Goal: Information Seeking & Learning: Check status

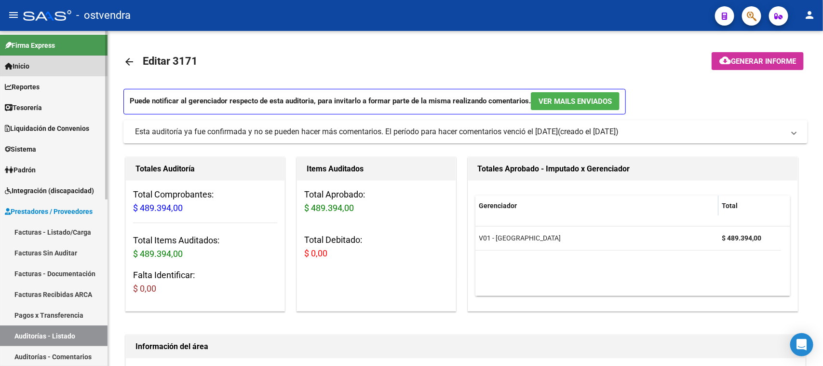
click at [40, 62] on link "Inicio" at bounding box center [54, 65] width 108 height 21
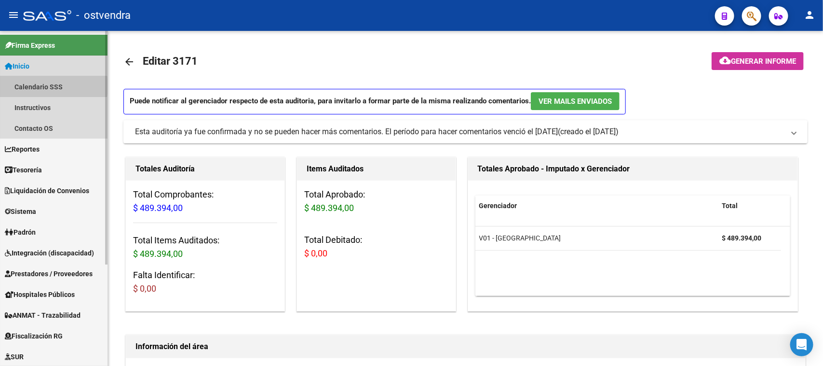
click at [32, 85] on link "Calendario SSS" at bounding box center [54, 86] width 108 height 21
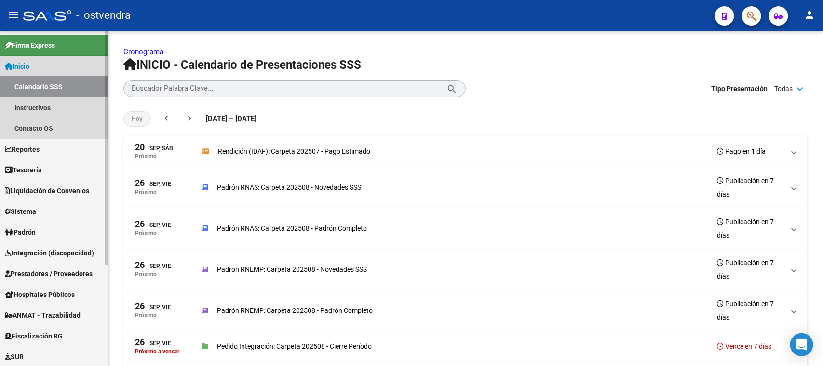
click at [49, 65] on link "Inicio" at bounding box center [54, 65] width 108 height 21
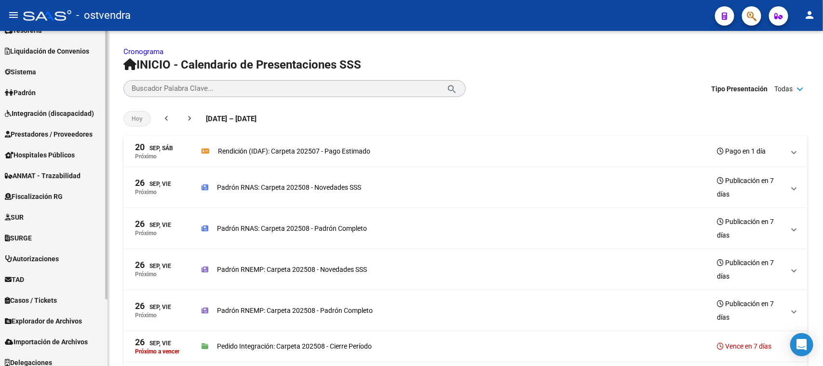
scroll to position [83, 0]
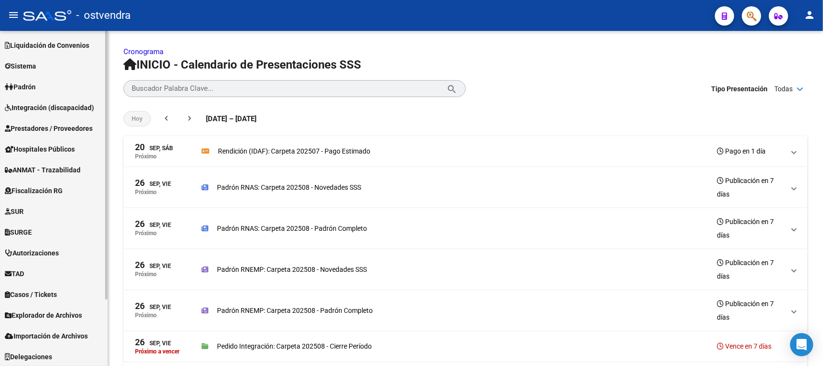
click at [62, 125] on span "Prestadores / Proveedores" at bounding box center [49, 128] width 88 height 11
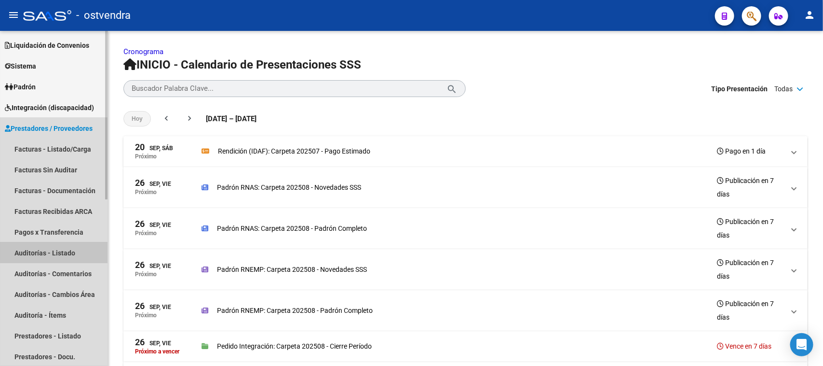
click at [68, 249] on link "Auditorías - Listado" at bounding box center [54, 252] width 108 height 21
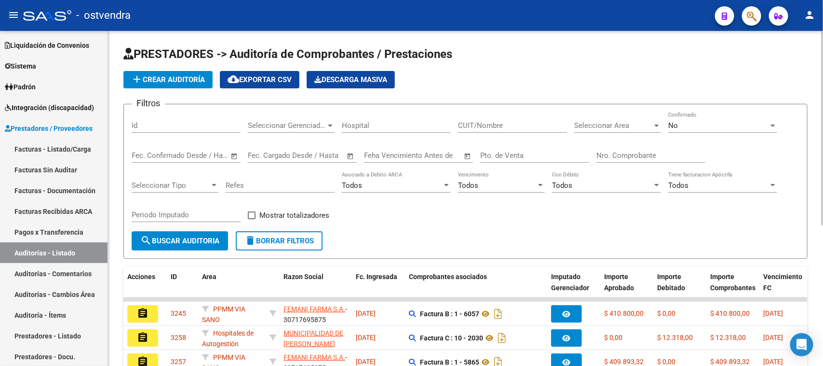
click at [628, 149] on div "Nro. Comprobante" at bounding box center [651, 152] width 109 height 21
paste input "81689"
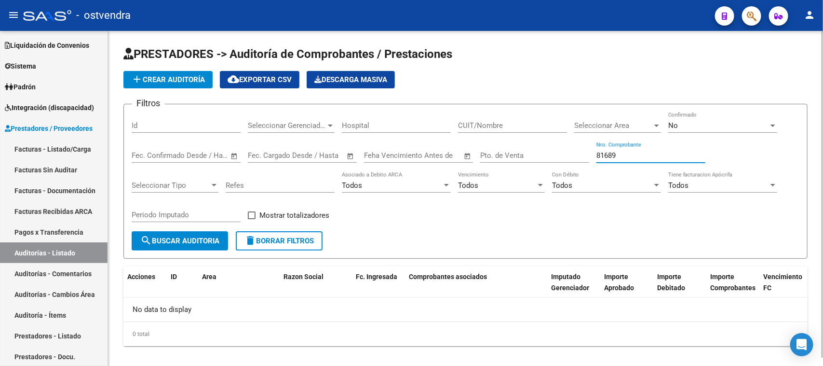
type input "81689"
click at [694, 126] on div "No" at bounding box center [719, 125] width 100 height 9
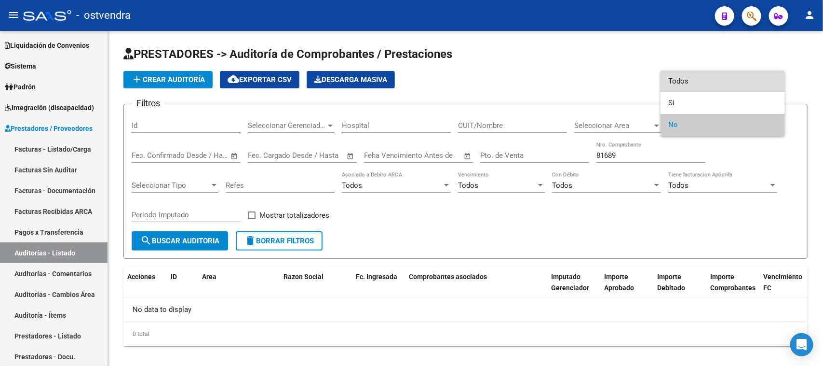
click at [698, 78] on span "Todos" at bounding box center [723, 81] width 109 height 22
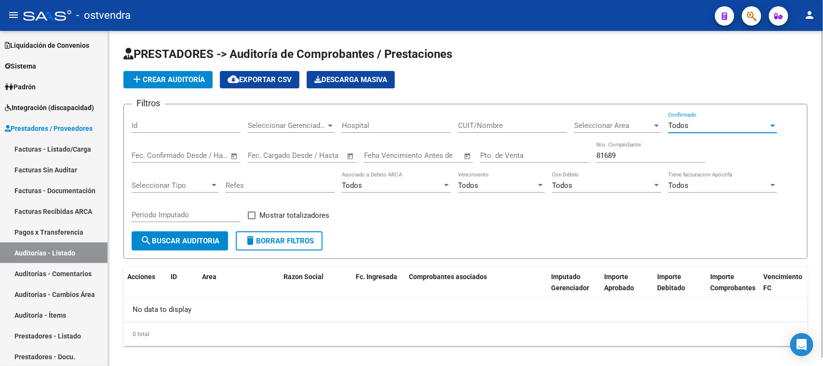
click at [204, 236] on span "search Buscar Auditoria" at bounding box center [179, 240] width 79 height 9
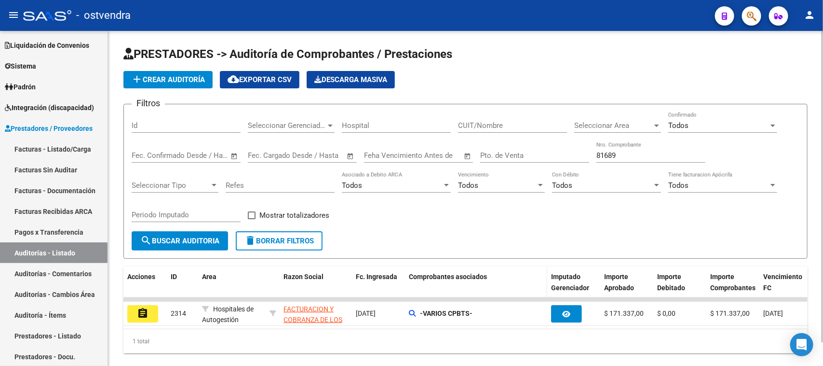
scroll to position [26, 0]
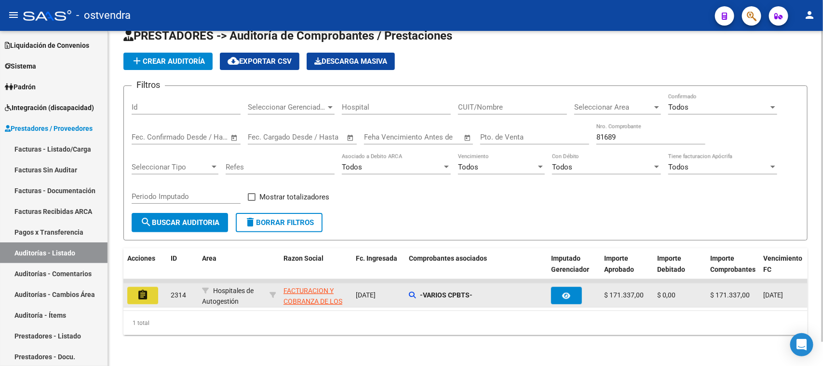
click at [140, 289] on mat-icon "assignment" at bounding box center [143, 295] width 12 height 12
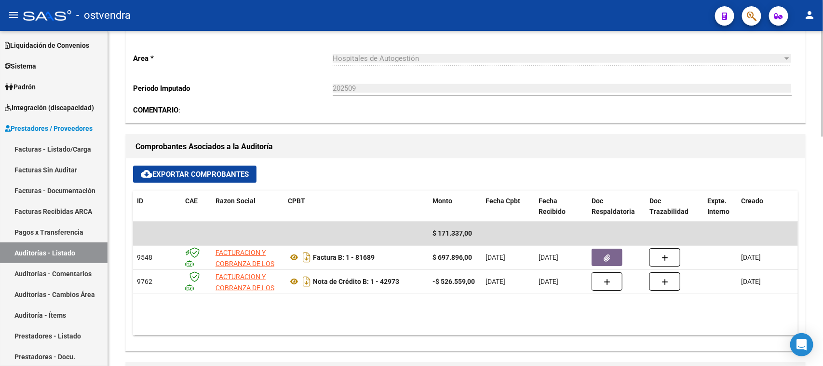
scroll to position [362, 0]
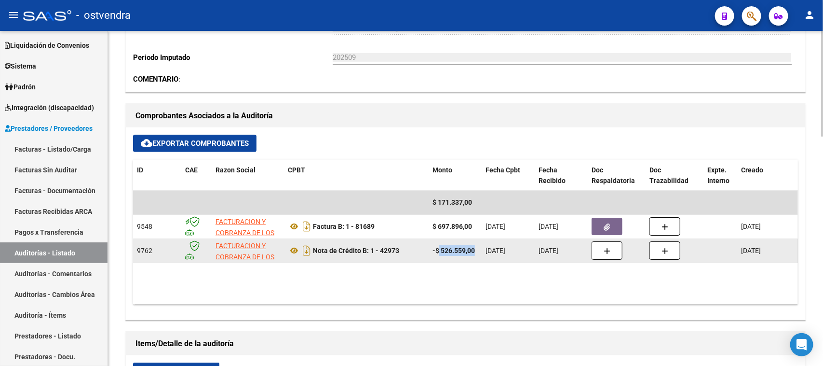
drag, startPoint x: 439, startPoint y: 249, endPoint x: 480, endPoint y: 249, distance: 40.5
click at [480, 249] on datatable-body-cell "-$ 526.559,00" at bounding box center [455, 251] width 53 height 24
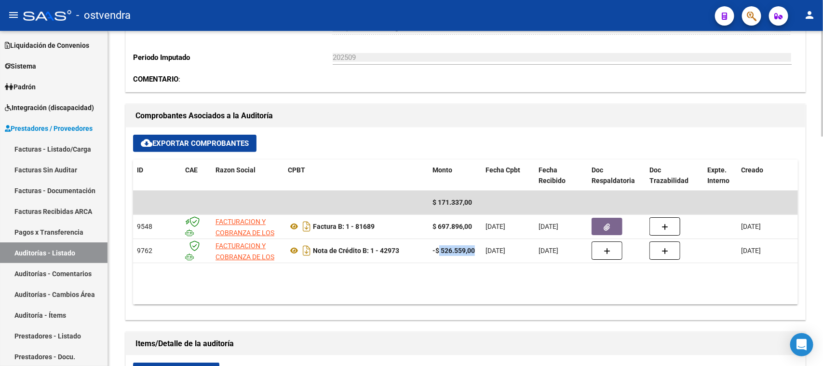
copy strong "526.559,00"
click at [73, 246] on link "Auditorías - Listado" at bounding box center [54, 252] width 108 height 21
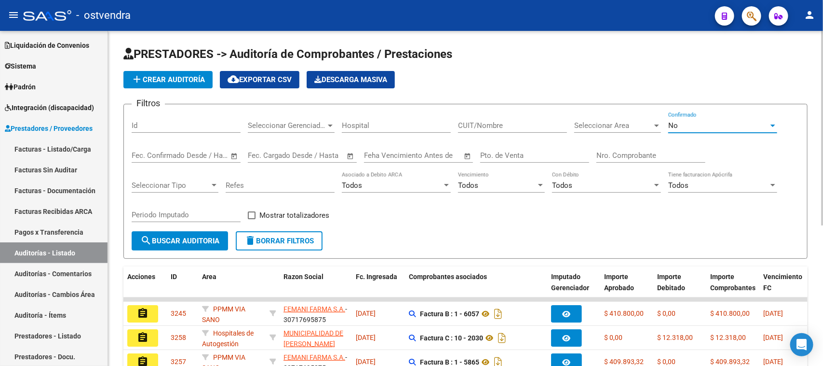
click at [697, 127] on div "No" at bounding box center [719, 125] width 100 height 9
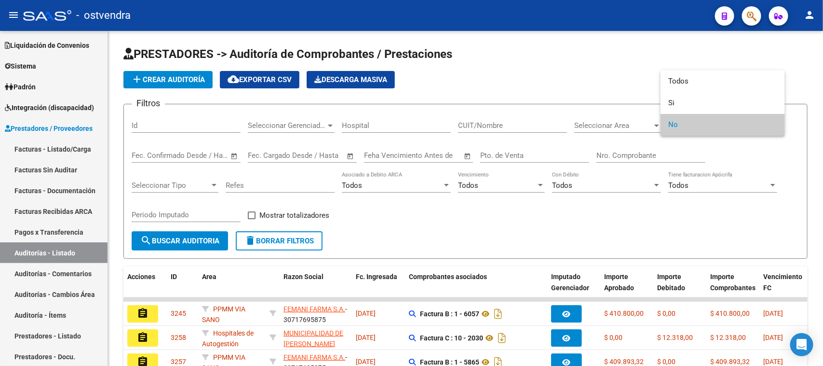
click at [621, 148] on div at bounding box center [411, 183] width 823 height 366
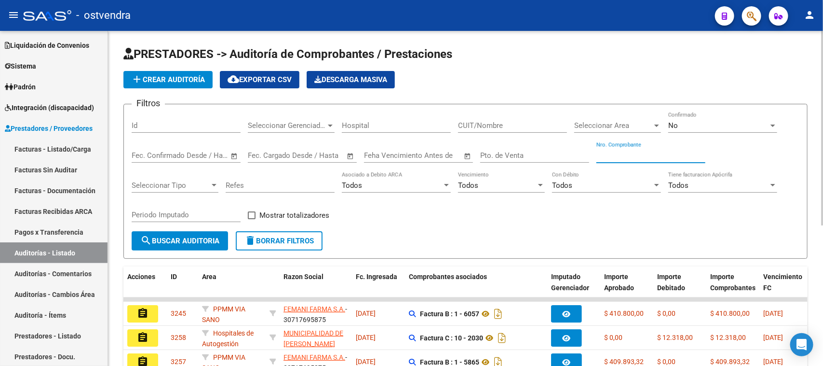
click at [623, 151] on input "Nro. Comprobante" at bounding box center [651, 155] width 109 height 9
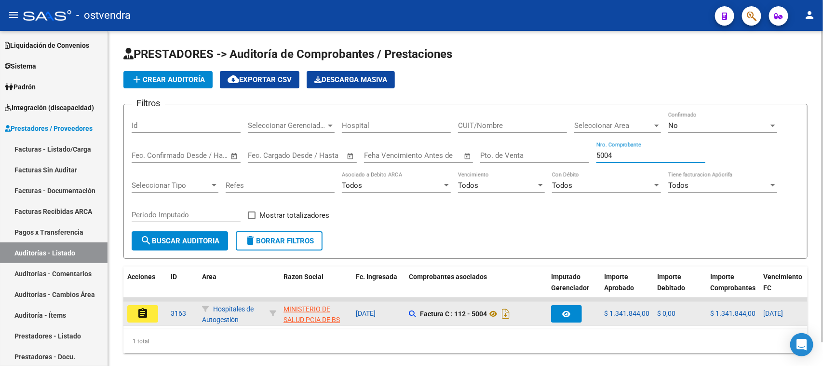
type input "5004"
click at [140, 307] on mat-icon "assignment" at bounding box center [143, 313] width 12 height 12
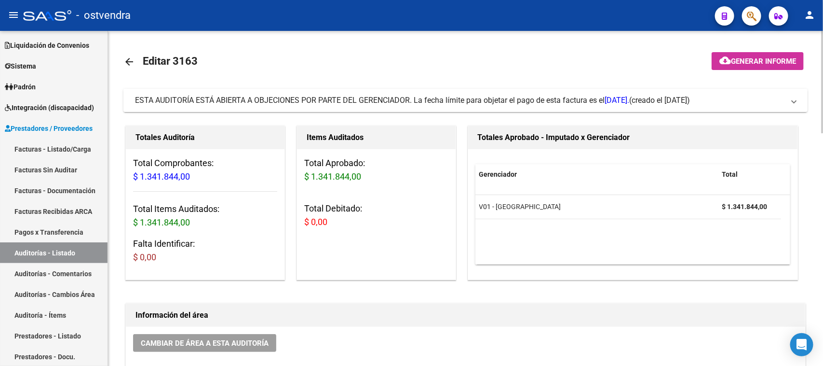
click at [394, 99] on span "ESTA AUDITORÍA ESTÁ ABIERTA A OBJECIONES POR PARTE DEL GERENCIADOR. La fecha lí…" at bounding box center [382, 100] width 494 height 9
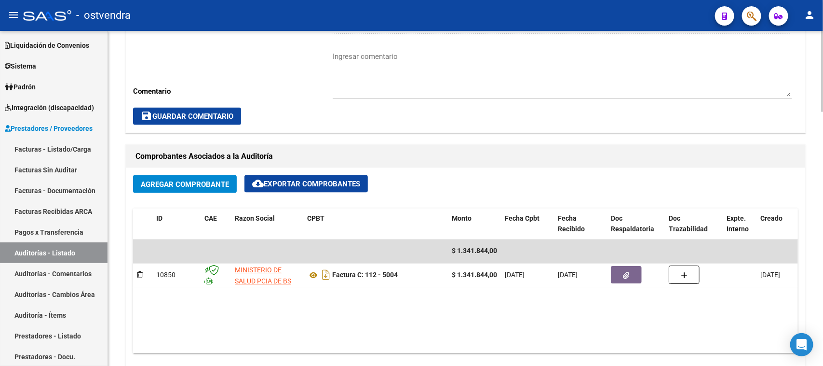
scroll to position [663, 0]
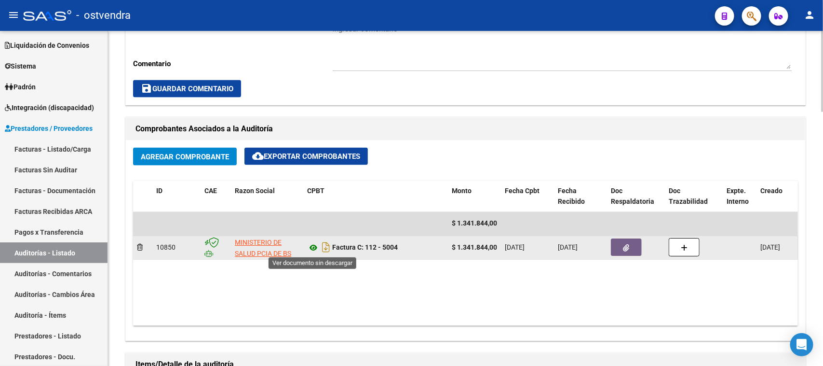
click at [313, 251] on icon at bounding box center [313, 248] width 13 height 12
click at [632, 248] on button "button" at bounding box center [626, 247] width 31 height 17
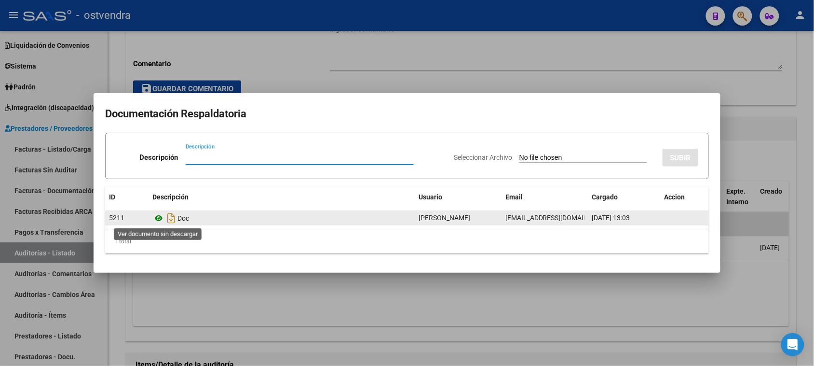
click at [158, 218] on icon at bounding box center [158, 218] width 13 height 12
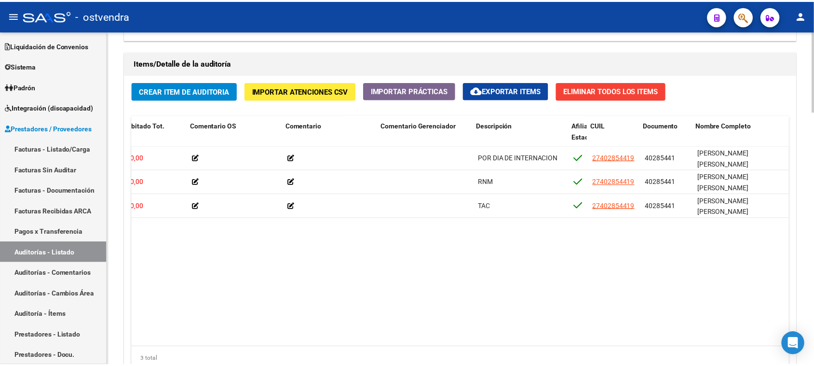
scroll to position [0, 285]
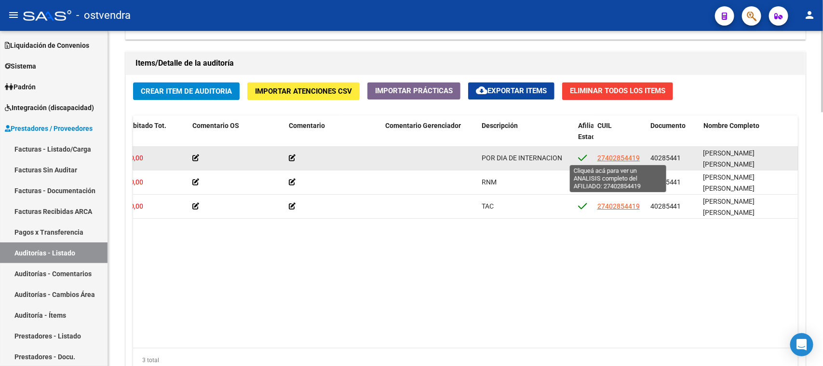
click at [616, 155] on span "27402854419" at bounding box center [619, 158] width 42 height 8
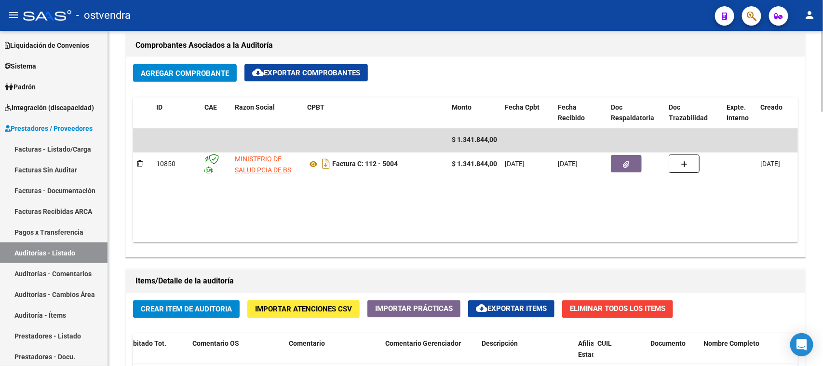
scroll to position [749, 0]
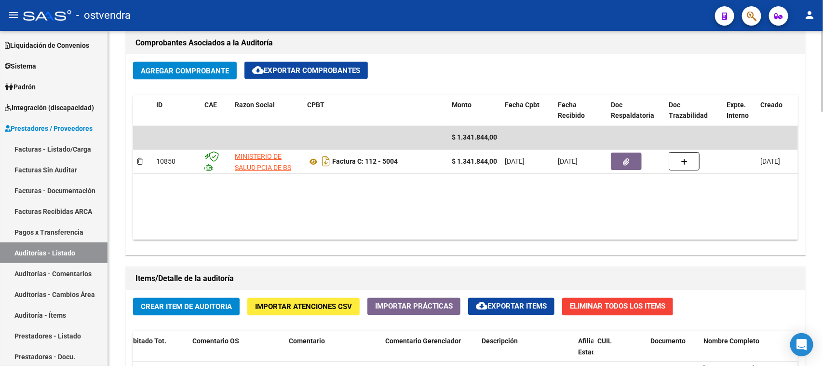
click at [823, 267] on div at bounding box center [822, 252] width 2 height 81
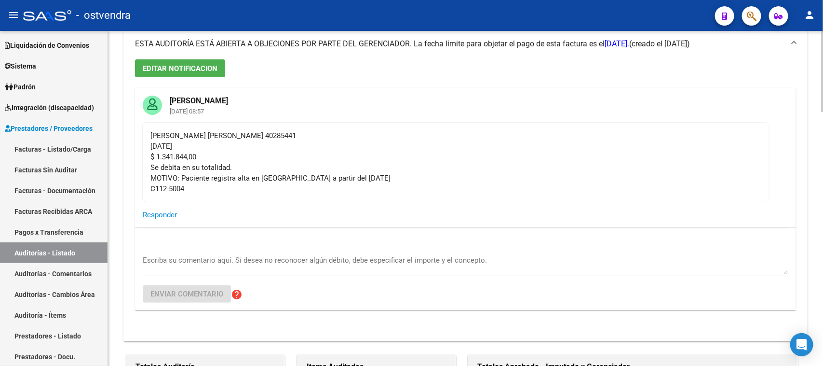
scroll to position [58, 0]
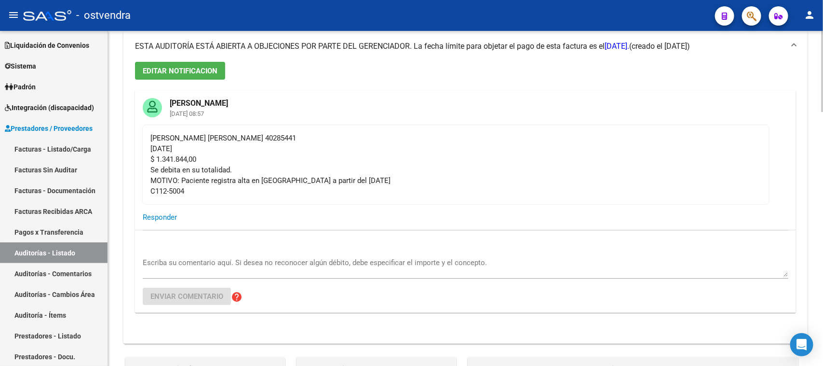
click at [823, 104] on div at bounding box center [822, 85] width 2 height 81
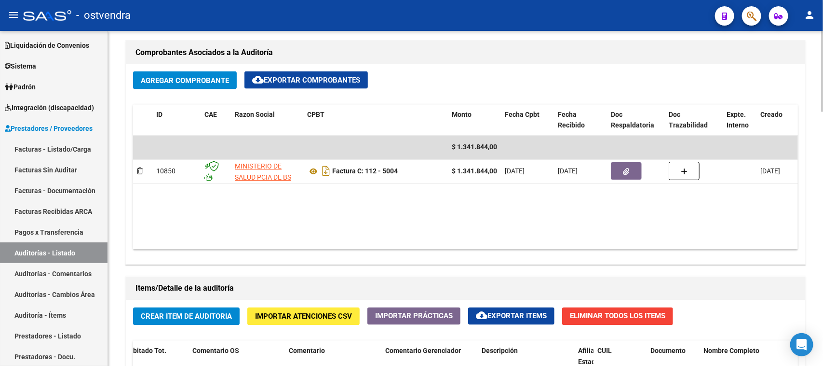
scroll to position [760, 0]
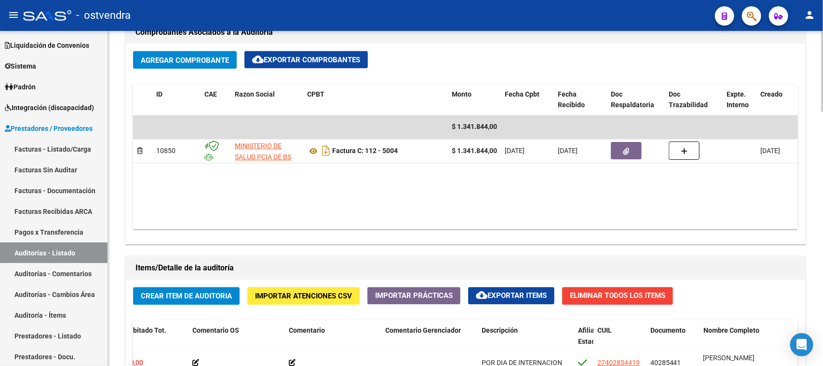
click at [823, 265] on div at bounding box center [822, 254] width 2 height 81
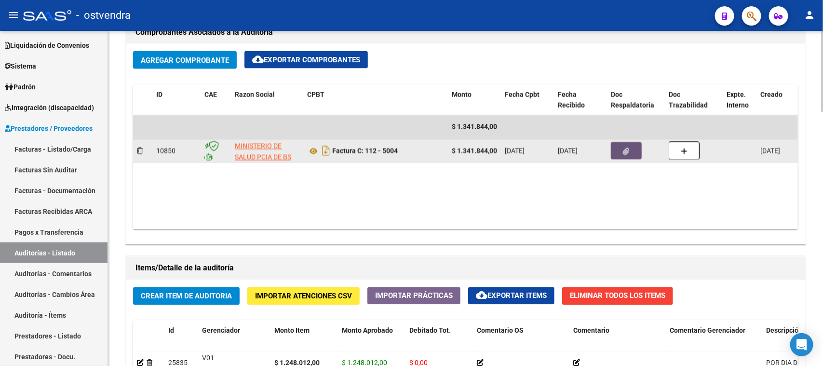
click at [634, 153] on button "button" at bounding box center [626, 150] width 31 height 17
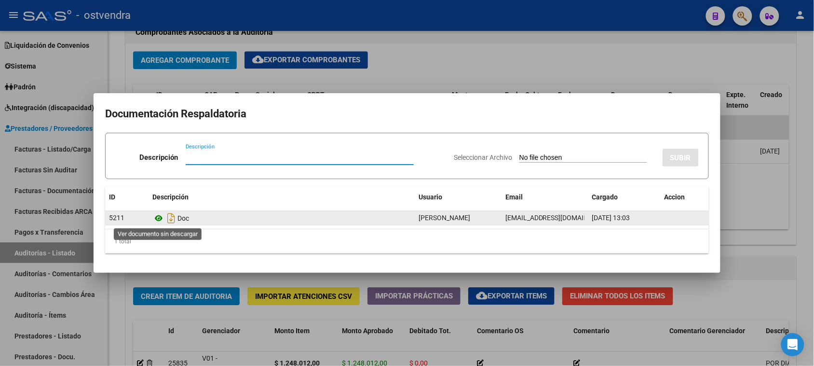
click at [157, 214] on icon at bounding box center [158, 218] width 13 height 12
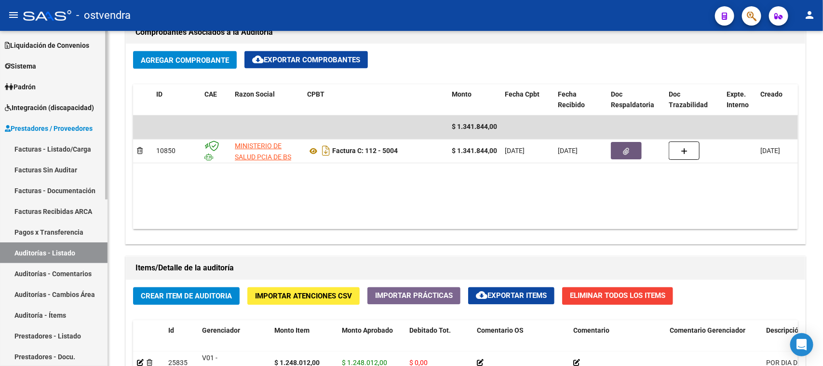
click at [76, 250] on link "Auditorías - Listado" at bounding box center [54, 252] width 108 height 21
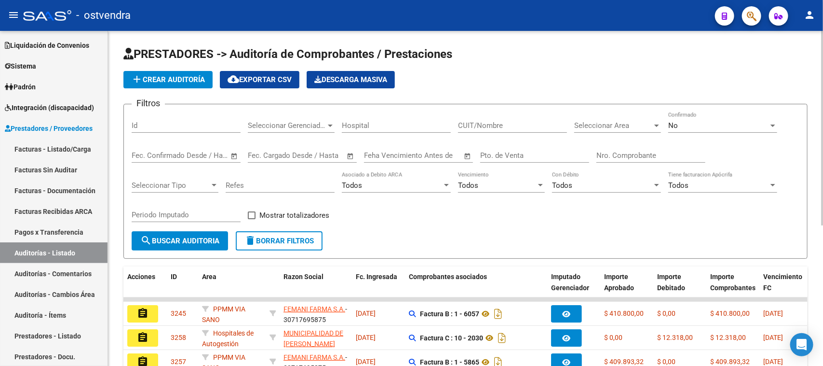
click at [647, 123] on span "Seleccionar Area" at bounding box center [613, 125] width 78 height 9
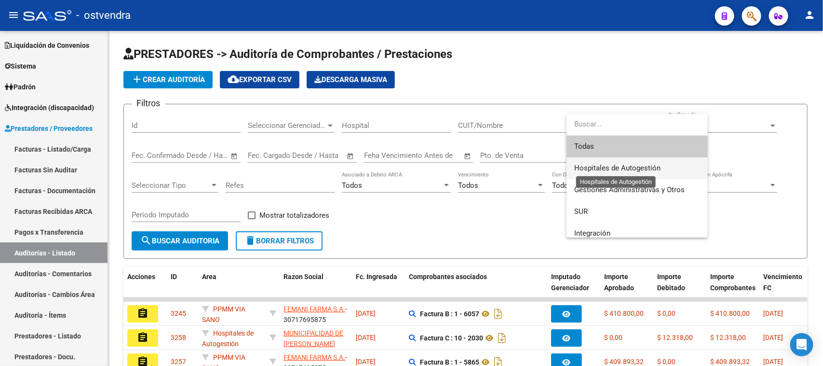
click at [610, 169] on span "Hospitales de Autogestión" at bounding box center [617, 168] width 86 height 9
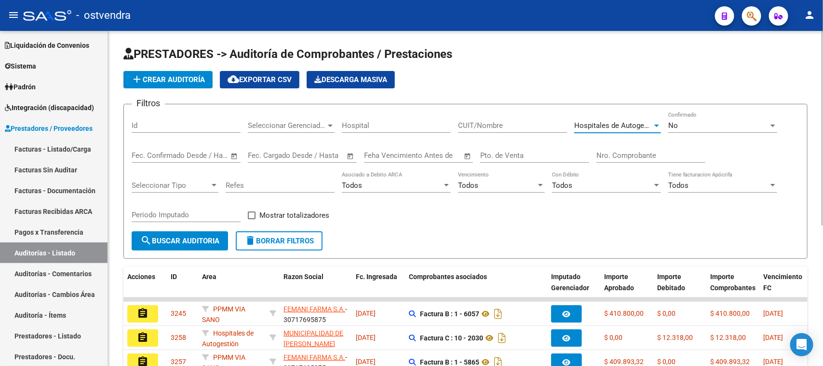
click at [700, 126] on div "No" at bounding box center [719, 125] width 100 height 9
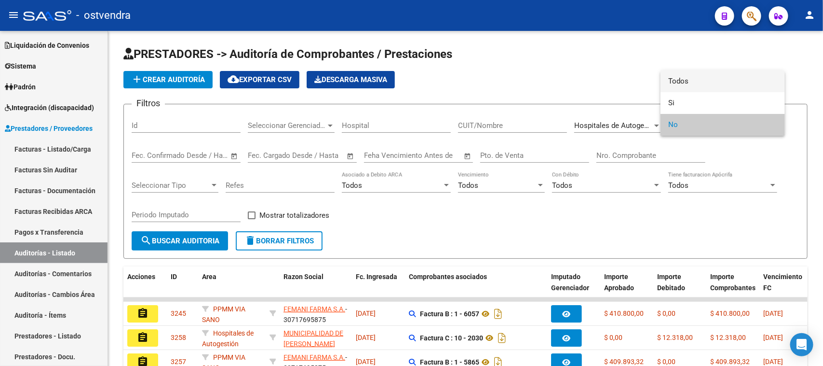
click at [711, 83] on span "Todos" at bounding box center [723, 81] width 109 height 22
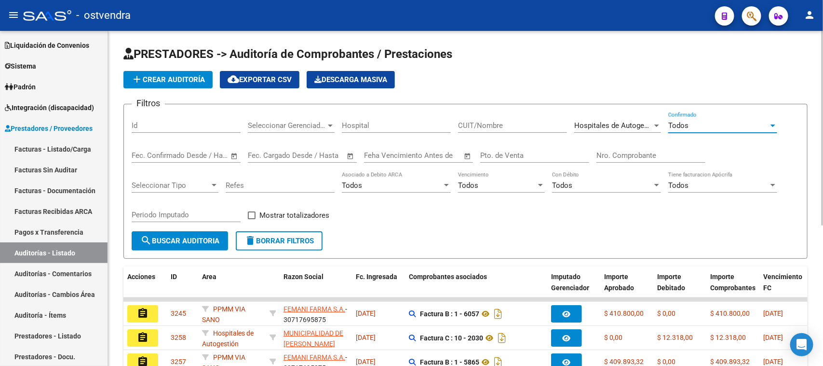
click at [517, 155] on input "Pto. de Venta" at bounding box center [534, 155] width 109 height 9
click at [469, 123] on input "CUIT/Nombre" at bounding box center [512, 125] width 109 height 9
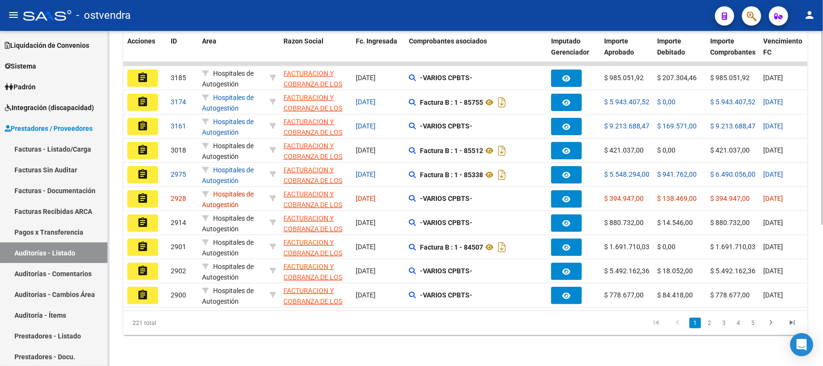
scroll to position [182, 0]
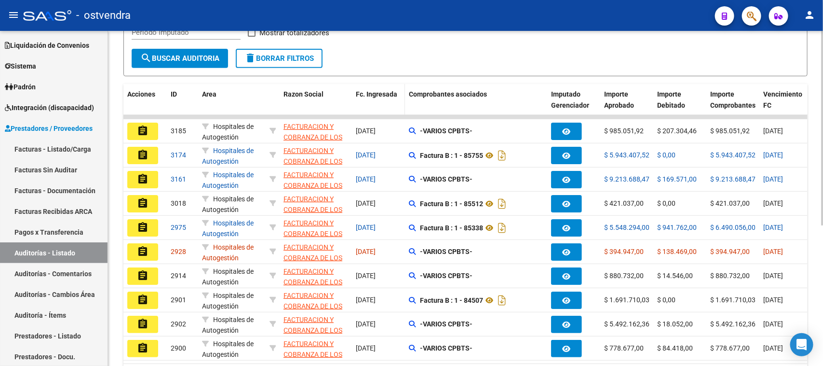
type input "fact"
click at [381, 93] on span "Fc. Ingresada" at bounding box center [376, 94] width 41 height 8
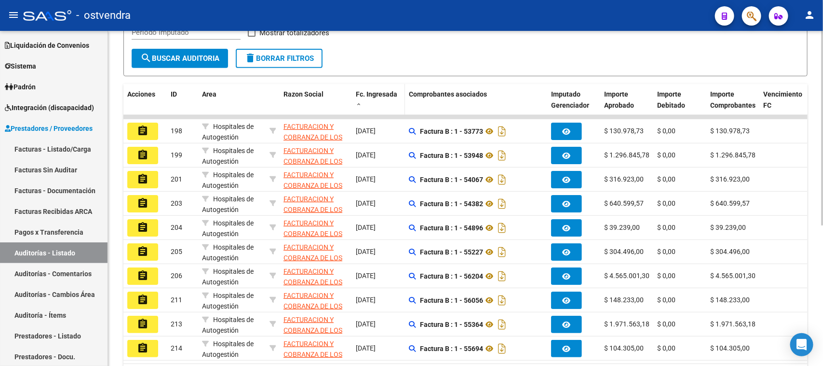
click at [381, 93] on span "Fc. Ingresada" at bounding box center [376, 94] width 41 height 8
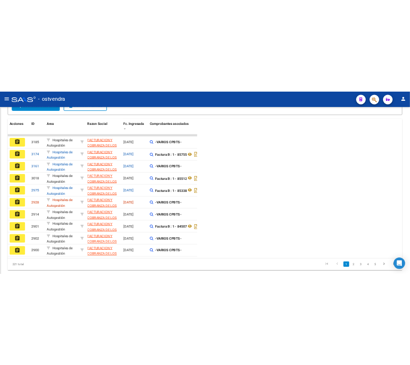
scroll to position [117, 0]
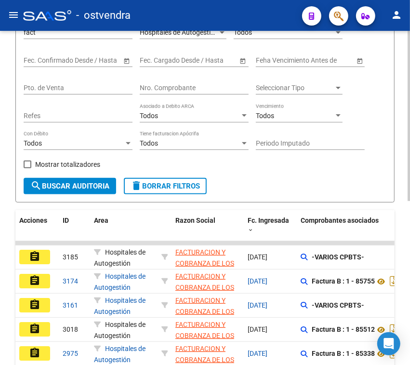
click at [358, 225] on div "Comprobantes asociados" at bounding box center [368, 220] width 135 height 11
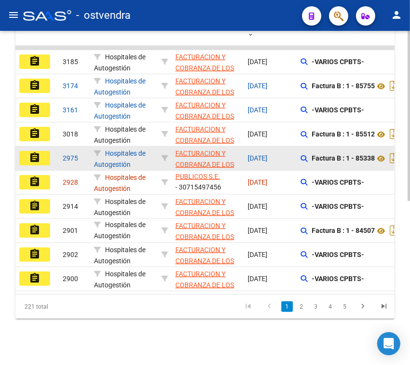
scroll to position [322, 0]
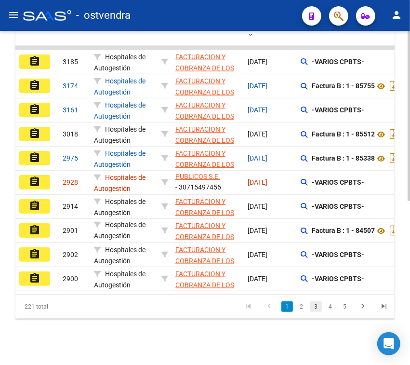
click at [317, 308] on link "3" at bounding box center [317, 306] width 12 height 11
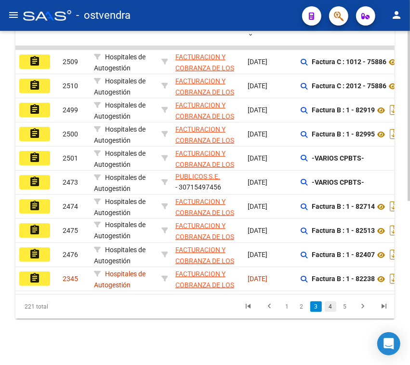
click at [331, 308] on link "4" at bounding box center [331, 306] width 12 height 11
click at [331, 308] on div "221 total 1 2 3 4 5" at bounding box center [205, 307] width 380 height 24
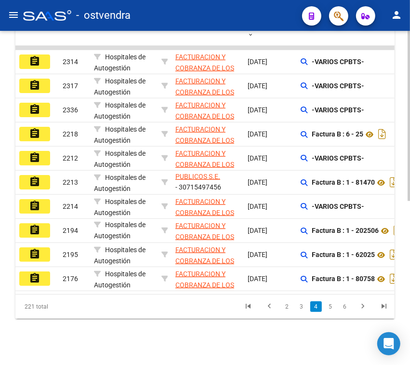
click at [349, 331] on div "PRESTADORES -> Auditoría de Comprobantes / Prestaciones add Crear Auditoría clo…" at bounding box center [205, 42] width 410 height 646
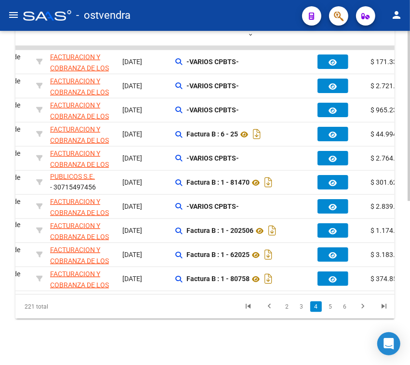
scroll to position [0, 0]
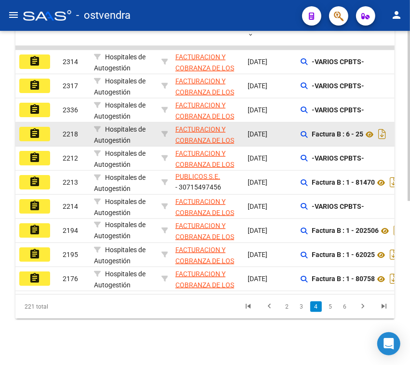
click at [31, 128] on mat-icon "assignment" at bounding box center [35, 134] width 12 height 12
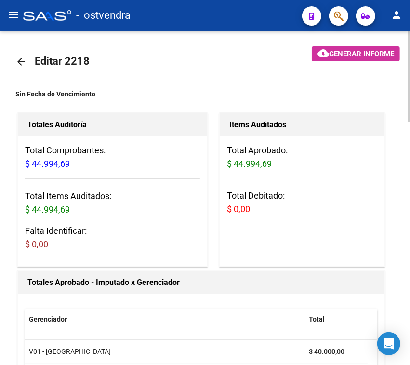
click at [299, 198] on h3 "Total Debitado: $ 0,00" at bounding box center [302, 202] width 150 height 27
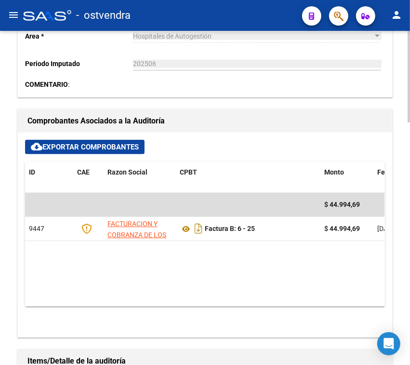
scroll to position [482, 0]
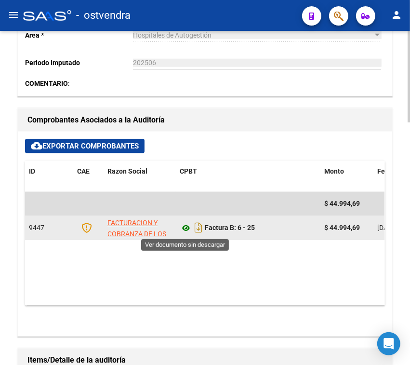
click at [186, 227] on icon at bounding box center [186, 228] width 13 height 12
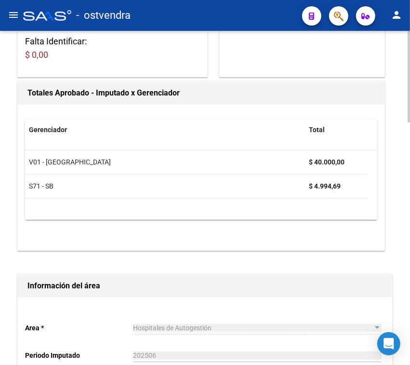
scroll to position [99, 0]
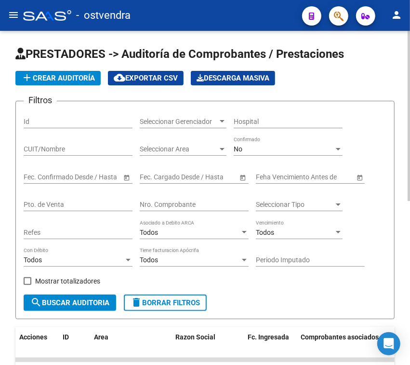
click at [263, 150] on div "No" at bounding box center [284, 149] width 100 height 8
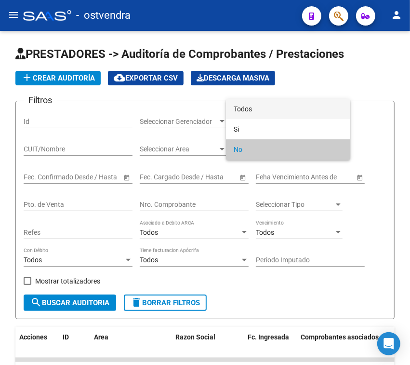
click at [279, 110] on span "Todos" at bounding box center [288, 109] width 109 height 20
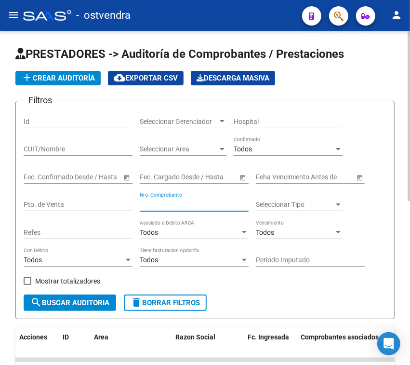
click at [186, 202] on input "Nro. Comprobante" at bounding box center [194, 205] width 109 height 8
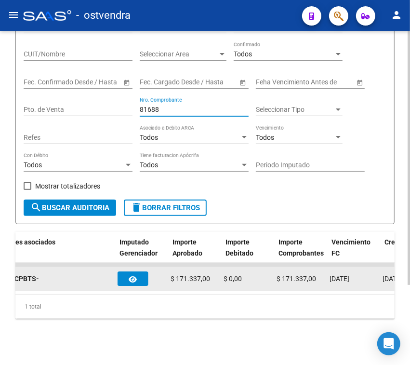
scroll to position [0, 324]
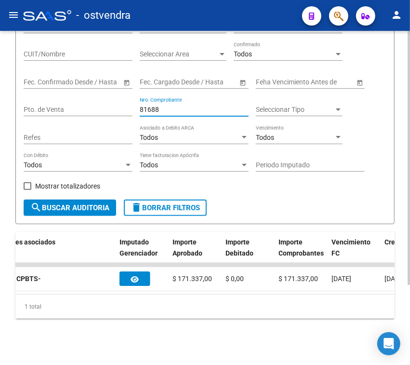
click at [171, 106] on input "81688" at bounding box center [194, 110] width 109 height 8
type input "81863"
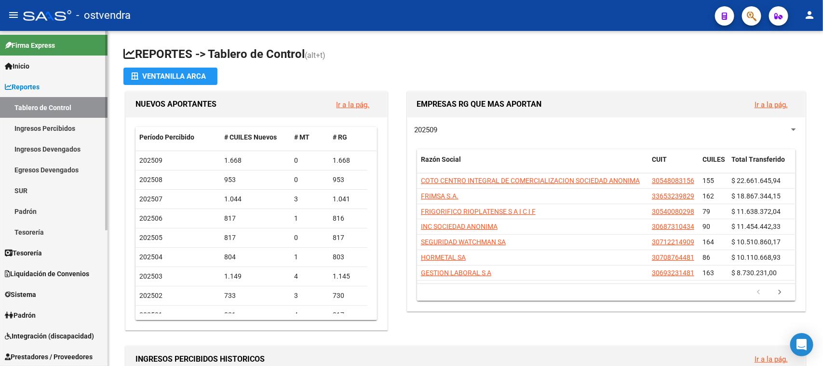
click at [59, 83] on link "Reportes" at bounding box center [54, 86] width 108 height 21
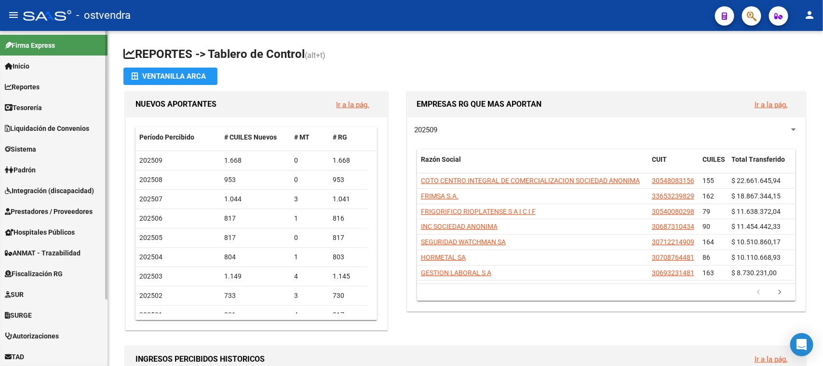
click at [60, 207] on span "Prestadores / Proveedores" at bounding box center [49, 211] width 88 height 11
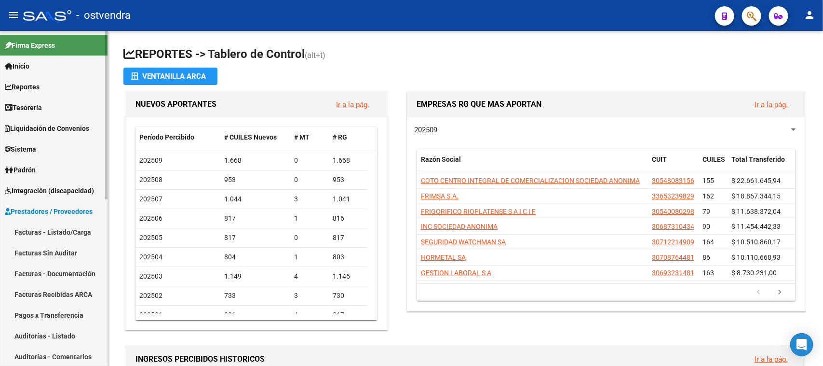
click at [64, 329] on link "Auditorías - Listado" at bounding box center [54, 335] width 108 height 21
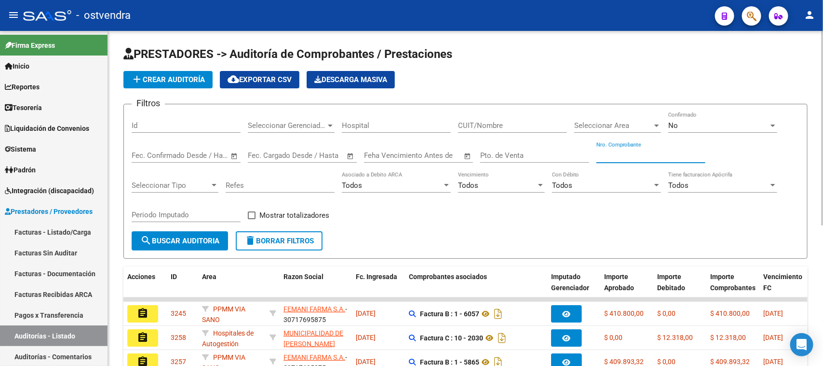
click at [602, 155] on input "Nro. Comprobante" at bounding box center [651, 155] width 109 height 9
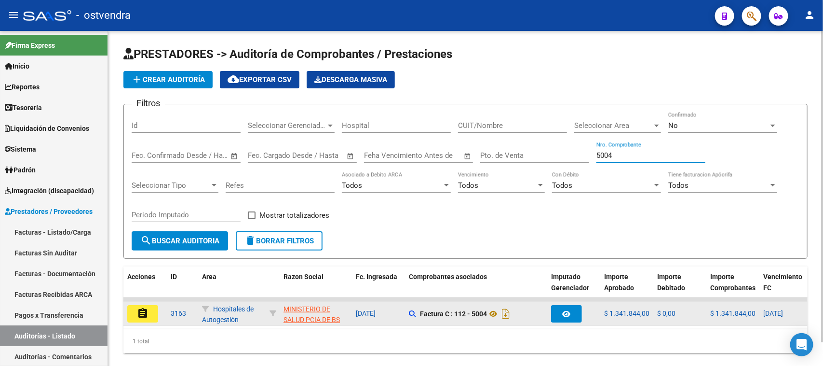
type input "5004"
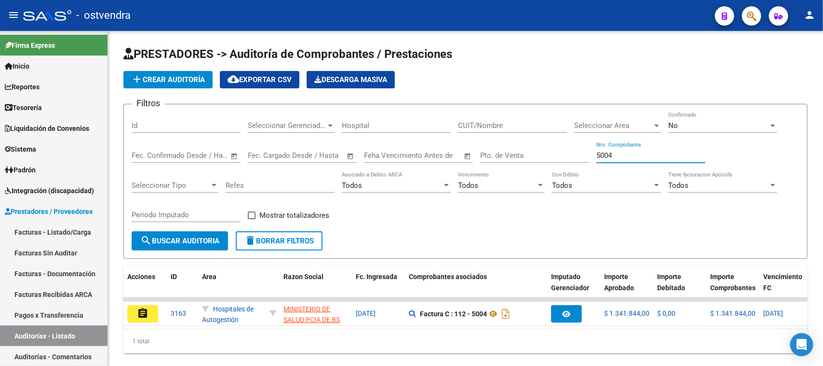
click at [148, 310] on mat-icon "assignment" at bounding box center [143, 313] width 12 height 12
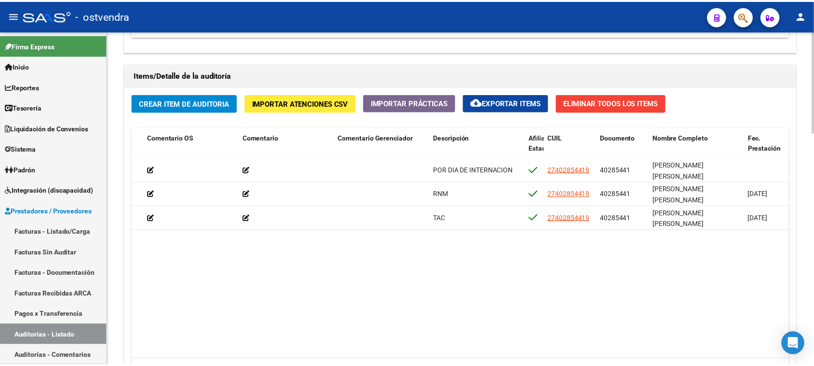
scroll to position [0, 338]
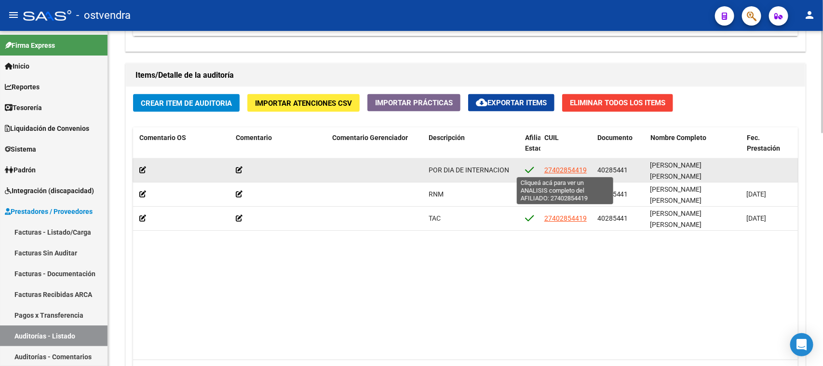
click at [557, 167] on span "27402854419" at bounding box center [566, 170] width 42 height 8
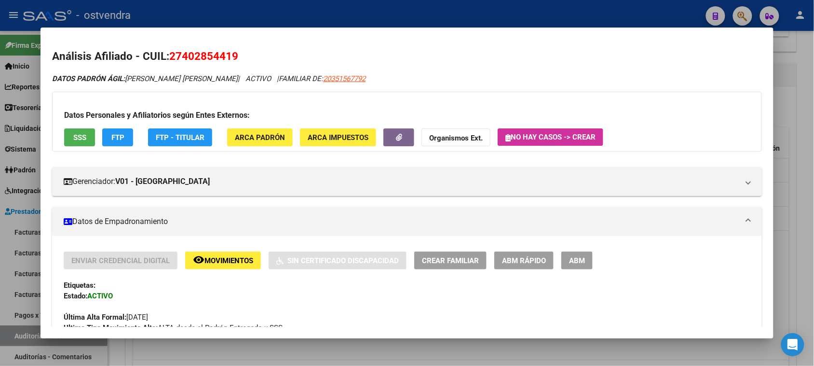
click at [73, 136] on span "SSS" at bounding box center [79, 137] width 13 height 9
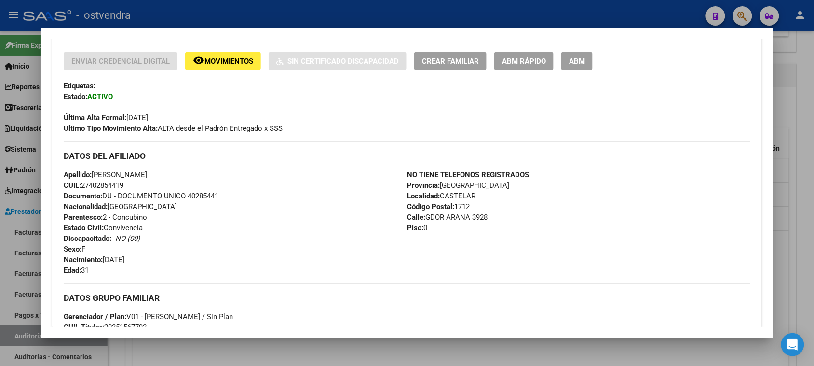
scroll to position [193, 0]
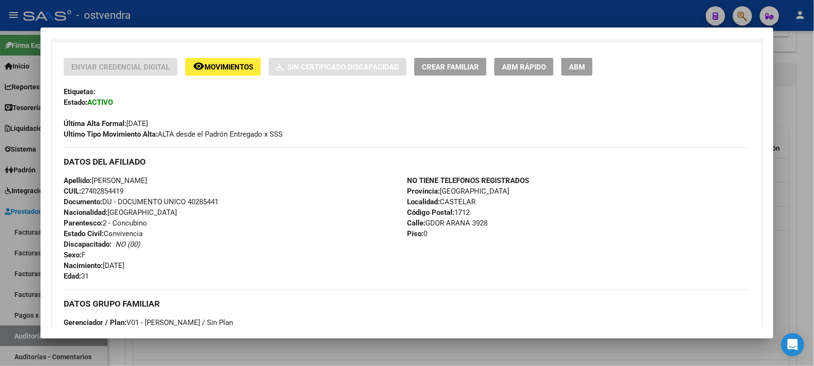
click at [92, 188] on span "CUIL: 27402854419" at bounding box center [94, 191] width 60 height 9
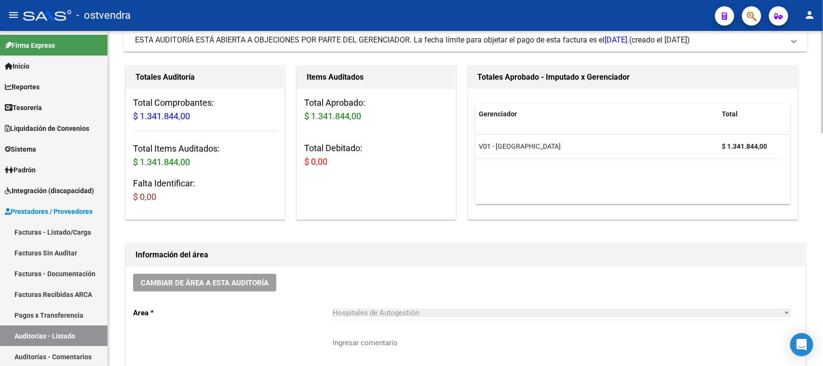
scroll to position [0, 0]
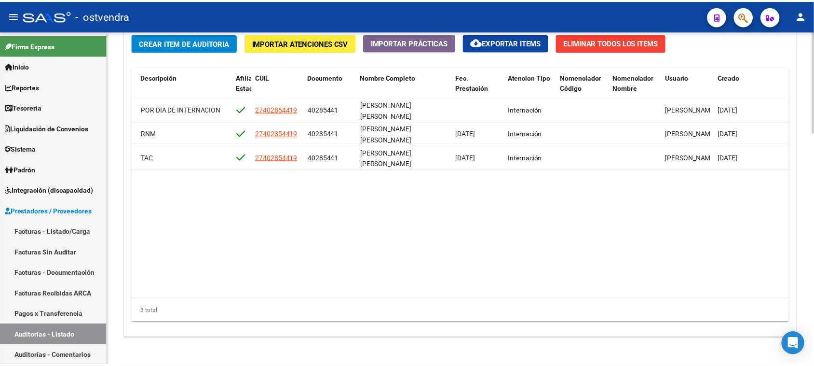
scroll to position [0, 675]
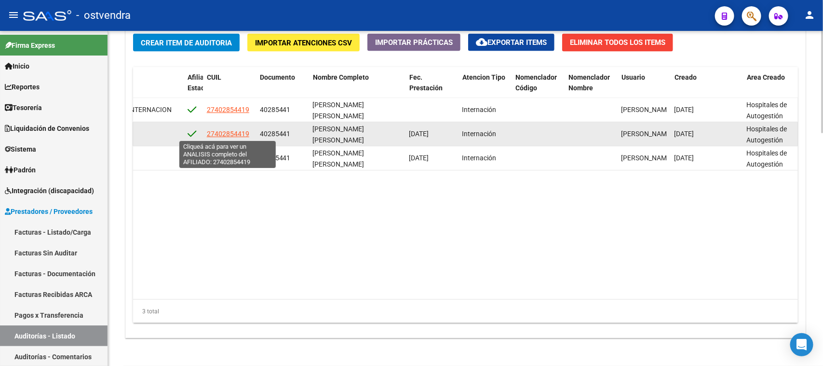
click at [234, 132] on span "27402854419" at bounding box center [228, 134] width 42 height 8
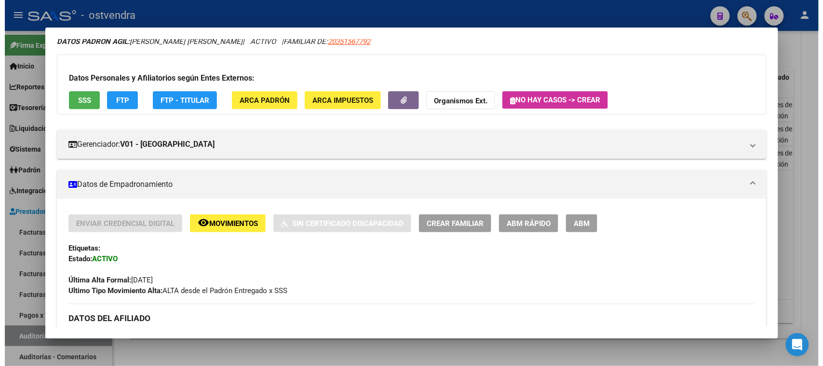
scroll to position [0, 0]
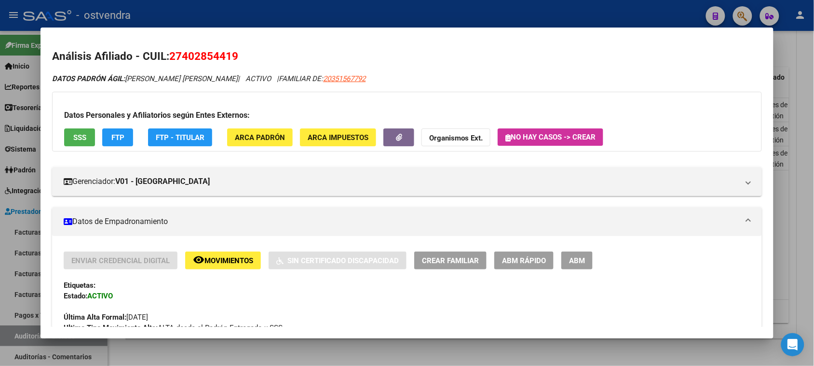
click at [379, 51] on h2 "Análisis Afiliado - CUIL: 27402854419" at bounding box center [407, 56] width 710 height 16
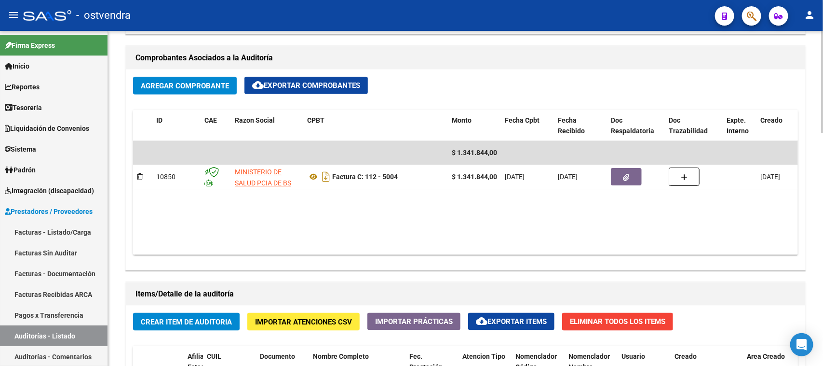
scroll to position [422, 0]
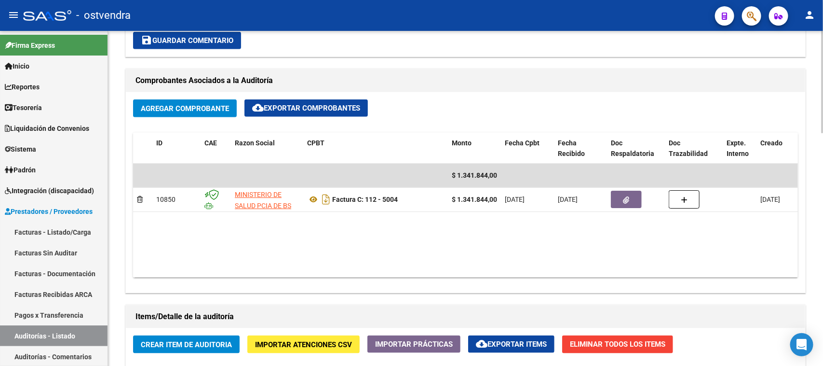
click at [411, 232] on datatable-body "$ 1.341.844,00 10850 MINISTERIO DE SALUD PCIA DE BS AS O. P. Factura C: 112 - 5…" at bounding box center [465, 221] width 665 height 114
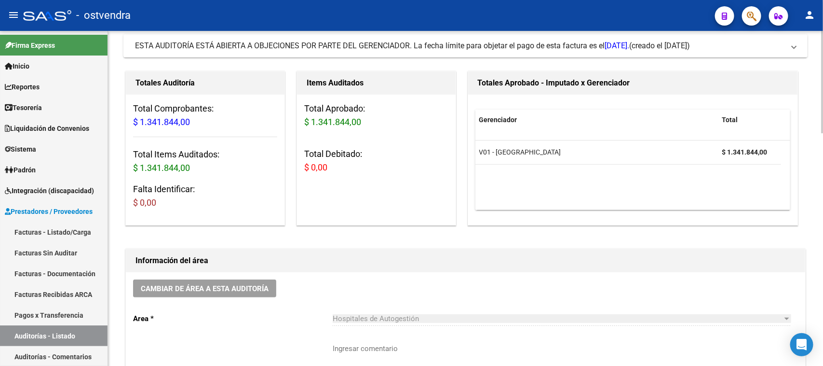
scroll to position [0, 0]
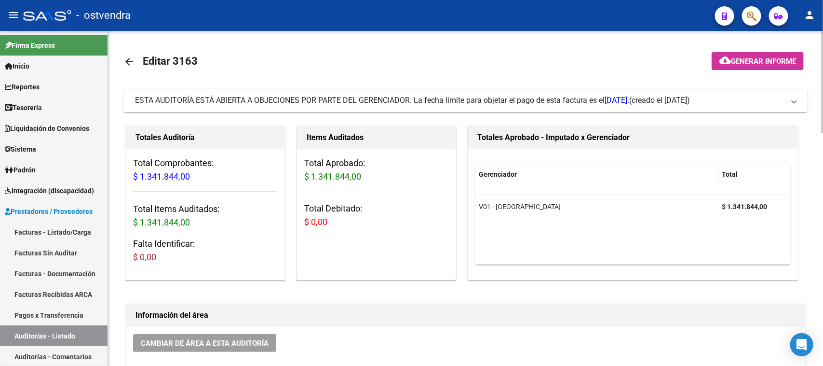
click at [271, 240] on h3 "Falta Identificar: $ 0,00" at bounding box center [205, 250] width 144 height 27
click at [264, 96] on span "ESTA AUDITORÍA ESTÁ ABIERTA A OBJECIONES POR PARTE DEL GERENCIADOR. La fecha lí…" at bounding box center [382, 100] width 494 height 9
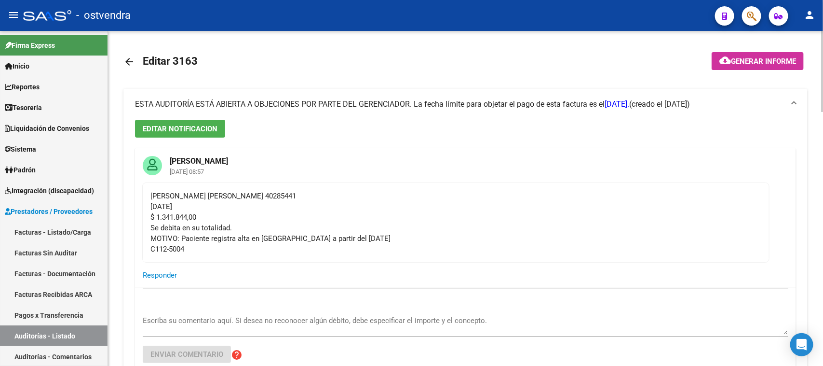
drag, startPoint x: 194, startPoint y: 252, endPoint x: 189, endPoint y: 249, distance: 6.3
click at [189, 249] on div "[PERSON_NAME] [PERSON_NAME] 40285441 [DATE] $ 1.341.844,00 Se debita en su tota…" at bounding box center [455, 223] width 611 height 64
click at [520, 213] on div "[PERSON_NAME] [PERSON_NAME] 40285441 [DATE] $ 1.341.844,00 Se debita en su tota…" at bounding box center [455, 223] width 611 height 64
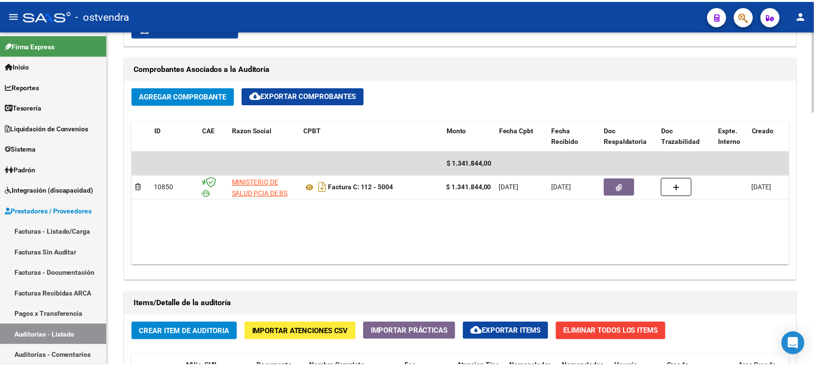
scroll to position [965, 0]
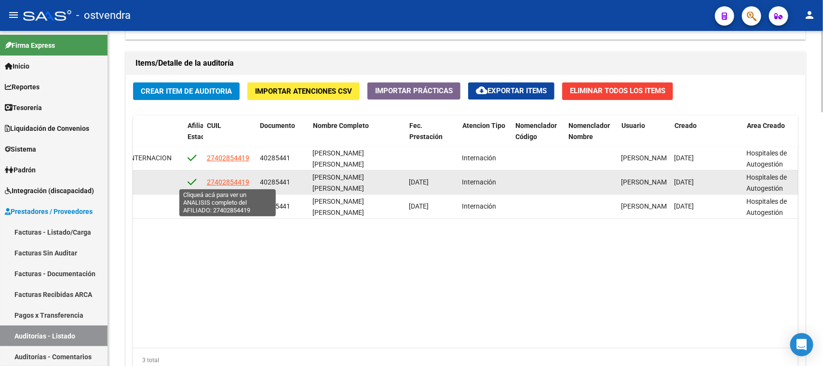
click at [236, 182] on span "27402854419" at bounding box center [228, 182] width 42 height 8
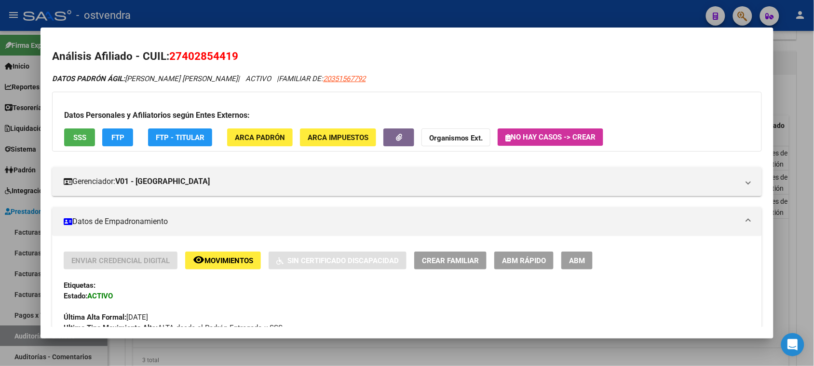
click at [73, 140] on span "SSS" at bounding box center [79, 137] width 13 height 9
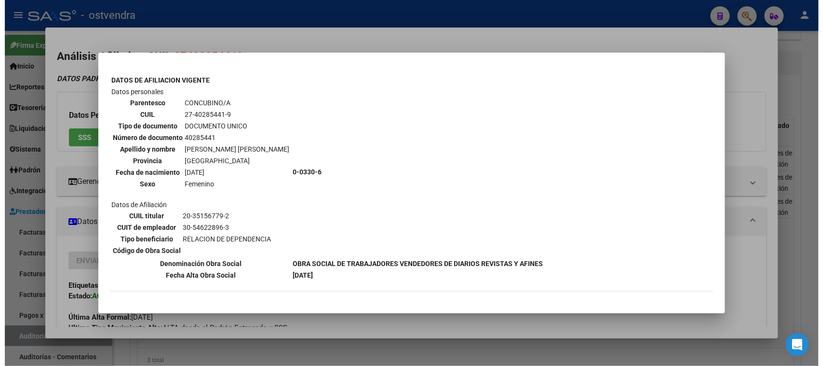
scroll to position [325, 0]
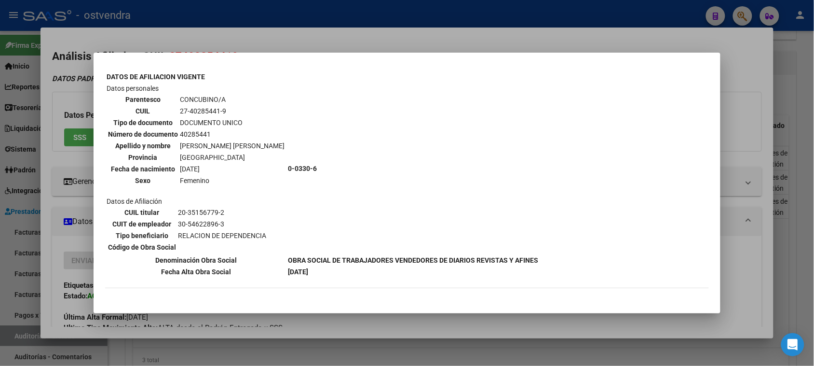
drag, startPoint x: 177, startPoint y: 135, endPoint x: 252, endPoint y: 134, distance: 75.3
click at [252, 134] on table "Parentesco CONCUBINO/A CUIL 27-40285441-9 Tipo de documento DOCUMENTO UNICO Núm…" at bounding box center [196, 140] width 179 height 94
copy td "[PERSON_NAME] [PERSON_NAME]"
drag, startPoint x: 176, startPoint y: 99, endPoint x: 233, endPoint y: 104, distance: 57.1
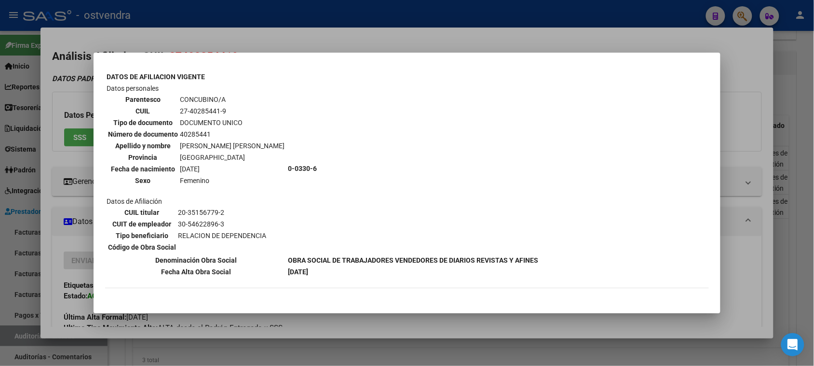
click at [233, 106] on tr "CUIL 27-40285441-9" at bounding box center [197, 111] width 178 height 11
copy tr "27-40285441-9"
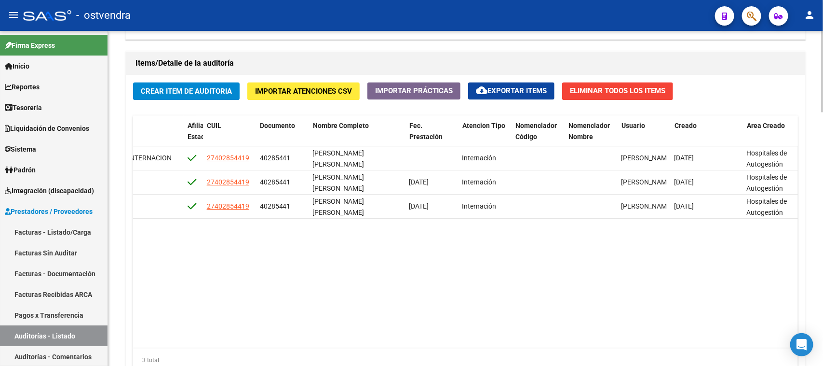
scroll to position [904, 0]
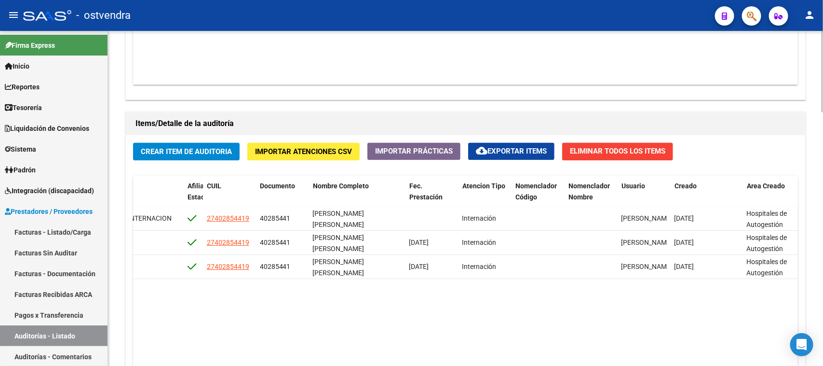
drag, startPoint x: 124, startPoint y: 256, endPoint x: 122, endPoint y: 262, distance: 6.3
click at [125, 256] on div "Items/Detalle de la auditoría Crear Item de Auditoria Importar Atenciones CSV I…" at bounding box center [465, 279] width 681 height 336
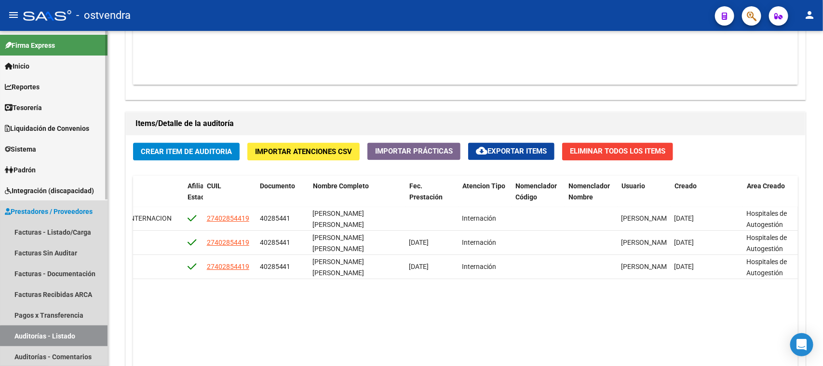
click at [85, 336] on link "Auditorías - Listado" at bounding box center [54, 335] width 108 height 21
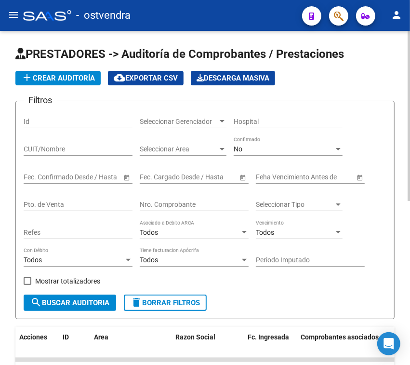
click at [195, 199] on div "Nro. Comprobante" at bounding box center [194, 201] width 109 height 19
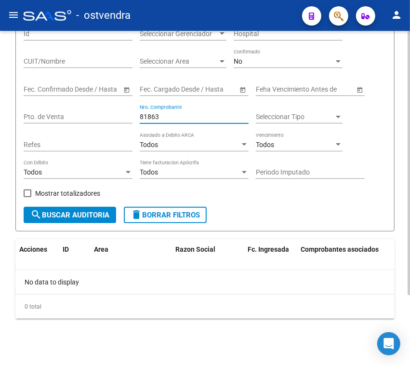
scroll to position [27, 0]
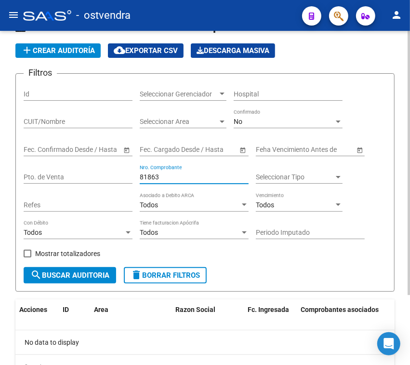
type input "81863"
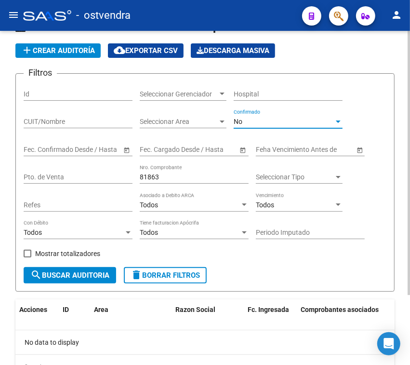
click at [266, 119] on div "No" at bounding box center [284, 122] width 100 height 8
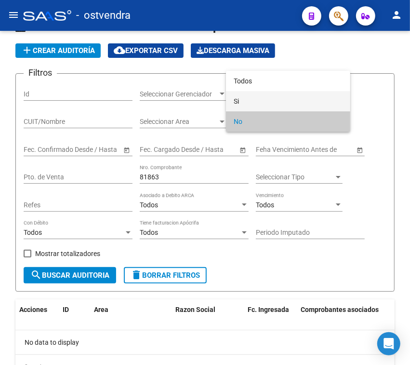
click at [241, 94] on span "Si" at bounding box center [288, 101] width 109 height 20
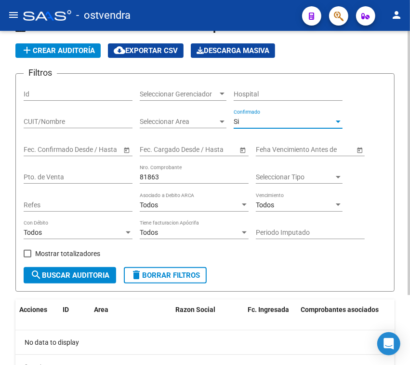
click at [75, 276] on span "search Buscar Auditoria" at bounding box center [69, 275] width 79 height 9
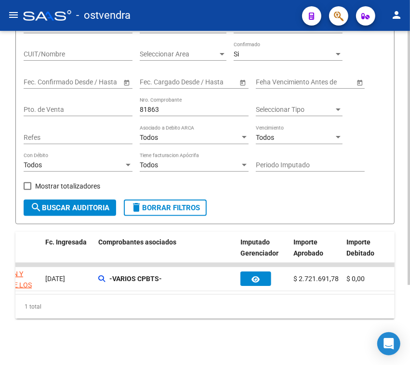
scroll to position [0, 0]
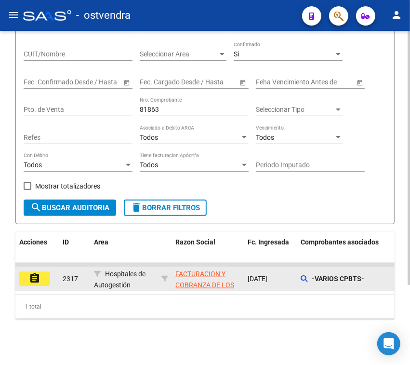
click at [34, 273] on mat-icon "assignment" at bounding box center [35, 279] width 12 height 12
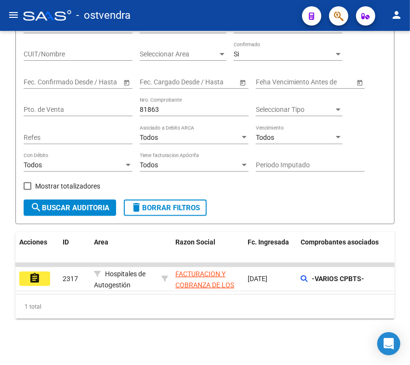
click at [34, 269] on mat-sidenav-content "PRESTADORES -> Auditoría de Comprobantes / Prestaciones add Crear Auditoría clo…" at bounding box center [205, 198] width 410 height 334
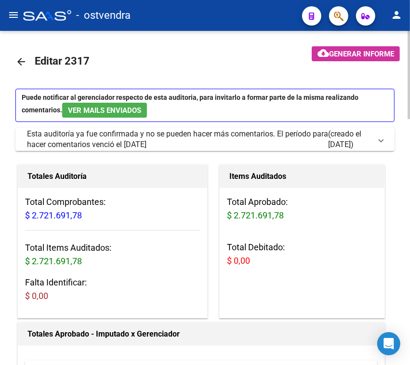
click at [22, 56] on mat-icon "arrow_back" at bounding box center [21, 62] width 12 height 12
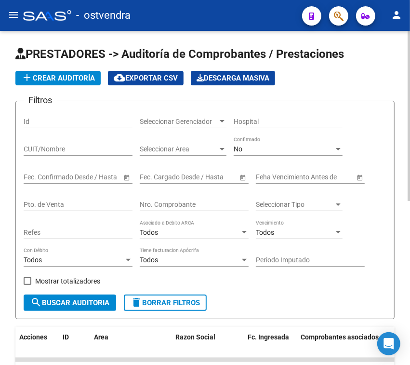
click at [193, 204] on input "Nro. Comprobante" at bounding box center [194, 205] width 109 height 8
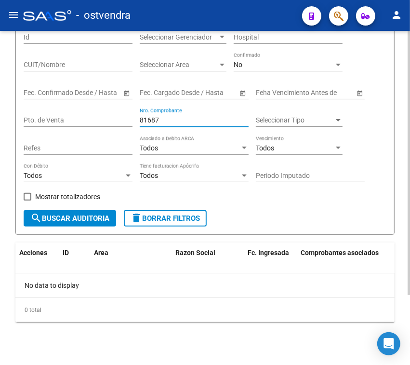
scroll to position [88, 0]
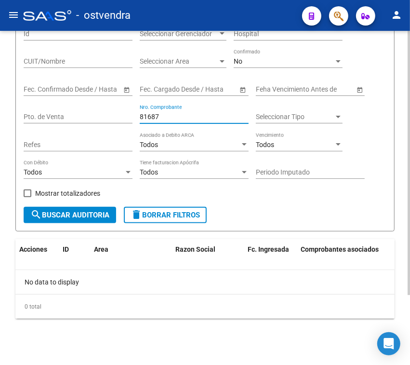
click at [290, 59] on div "No" at bounding box center [284, 61] width 100 height 8
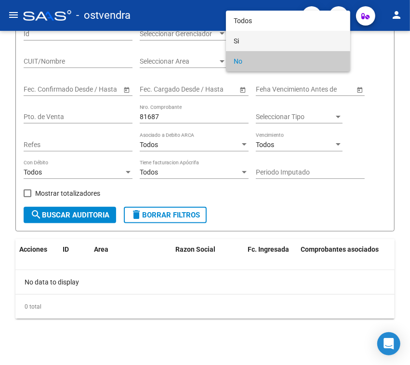
click at [256, 37] on span "Si" at bounding box center [288, 41] width 109 height 20
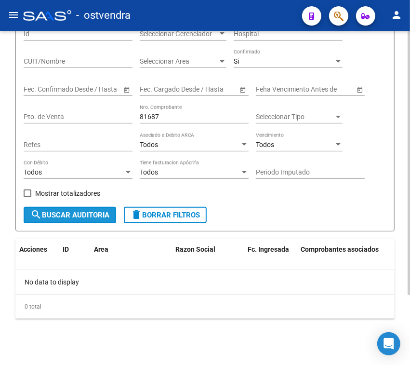
click at [73, 212] on span "search Buscar Auditoria" at bounding box center [69, 215] width 79 height 9
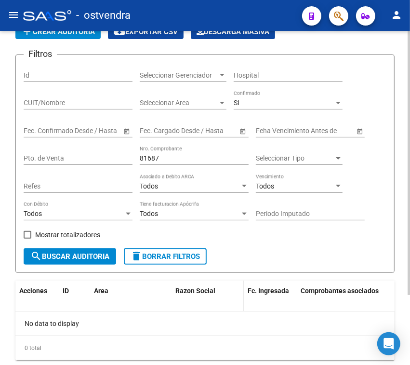
scroll to position [27, 0]
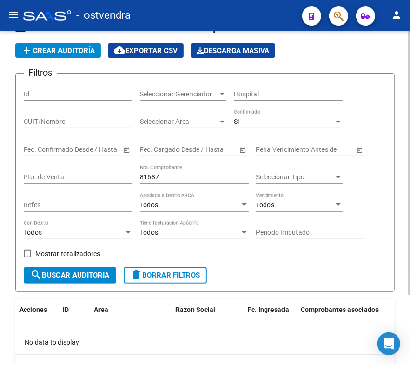
click at [182, 172] on div "81687 Nro. Comprobante" at bounding box center [194, 173] width 109 height 19
click at [96, 280] on button "search Buscar Auditoria" at bounding box center [70, 275] width 93 height 16
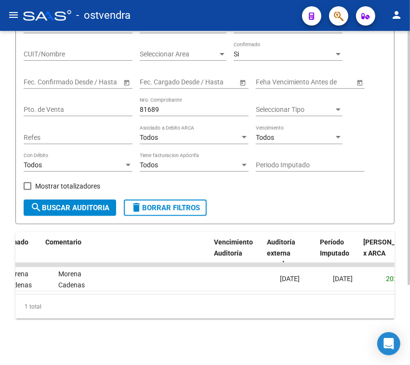
scroll to position [0, 970]
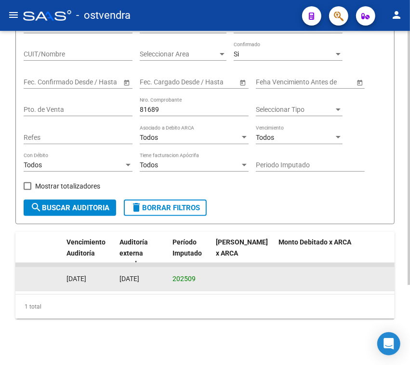
click at [129, 277] on datatable-body-cell "[DATE]" at bounding box center [142, 279] width 53 height 24
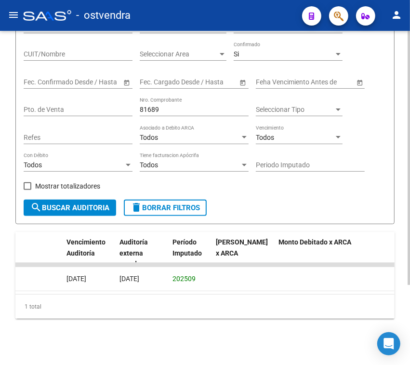
click at [170, 106] on input "81689" at bounding box center [194, 110] width 109 height 8
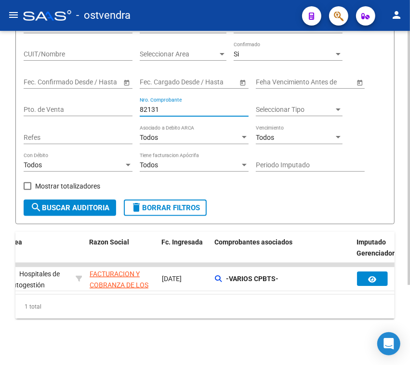
scroll to position [0, 0]
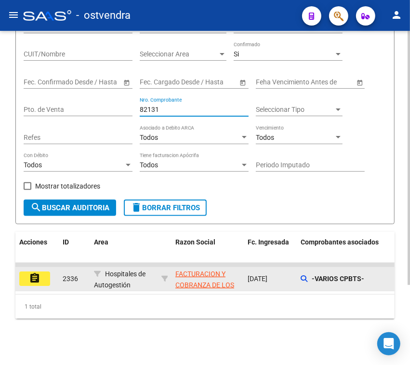
type input "82131"
click at [34, 273] on mat-icon "assignment" at bounding box center [35, 279] width 12 height 12
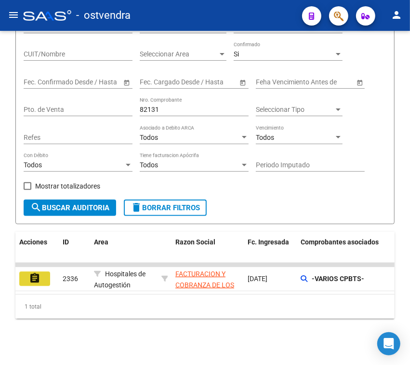
click at [34, 269] on mat-sidenav-content "PRESTADORES -> Auditoría de Comprobantes / Prestaciones add Crear Auditoría clo…" at bounding box center [205, 198] width 410 height 334
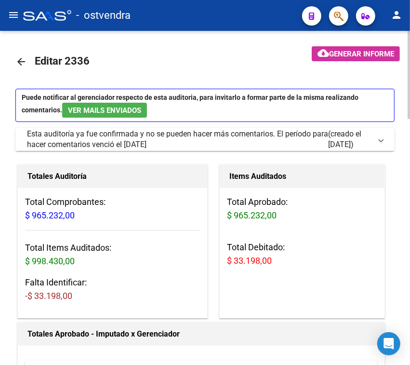
click at [20, 56] on mat-icon "arrow_back" at bounding box center [21, 62] width 12 height 12
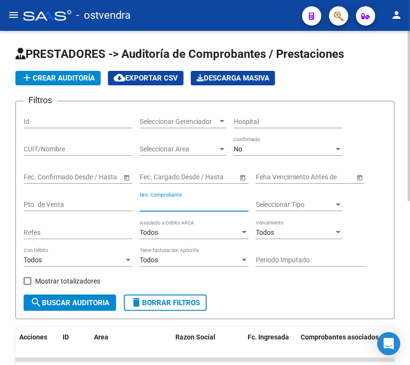
click at [215, 206] on input "Nro. Comprobante" at bounding box center [194, 205] width 109 height 8
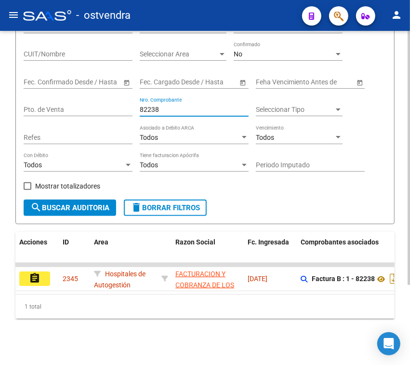
scroll to position [105, 0]
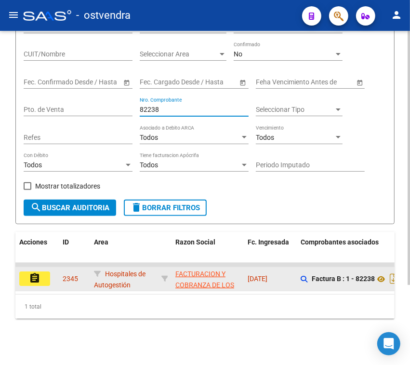
type input "82238"
click at [35, 273] on mat-icon "assignment" at bounding box center [35, 279] width 12 height 12
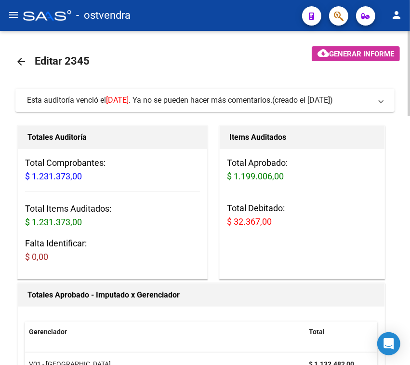
click at [176, 100] on div "Esta auditoría venció el [DATE] . Ya no se pueden hacer más comentarios." at bounding box center [150, 100] width 246 height 11
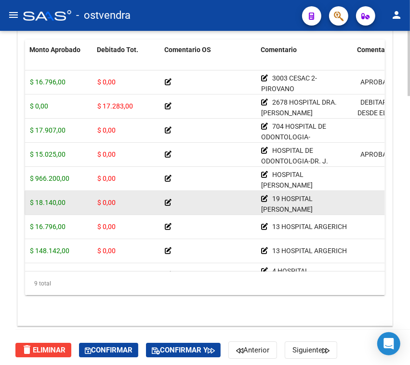
scroll to position [1320, 0]
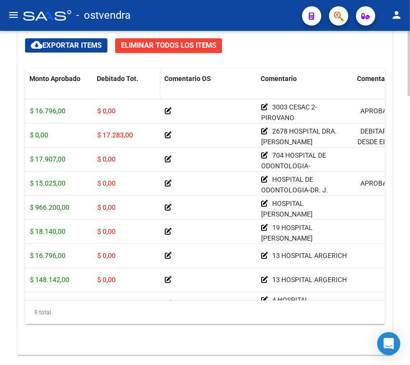
click at [107, 80] on span "Debitado Tot." at bounding box center [117, 79] width 41 height 8
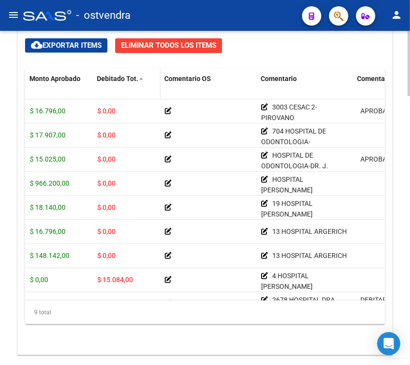
click at [107, 80] on span "Debitado Tot." at bounding box center [117, 79] width 41 height 8
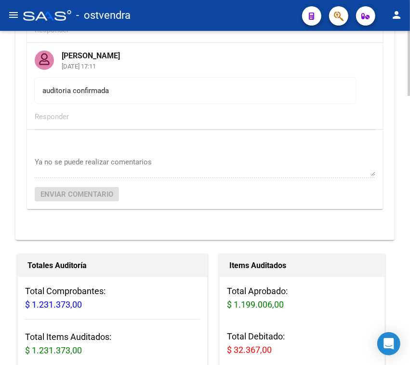
scroll to position [362, 0]
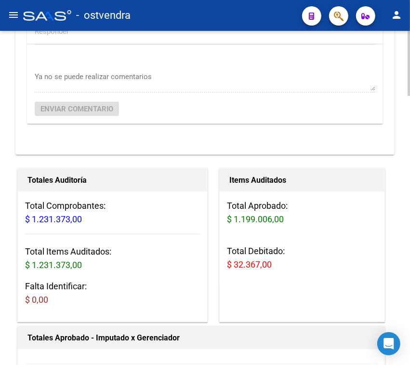
drag, startPoint x: 235, startPoint y: 268, endPoint x: 268, endPoint y: 271, distance: 32.5
click at [268, 271] on h3 "Total Debitado: $ 32.367,00" at bounding box center [302, 258] width 150 height 27
click at [256, 281] on div "Total Aprobado: $ 1.199.006,00 Total Debitado: $ 32.367,00" at bounding box center [302, 239] width 165 height 95
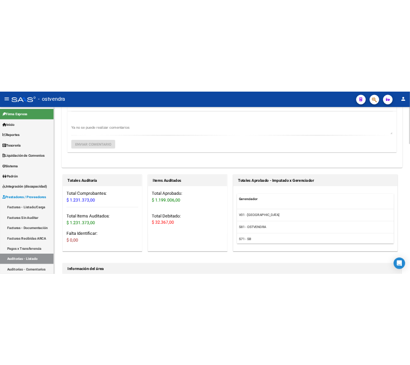
scroll to position [425, 0]
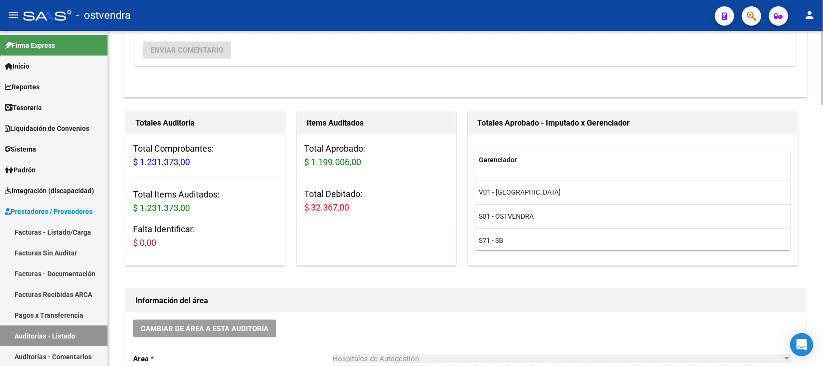
drag, startPoint x: 356, startPoint y: 208, endPoint x: 304, endPoint y: 213, distance: 51.8
click at [304, 213] on h3 "Total Debitado: $ 32.367,00" at bounding box center [376, 200] width 144 height 27
copy span "$ 32.367,00"
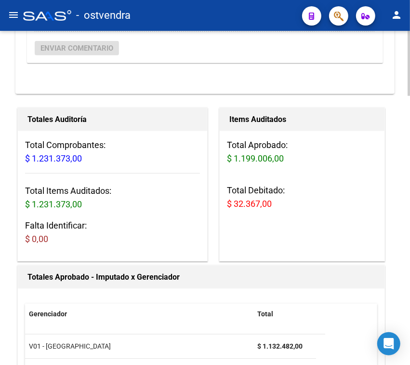
scroll to position [0, 0]
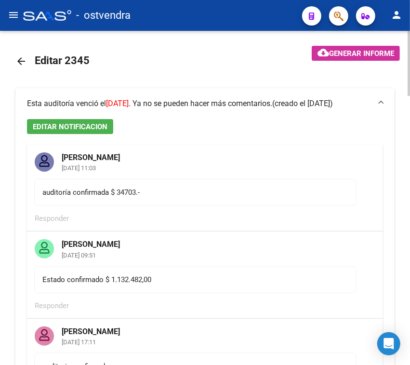
click at [18, 61] on mat-icon "arrow_back" at bounding box center [21, 61] width 12 height 12
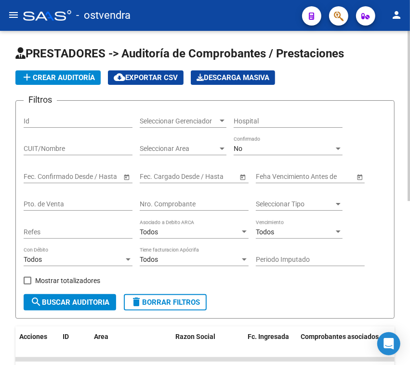
click at [273, 150] on div "No" at bounding box center [284, 149] width 100 height 8
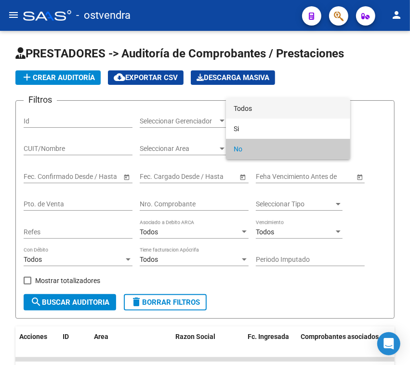
click at [269, 104] on span "Todos" at bounding box center [288, 108] width 109 height 20
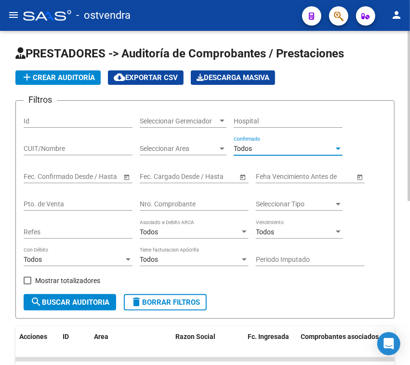
click at [189, 205] on input "Nro. Comprobante" at bounding box center [194, 204] width 109 height 8
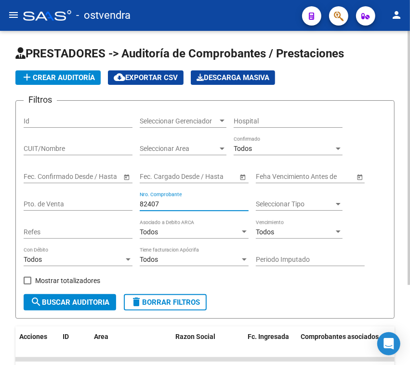
scroll to position [105, 0]
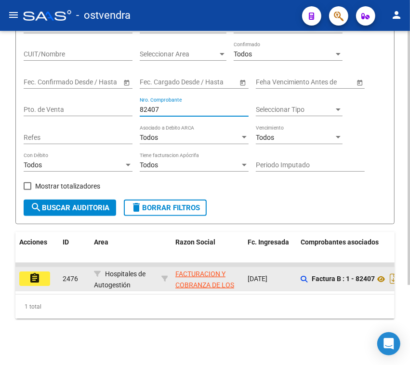
type input "82407"
click at [35, 273] on mat-icon "assignment" at bounding box center [35, 279] width 12 height 12
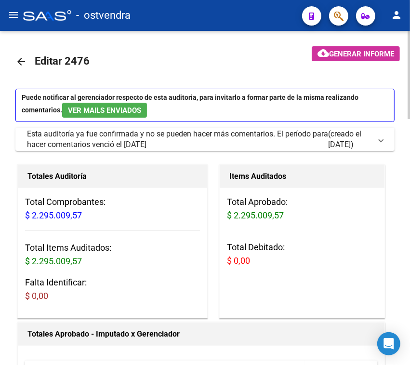
click at [17, 56] on mat-icon "arrow_back" at bounding box center [21, 62] width 12 height 12
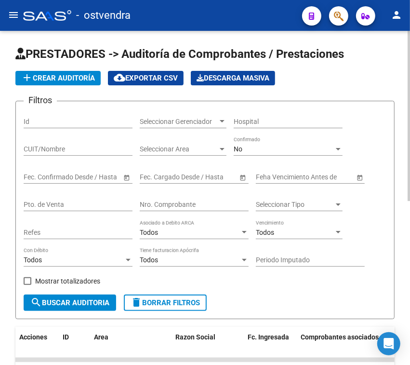
click at [268, 148] on div "No" at bounding box center [284, 149] width 100 height 8
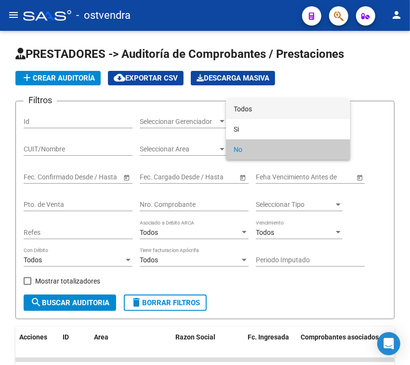
click at [268, 107] on span "Todos" at bounding box center [288, 109] width 109 height 20
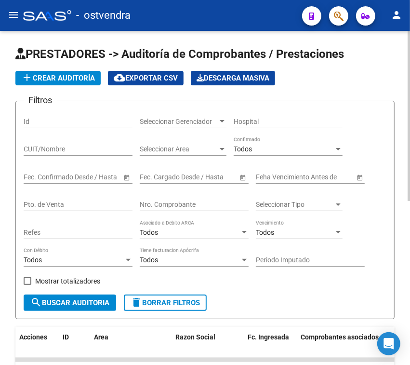
click at [164, 198] on div "Nro. Comprobante" at bounding box center [194, 201] width 109 height 19
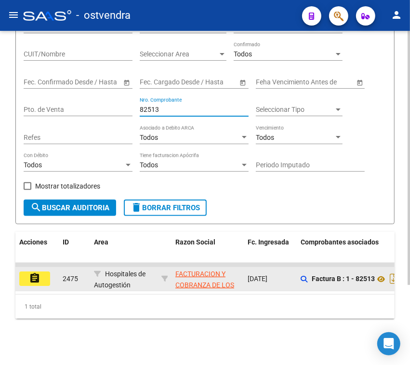
type input "82513"
click at [35, 273] on mat-icon "assignment" at bounding box center [35, 279] width 12 height 12
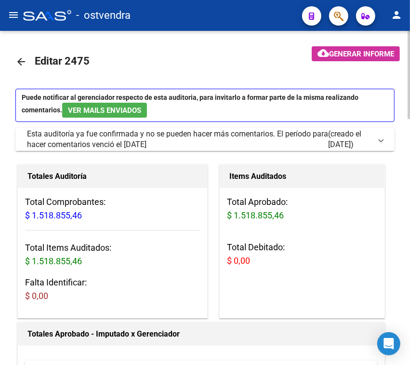
click at [21, 61] on mat-icon "arrow_back" at bounding box center [21, 62] width 12 height 12
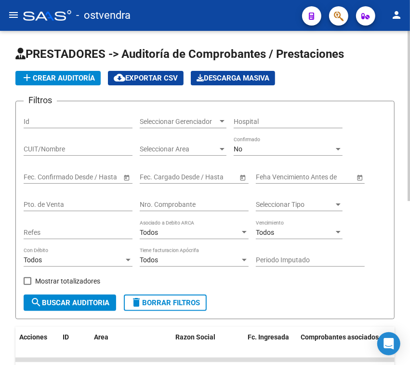
click at [273, 150] on div "No" at bounding box center [284, 149] width 100 height 8
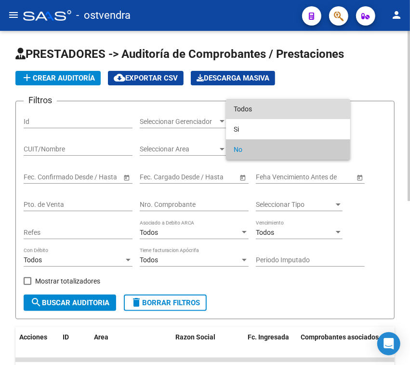
drag, startPoint x: 261, startPoint y: 109, endPoint x: 227, endPoint y: 181, distance: 79.4
click at [261, 109] on span "Todos" at bounding box center [288, 109] width 109 height 20
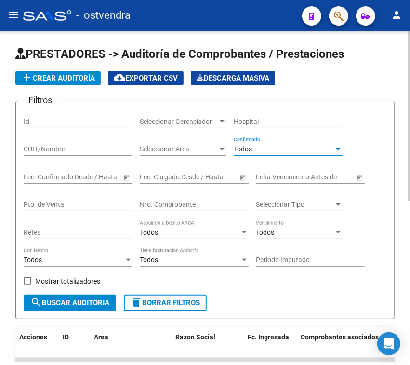
click at [158, 198] on div "Nro. Comprobante" at bounding box center [194, 201] width 109 height 19
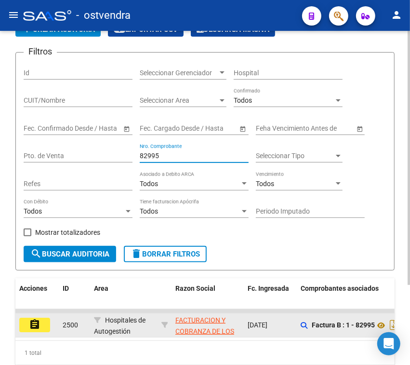
scroll to position [105, 0]
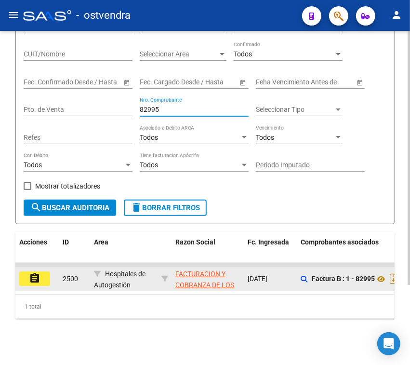
type input "82995"
click at [40, 273] on mat-icon "assignment" at bounding box center [35, 279] width 12 height 12
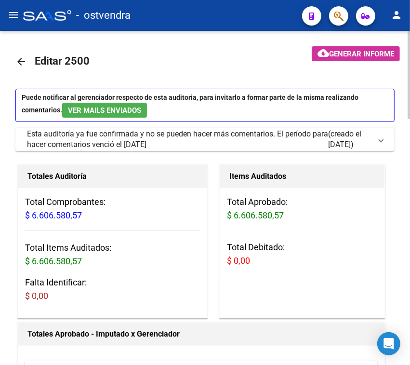
click at [22, 59] on mat-icon "arrow_back" at bounding box center [21, 62] width 12 height 12
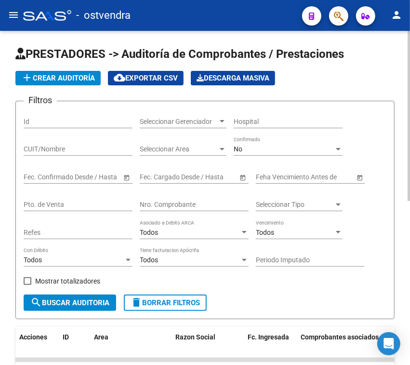
click at [177, 206] on input "Nro. Comprobante" at bounding box center [194, 205] width 109 height 8
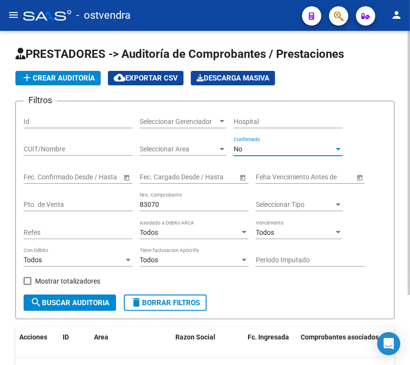
click at [257, 147] on div "No" at bounding box center [284, 149] width 100 height 8
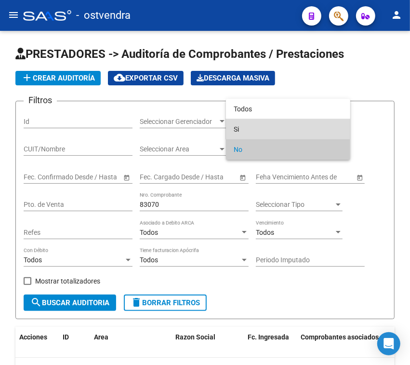
click at [238, 122] on span "Si" at bounding box center [288, 129] width 109 height 20
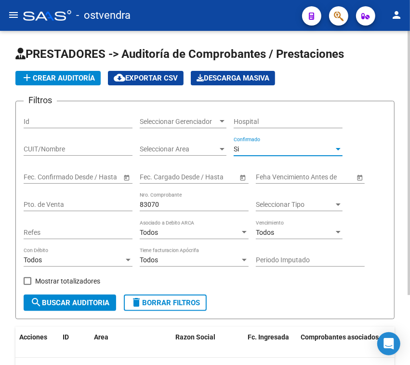
click at [77, 294] on div "Mostrar totalizadores" at bounding box center [66, 284] width 84 height 19
drag, startPoint x: 77, startPoint y: 294, endPoint x: 85, endPoint y: 306, distance: 14.6
click at [77, 294] on div "Mostrar totalizadores" at bounding box center [66, 284] width 84 height 19
click at [88, 310] on button "search Buscar Auditoria" at bounding box center [70, 303] width 93 height 16
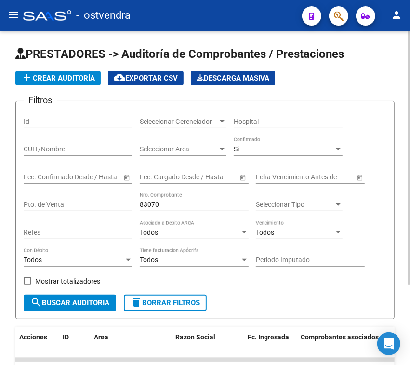
click at [163, 208] on input "83070" at bounding box center [194, 205] width 109 height 8
click at [194, 210] on div "83242 Nro. Comprobante" at bounding box center [194, 201] width 109 height 19
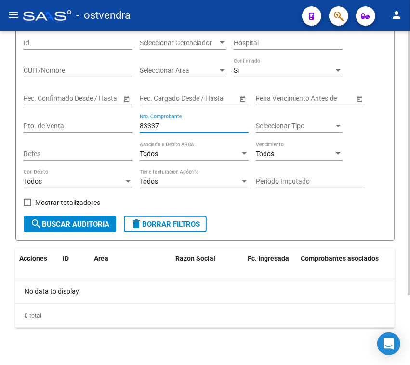
scroll to position [88, 0]
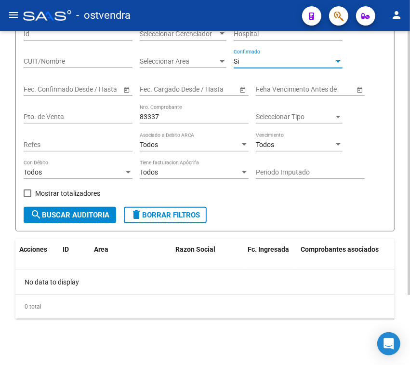
click at [278, 58] on div "Si" at bounding box center [284, 61] width 100 height 8
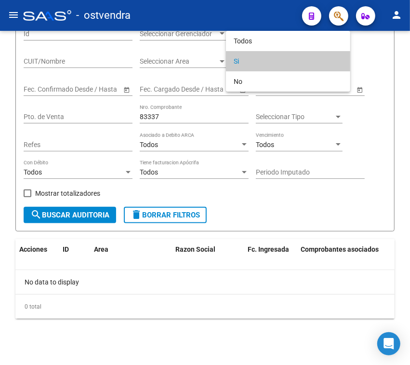
click at [177, 116] on div at bounding box center [205, 182] width 410 height 365
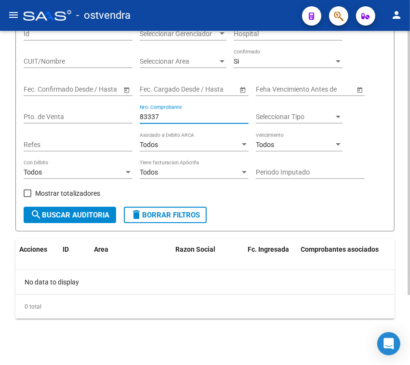
click at [177, 117] on input "83337" at bounding box center [194, 117] width 109 height 8
type input "83388"
click at [302, 64] on div "Si" at bounding box center [284, 61] width 100 height 8
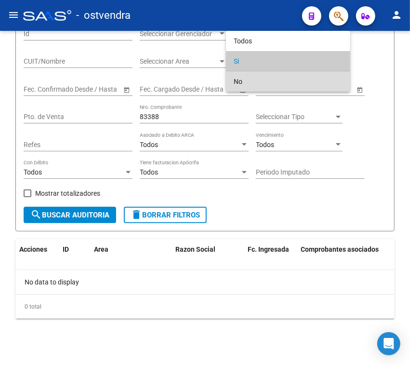
click at [286, 78] on span "No" at bounding box center [288, 81] width 109 height 20
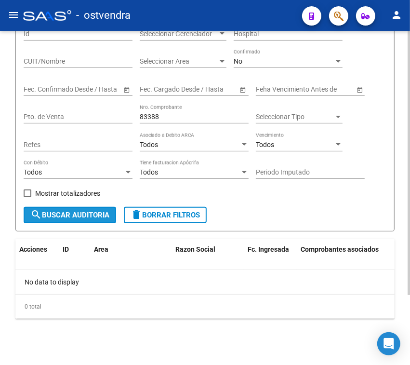
click at [87, 219] on button "search Buscar Auditoria" at bounding box center [70, 215] width 93 height 16
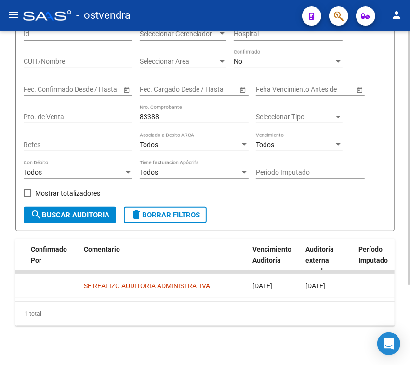
scroll to position [0, 0]
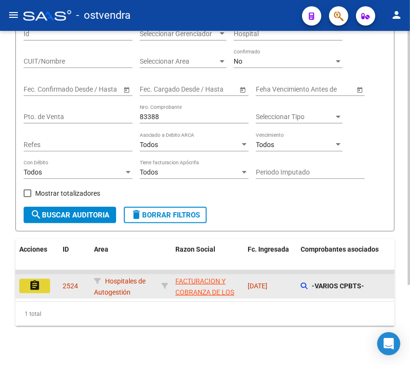
click at [39, 291] on mat-icon "assignment" at bounding box center [35, 286] width 12 height 12
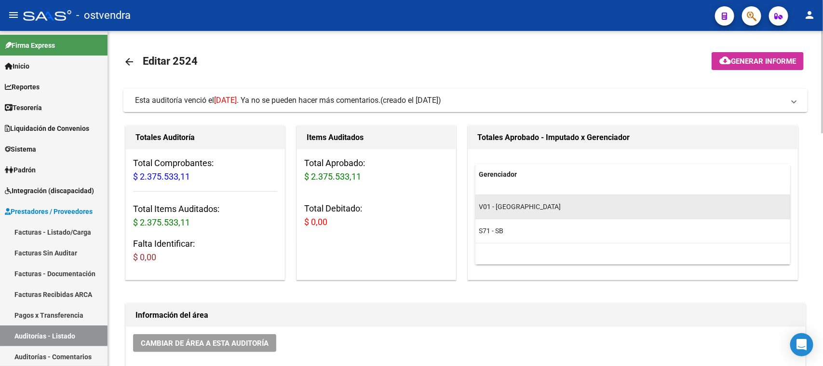
click at [726, 202] on div "V01 - [GEOGRAPHIC_DATA]" at bounding box center [650, 206] width 342 height 11
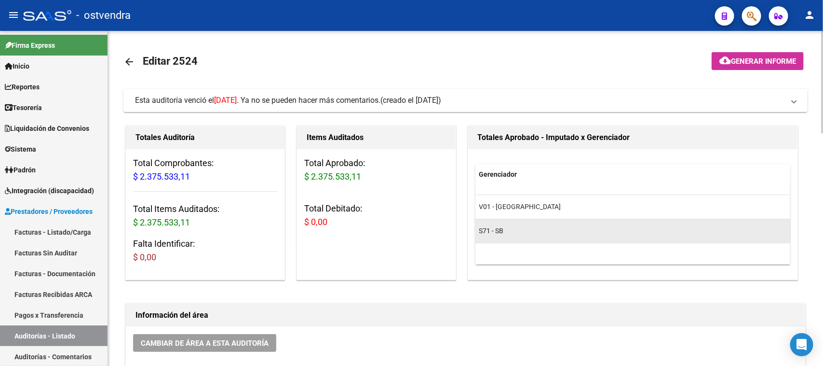
click at [671, 231] on div "S71 - SB" at bounding box center [650, 230] width 342 height 11
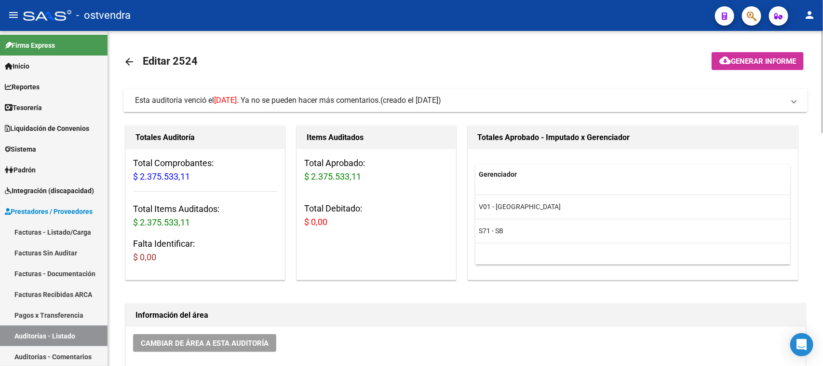
drag, startPoint x: 293, startPoint y: 99, endPoint x: 298, endPoint y: 102, distance: 5.0
click at [297, 101] on span "Esta auditoría venció el [DATE] . Ya no se pueden hacer más comentarios." at bounding box center [258, 100] width 246 height 9
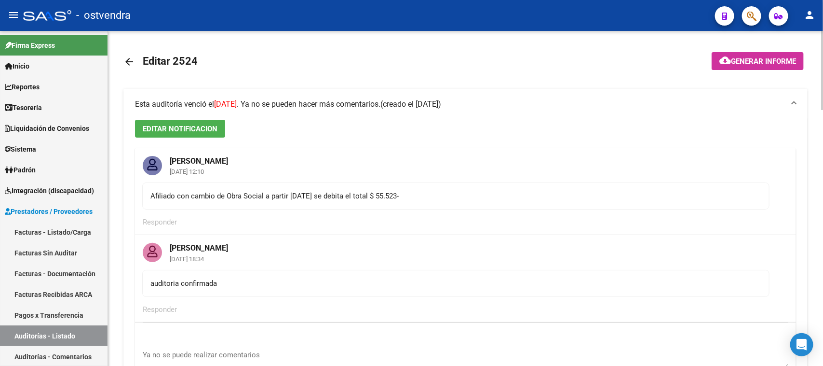
click at [379, 100] on span "Esta auditoría venció el [DATE] . Ya no se pueden hacer más comentarios." at bounding box center [258, 103] width 246 height 9
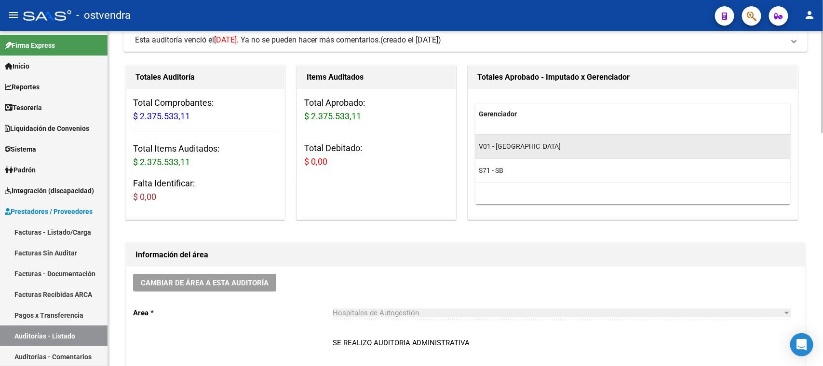
scroll to position [121, 0]
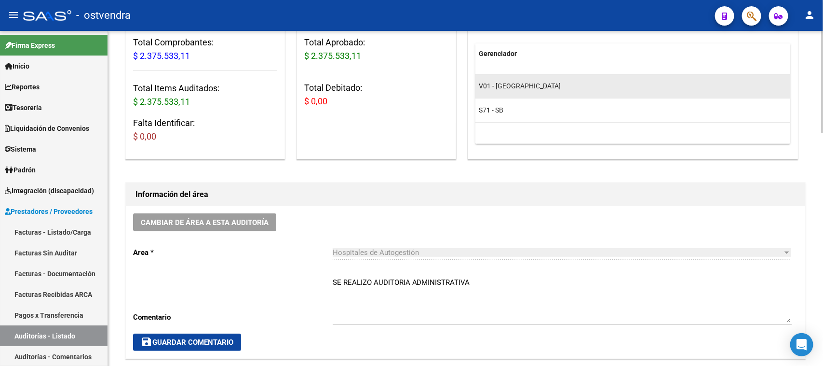
click at [627, 88] on div "V01 - [GEOGRAPHIC_DATA]" at bounding box center [650, 86] width 342 height 11
click at [588, 87] on div "V01 - [GEOGRAPHIC_DATA]" at bounding box center [650, 86] width 342 height 11
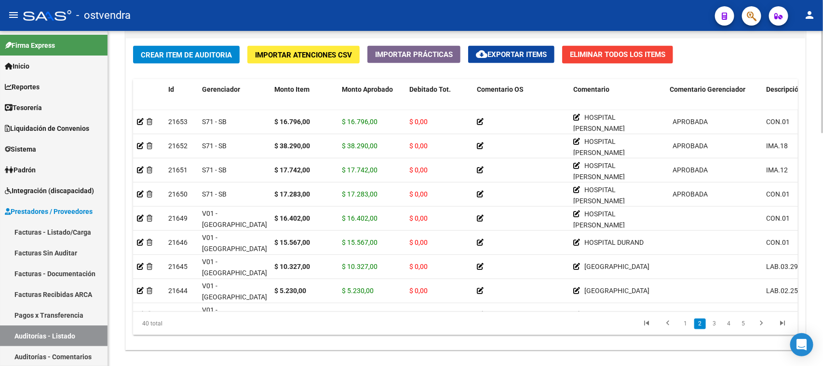
scroll to position [724, 0]
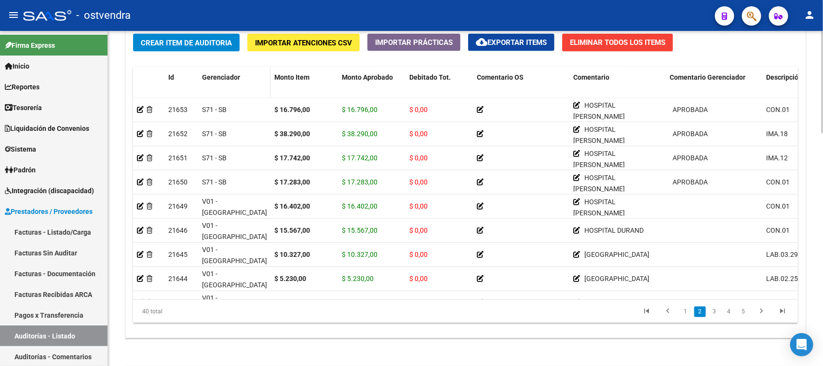
click at [228, 81] on div "Gerenciador" at bounding box center [234, 77] width 65 height 11
click at [230, 75] on span "Gerenciador" at bounding box center [221, 77] width 38 height 8
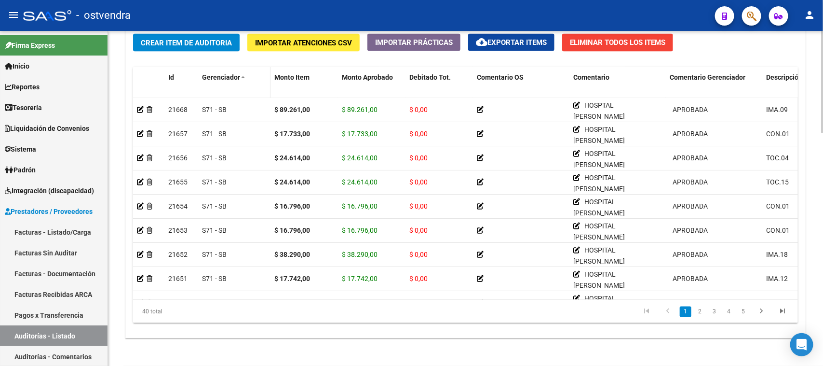
click at [230, 75] on span "Gerenciador" at bounding box center [221, 77] width 38 height 8
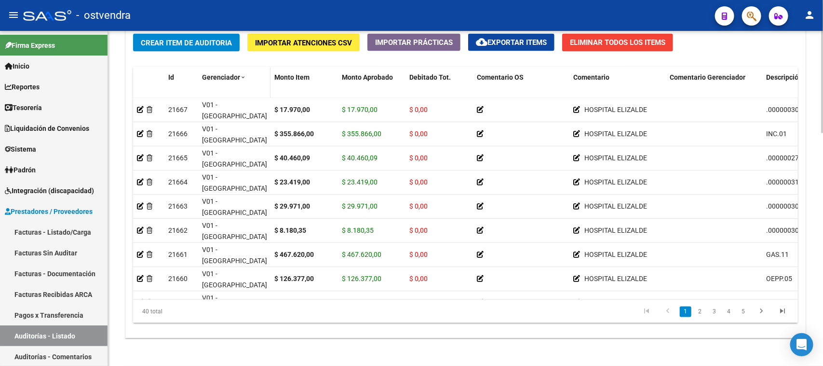
click at [230, 75] on span "Gerenciador" at bounding box center [221, 77] width 38 height 8
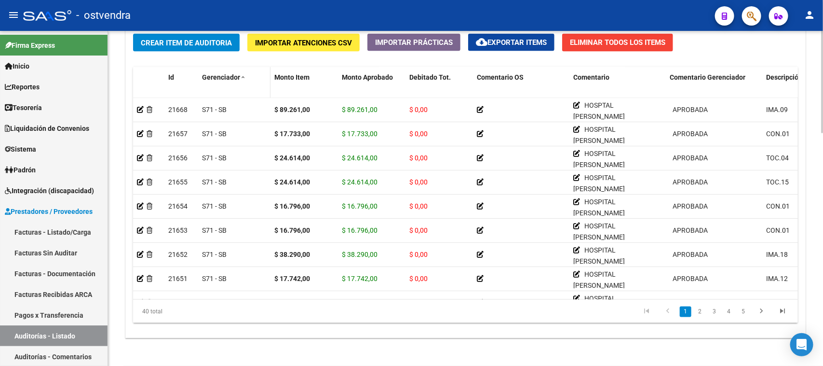
click at [230, 75] on span "Gerenciador" at bounding box center [221, 77] width 38 height 8
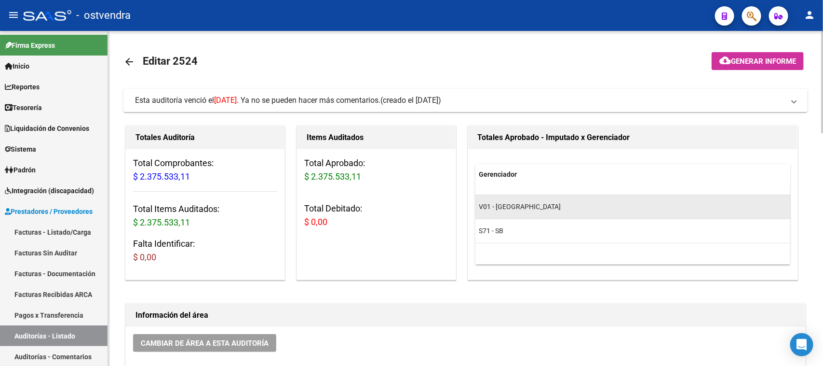
click at [521, 196] on datatable-body-cell "V01 - [GEOGRAPHIC_DATA]" at bounding box center [651, 207] width 350 height 24
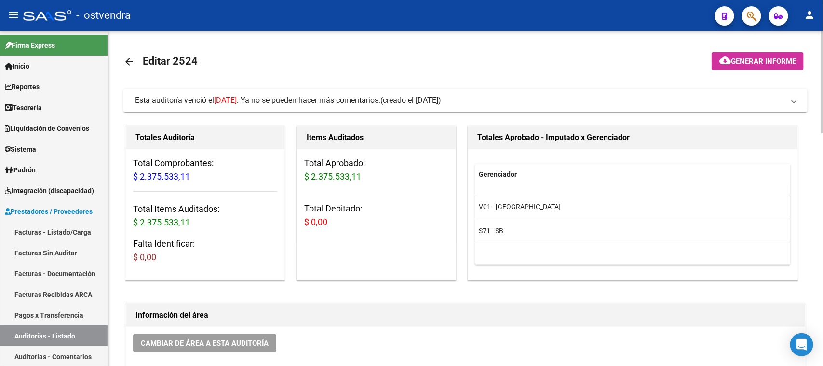
click at [507, 170] on span "Gerenciador" at bounding box center [498, 174] width 38 height 8
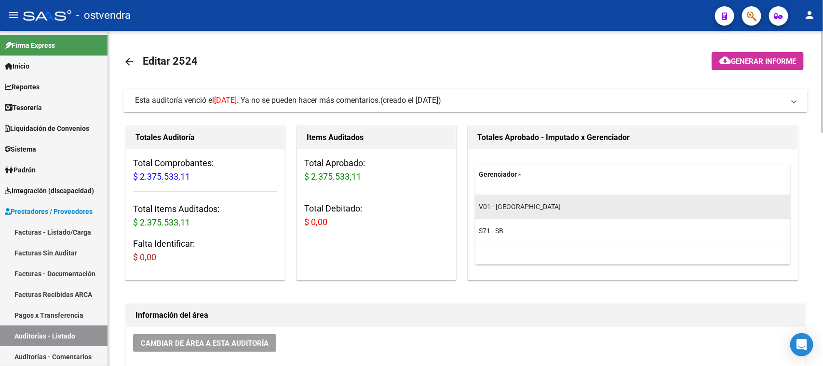
click at [533, 211] on div "V01 - [GEOGRAPHIC_DATA]" at bounding box center [650, 206] width 342 height 11
click at [526, 211] on div "V01 - [GEOGRAPHIC_DATA]" at bounding box center [650, 206] width 342 height 11
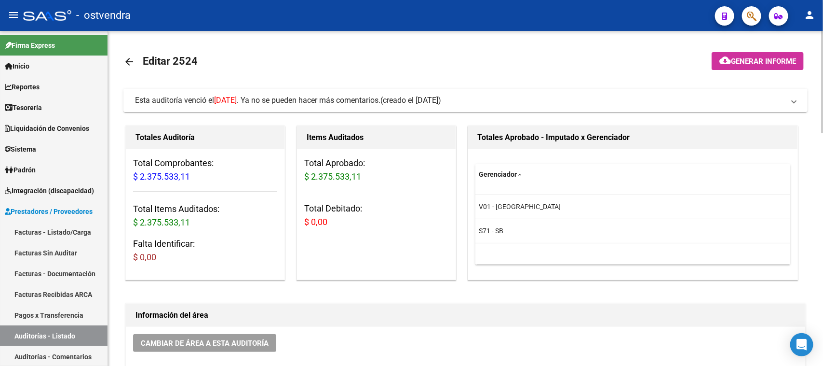
click at [269, 99] on span "Esta auditoría venció el [DATE] . Ya no se pueden hacer más comentarios." at bounding box center [258, 100] width 246 height 9
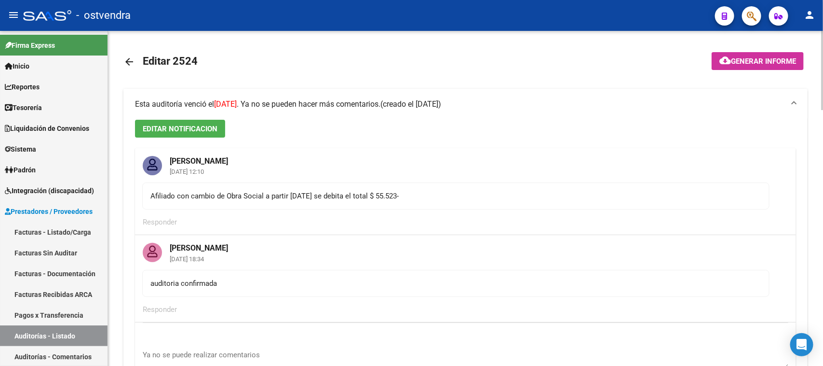
click at [284, 99] on div "Esta auditoría venció el [DATE] . Ya no se pueden hacer más comentarios." at bounding box center [258, 104] width 246 height 11
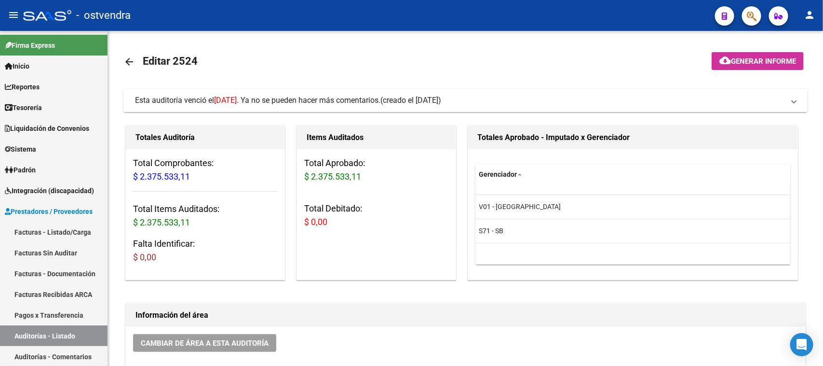
click at [419, 105] on span "(creado el [DATE])" at bounding box center [411, 100] width 61 height 11
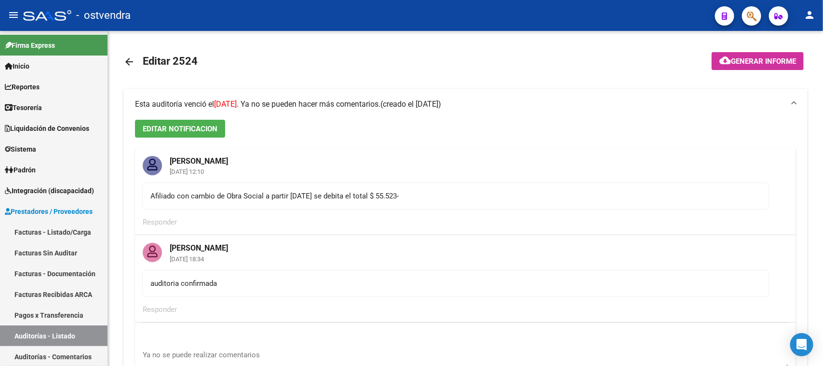
click at [168, 117] on mat-expansion-panel-header "Esta auditoría venció el [DATE] . Ya no se pueden hacer más comentarios. (cread…" at bounding box center [465, 104] width 684 height 31
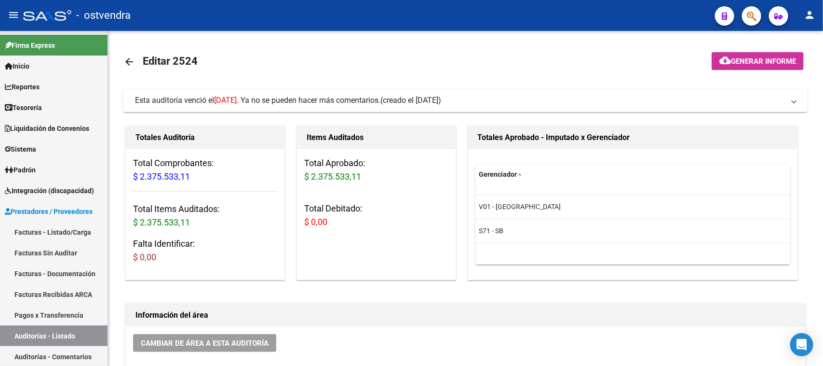
click at [347, 104] on span "Esta auditoría venció el [DATE] . Ya no se pueden hacer más comentarios." at bounding box center [258, 100] width 246 height 9
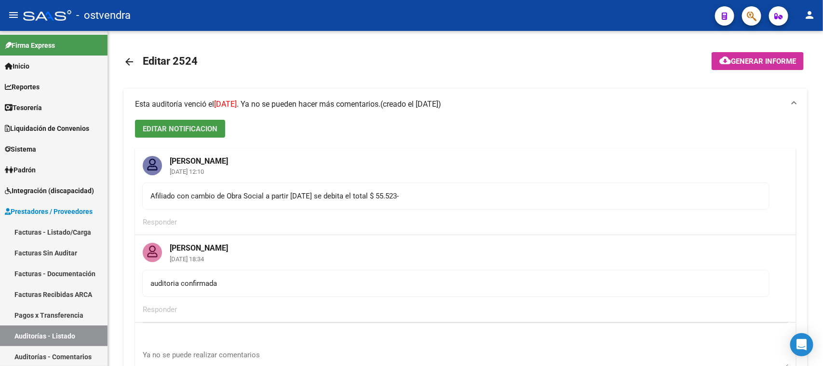
click at [182, 125] on span "EDITAR NOTIFICACION" at bounding box center [180, 128] width 75 height 9
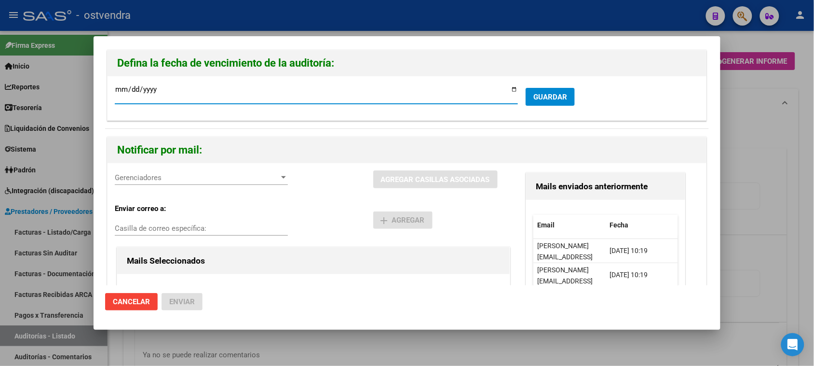
click at [232, 177] on span "Gerenciadores" at bounding box center [197, 177] width 164 height 9
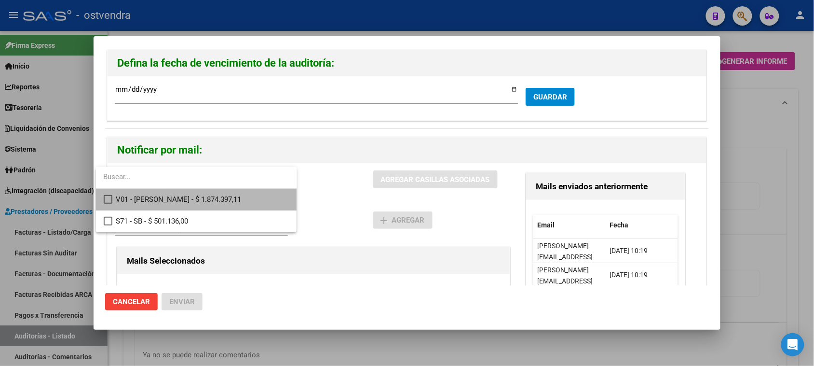
click at [109, 202] on mat-pseudo-checkbox at bounding box center [108, 199] width 9 height 9
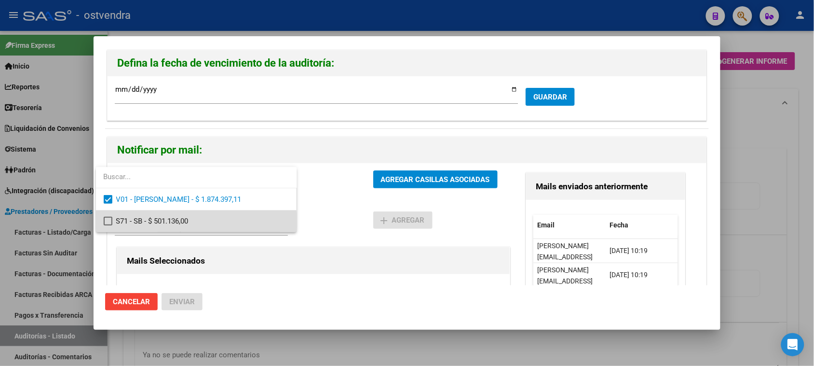
click at [104, 223] on mat-pseudo-checkbox at bounding box center [108, 221] width 9 height 9
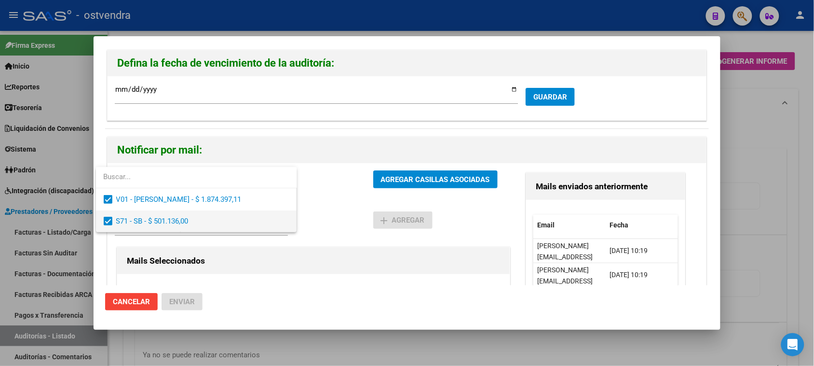
click at [104, 219] on mat-pseudo-checkbox at bounding box center [108, 221] width 9 height 9
click at [338, 248] on div at bounding box center [407, 183] width 814 height 366
click at [338, 248] on div "Mails Seleccionados" at bounding box center [313, 260] width 373 height 29
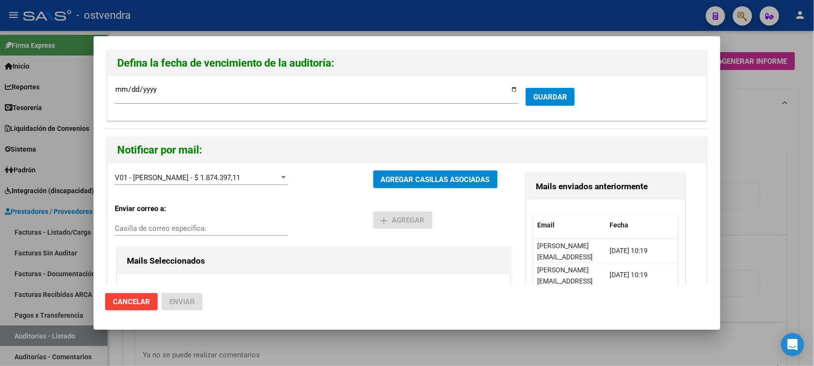
click at [115, 86] on input "[DATE]" at bounding box center [316, 92] width 403 height 15
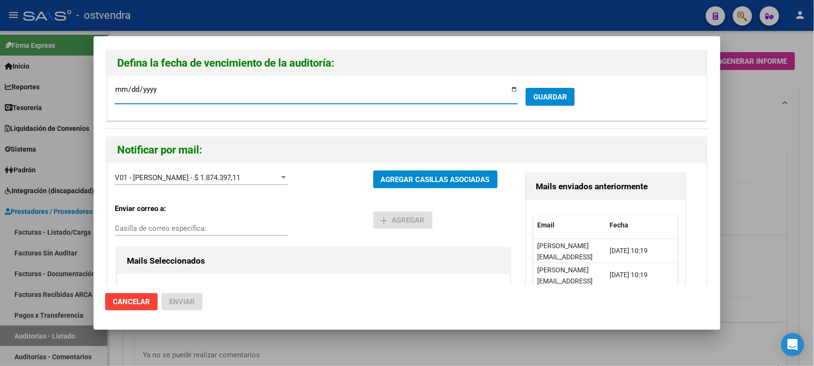
type input "[DATE]"
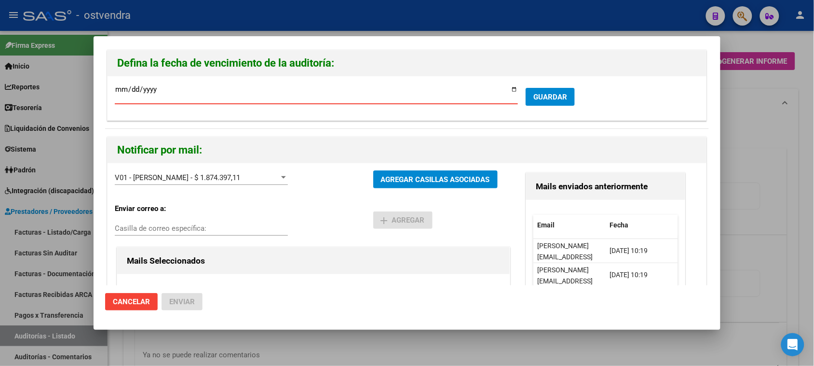
type input "[DATE]"
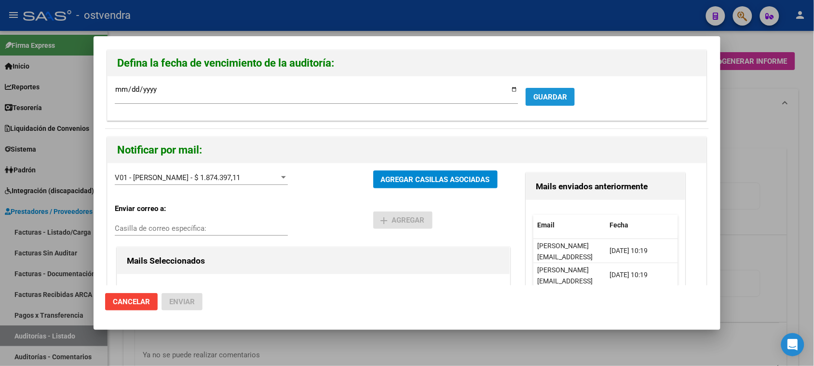
drag, startPoint x: 551, startPoint y: 93, endPoint x: 285, endPoint y: 250, distance: 308.6
click at [293, 249] on div "Defina la fecha de vencimiento de la auditoría: [DATE] Ingresar la fecha * GUAR…" at bounding box center [407, 243] width 604 height 387
click at [287, 250] on div "Mails Seleccionados" at bounding box center [313, 260] width 373 height 29
click at [260, 232] on input "Casilla de correo específica:" at bounding box center [201, 228] width 173 height 9
click at [260, 233] on div "Casilla de correo específica:" at bounding box center [201, 228] width 173 height 14
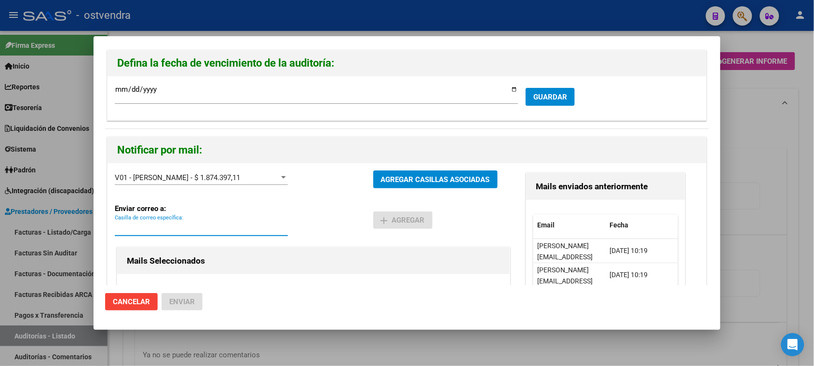
click at [395, 181] on span "AGREGAR CASILLAS ASOCIADAS" at bounding box center [435, 179] width 109 height 9
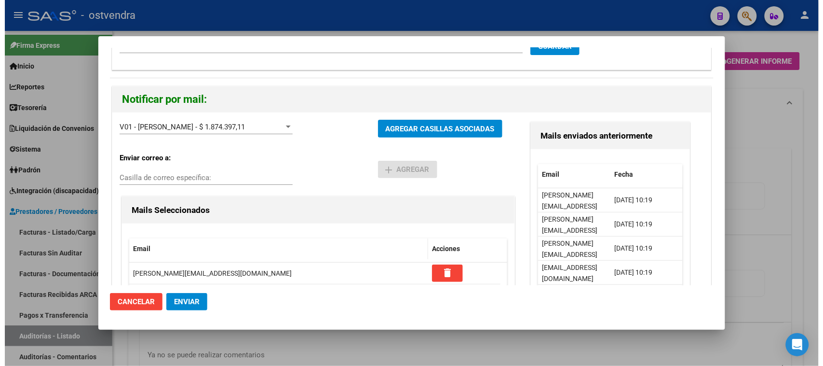
scroll to position [110, 0]
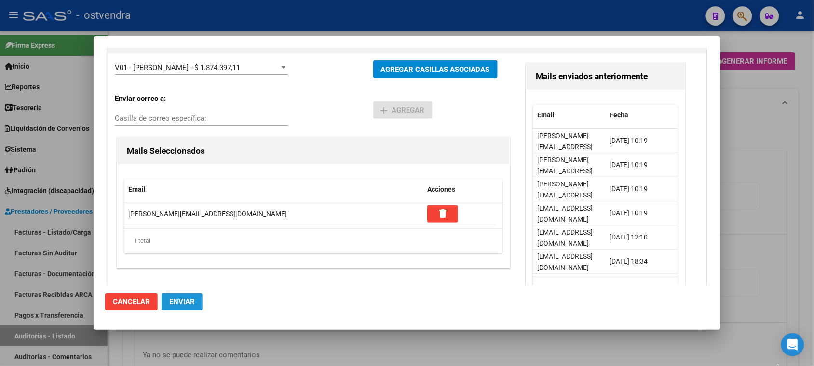
click at [187, 293] on button "Enviar" at bounding box center [182, 301] width 41 height 17
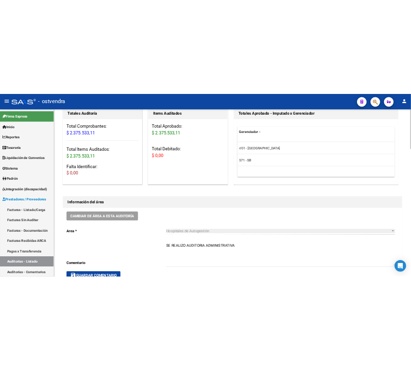
scroll to position [121, 0]
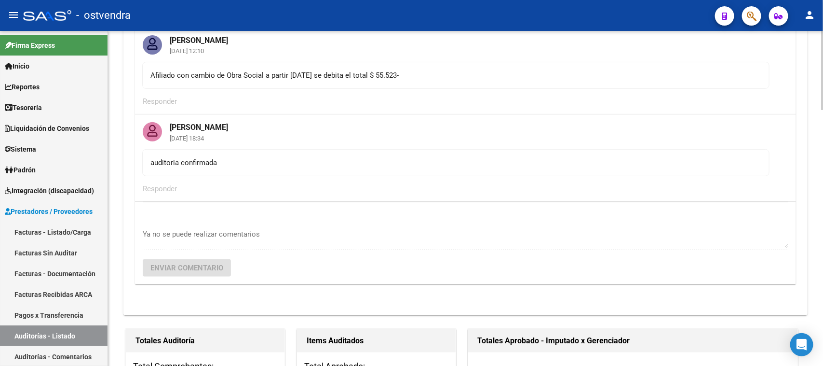
click at [625, 279] on div "Ya no se puede realizar comentarios Enviar comentario" at bounding box center [466, 243] width 646 height 82
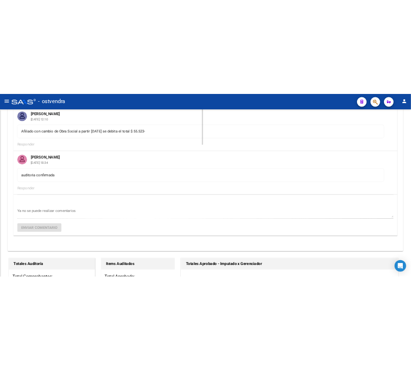
scroll to position [117, 0]
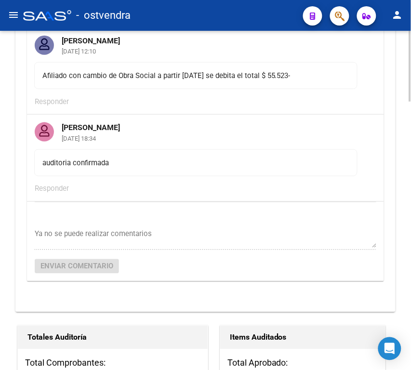
click at [321, 111] on mat-card-actions "Responder" at bounding box center [205, 101] width 357 height 25
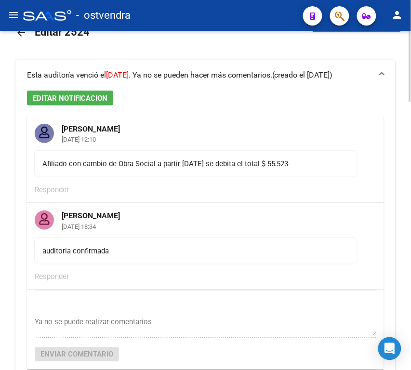
scroll to position [0, 0]
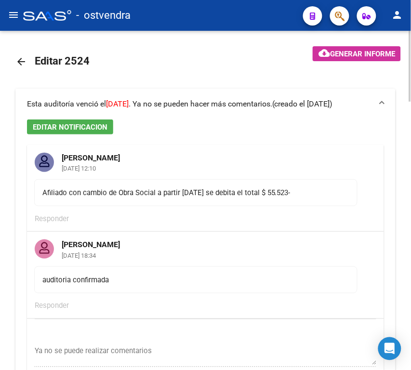
click at [25, 59] on mat-icon "arrow_back" at bounding box center [21, 62] width 12 height 12
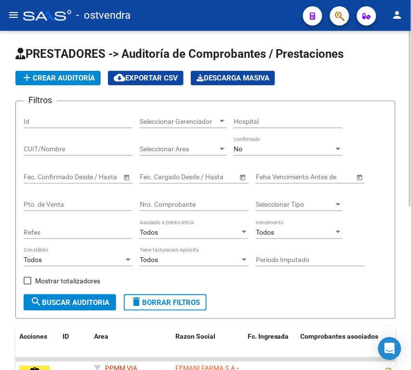
click at [191, 203] on input "Nro. Comprobante" at bounding box center [194, 205] width 109 height 8
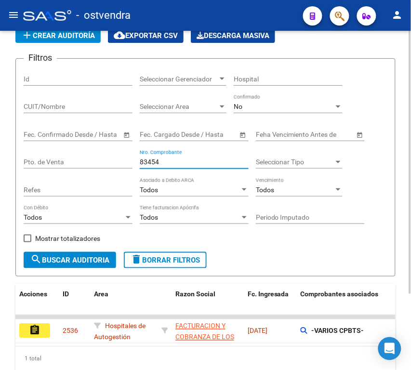
scroll to position [60, 0]
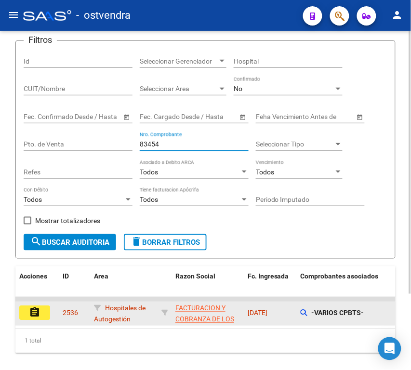
type input "83454"
click at [40, 314] on mat-icon "assignment" at bounding box center [35, 313] width 12 height 12
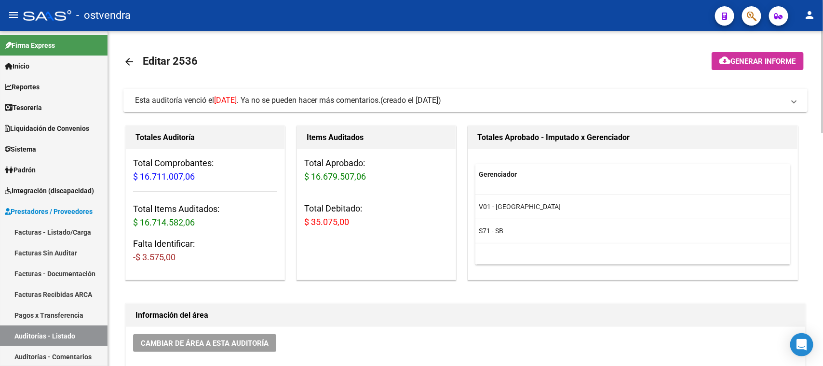
click at [338, 102] on span "Esta auditoría venció el [DATE] . Ya no se pueden hacer más comentarios." at bounding box center [258, 100] width 246 height 9
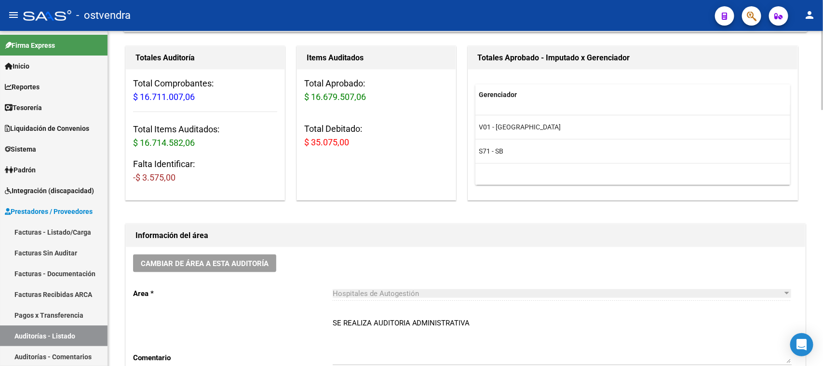
scroll to position [422, 0]
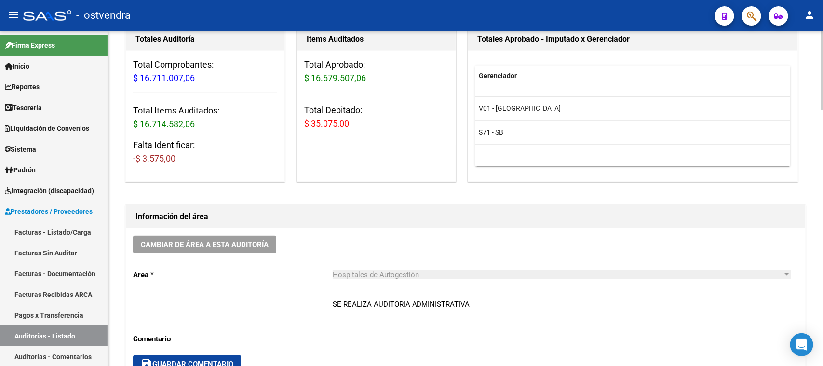
drag, startPoint x: 351, startPoint y: 123, endPoint x: 318, endPoint y: 123, distance: 32.3
click at [318, 123] on h3 "Total Debitado: $ 35.075,00" at bounding box center [376, 116] width 144 height 27
click at [455, 220] on h1 "Información del área" at bounding box center [466, 216] width 660 height 15
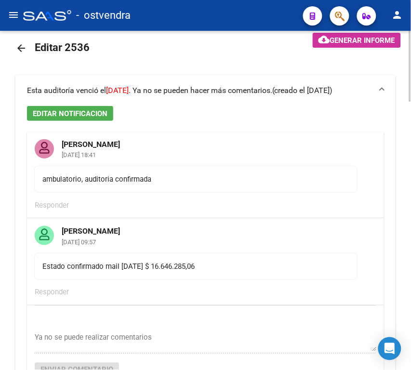
scroll to position [0, 0]
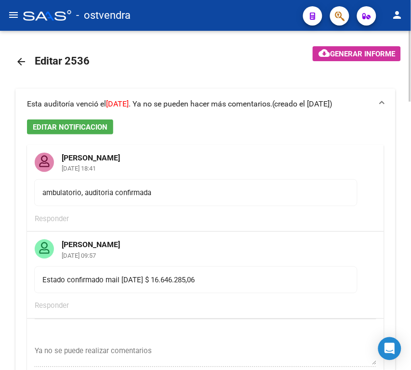
click at [22, 64] on mat-icon "arrow_back" at bounding box center [21, 62] width 12 height 12
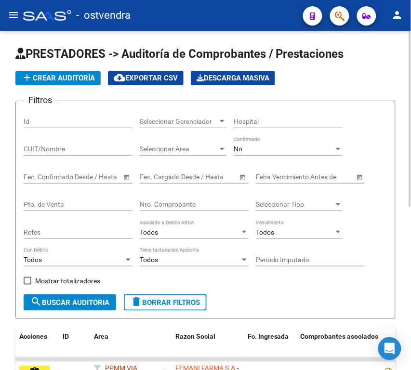
click at [196, 207] on input "Nro. Comprobante" at bounding box center [194, 205] width 109 height 8
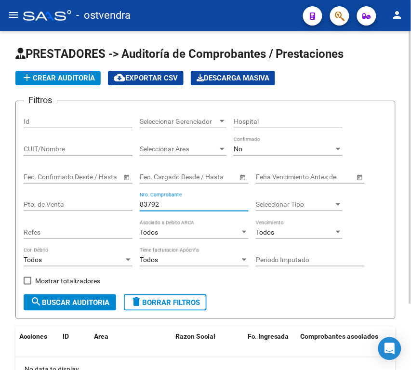
click at [269, 147] on div "No" at bounding box center [284, 149] width 100 height 8
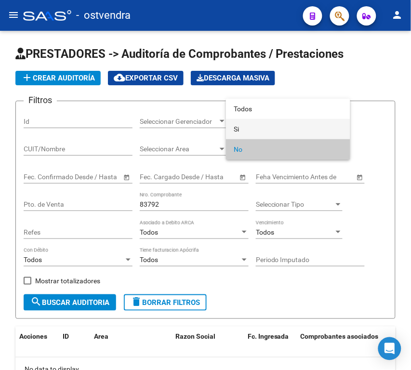
click at [263, 126] on span "Si" at bounding box center [288, 129] width 109 height 20
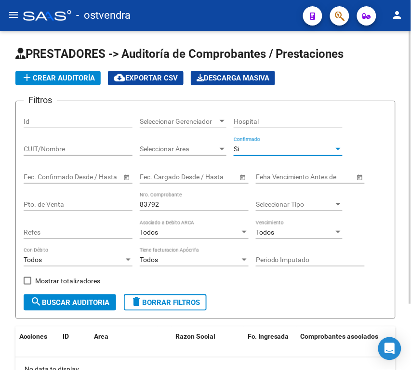
drag, startPoint x: 59, startPoint y: 303, endPoint x: 83, endPoint y: 283, distance: 31.9
click at [59, 303] on span "search Buscar Auditoria" at bounding box center [69, 303] width 79 height 9
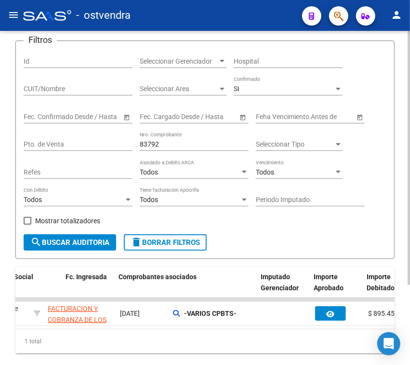
scroll to position [0, 260]
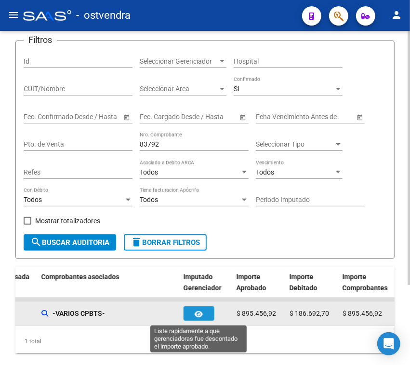
click at [203, 319] on button "button" at bounding box center [199, 313] width 31 height 14
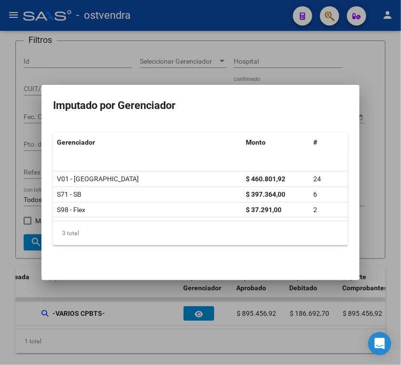
click at [361, 55] on div at bounding box center [200, 182] width 401 height 365
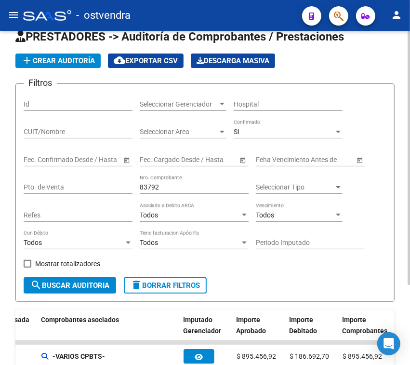
scroll to position [0, 0]
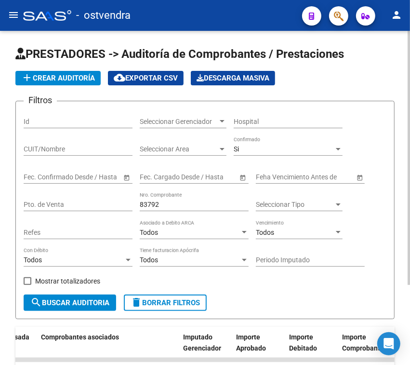
click at [187, 206] on input "83792" at bounding box center [194, 205] width 109 height 8
click at [158, 203] on input "837" at bounding box center [194, 205] width 109 height 8
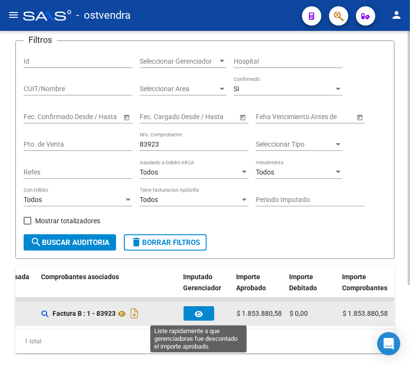
click at [203, 319] on button "button" at bounding box center [199, 313] width 31 height 14
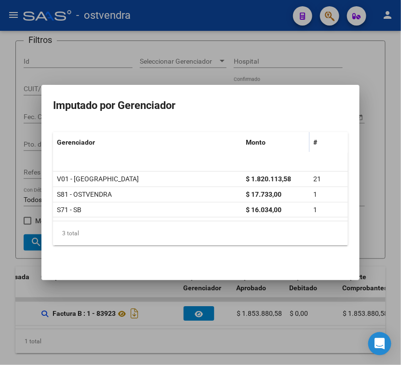
click at [268, 107] on h3 "Imputado por Gerenciador" at bounding box center [200, 105] width 295 height 18
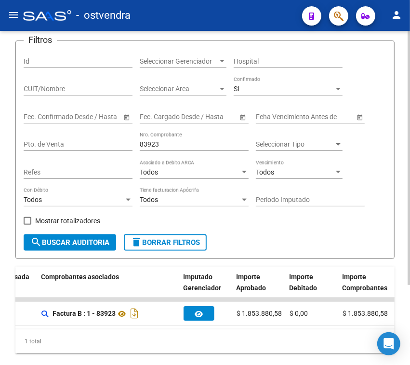
click at [191, 146] on input "83923" at bounding box center [194, 144] width 109 height 8
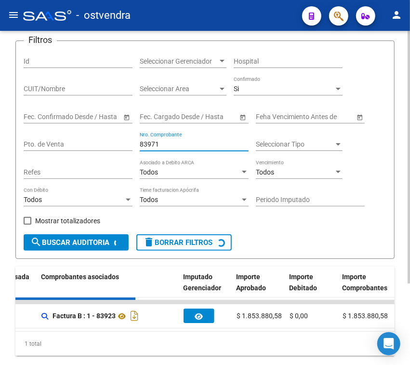
scroll to position [0, 0]
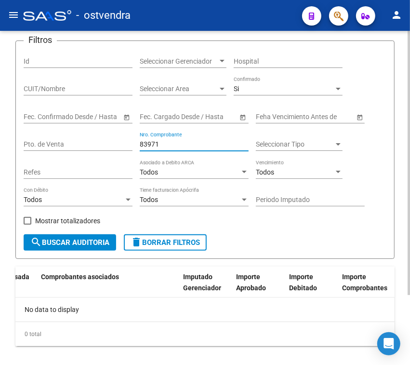
type input "83971"
click at [290, 87] on div "Si" at bounding box center [284, 89] width 100 height 8
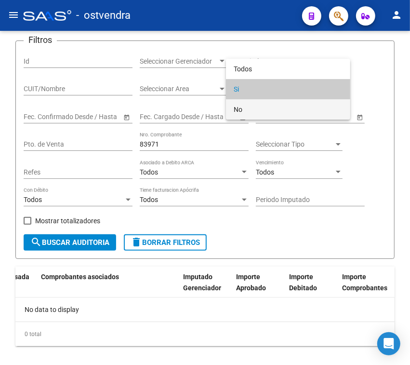
click at [278, 105] on span "No" at bounding box center [288, 109] width 109 height 20
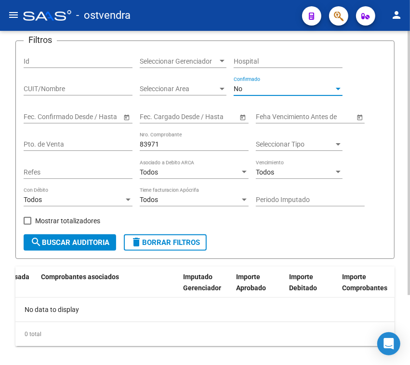
click at [89, 249] on button "search Buscar Auditoria" at bounding box center [70, 242] width 93 height 16
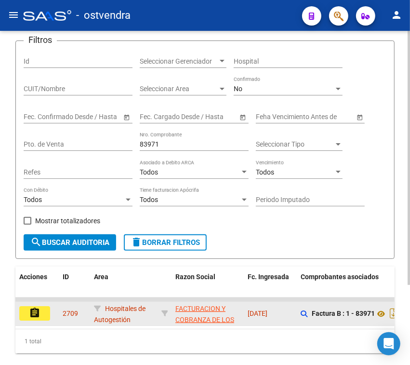
click at [37, 313] on mat-icon "assignment" at bounding box center [35, 313] width 12 height 12
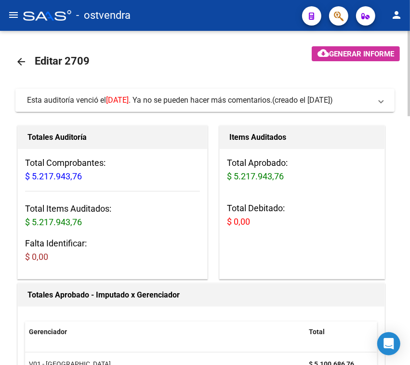
click at [129, 96] on span "[DATE]" at bounding box center [117, 100] width 23 height 9
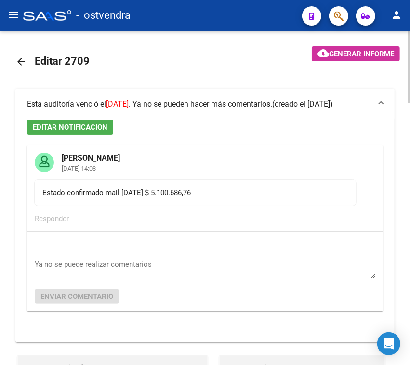
click at [129, 99] on span "[DATE]" at bounding box center [117, 103] width 23 height 9
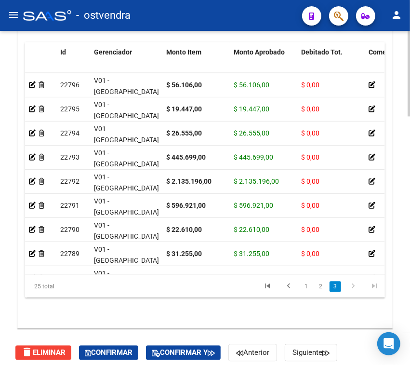
scroll to position [975, 0]
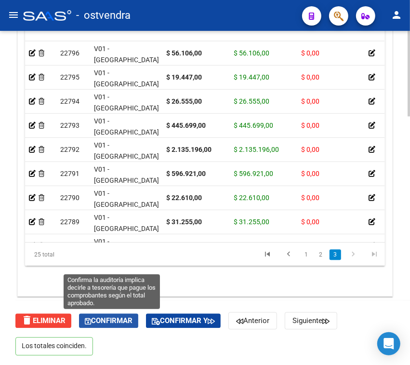
click at [123, 318] on span "Confirmar" at bounding box center [109, 320] width 48 height 9
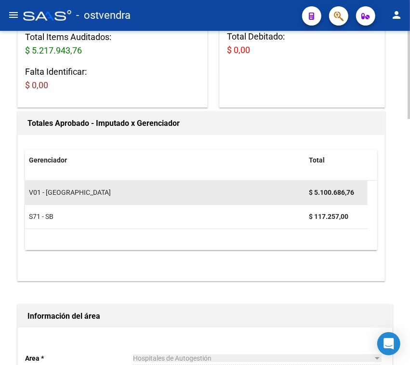
scroll to position [0, 0]
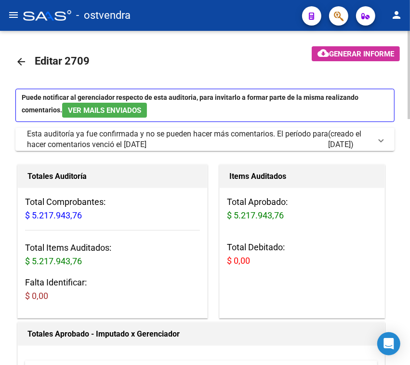
click at [24, 59] on mat-icon "arrow_back" at bounding box center [21, 62] width 12 height 12
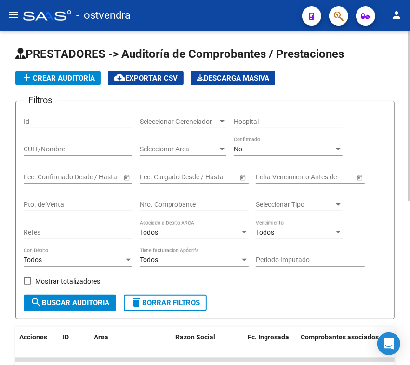
click at [199, 203] on input "Nro. Comprobante" at bounding box center [194, 205] width 109 height 8
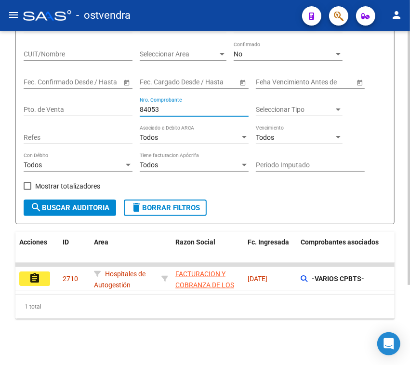
scroll to position [0, 337]
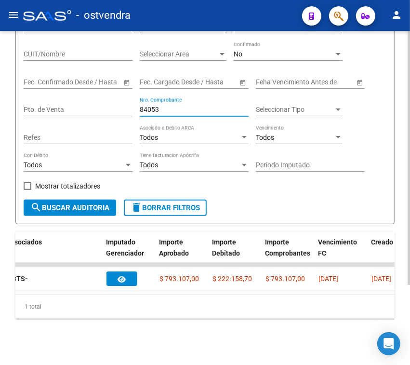
type input "84053"
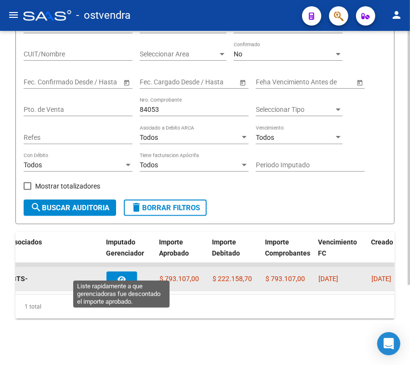
click at [118, 276] on icon "button" at bounding box center [122, 279] width 8 height 7
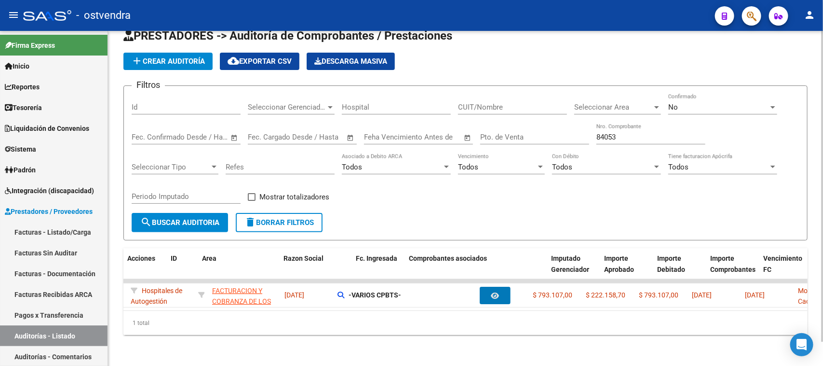
scroll to position [0, 0]
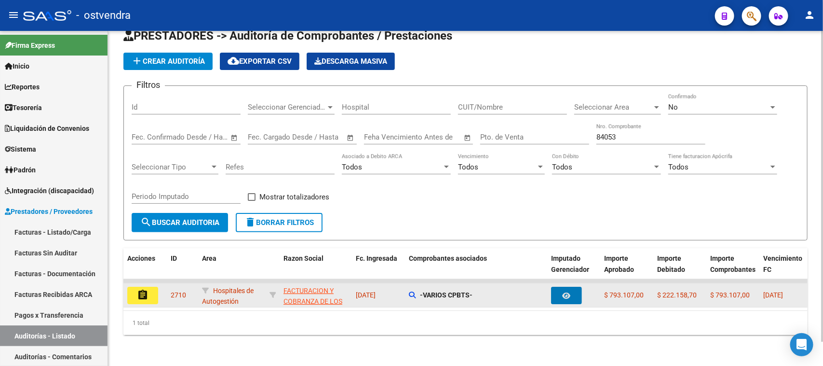
click at [139, 289] on mat-icon "assignment" at bounding box center [143, 295] width 12 height 12
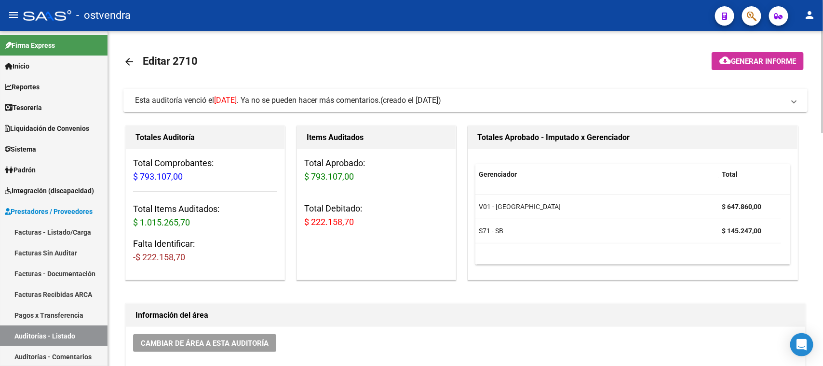
click at [381, 98] on span "Esta auditoría venció el [DATE] . Ya no se pueden hacer más comentarios." at bounding box center [258, 100] width 246 height 9
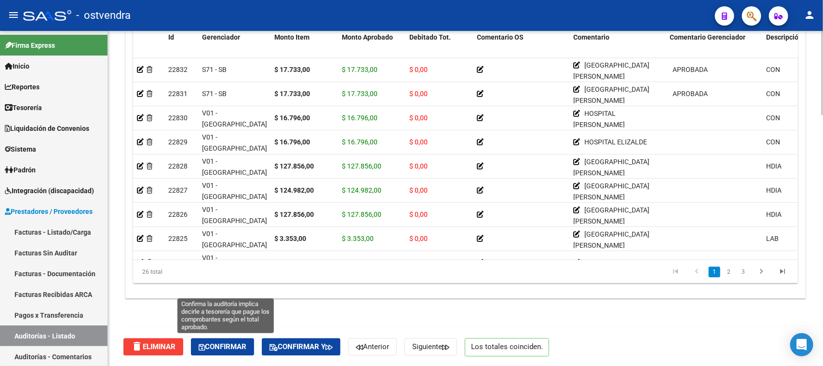
click at [234, 340] on button "Confirmar" at bounding box center [222, 346] width 63 height 17
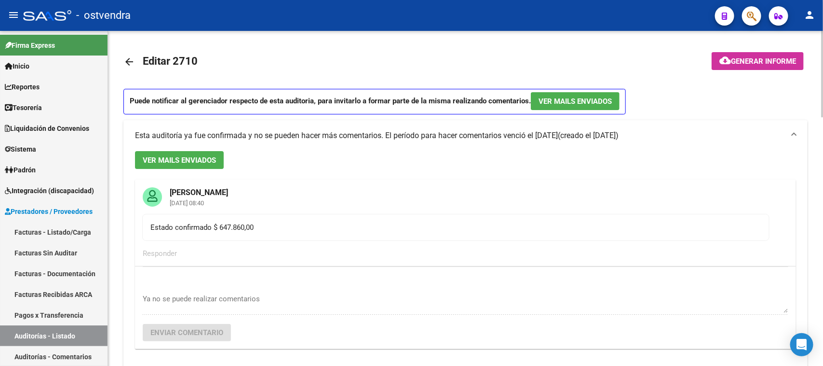
click at [125, 60] on mat-icon "arrow_back" at bounding box center [129, 62] width 12 height 12
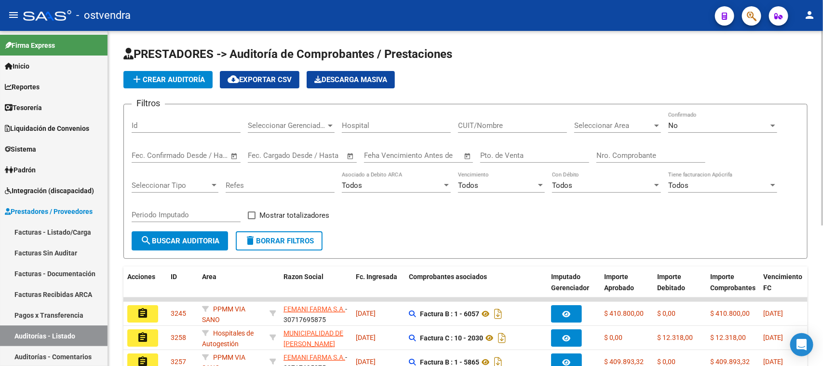
click at [606, 155] on input "Nro. Comprobante" at bounding box center [651, 155] width 109 height 9
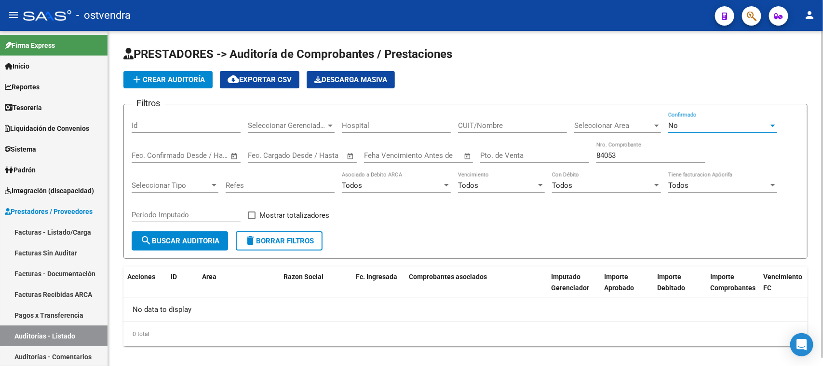
click at [700, 125] on div "No" at bounding box center [719, 125] width 100 height 9
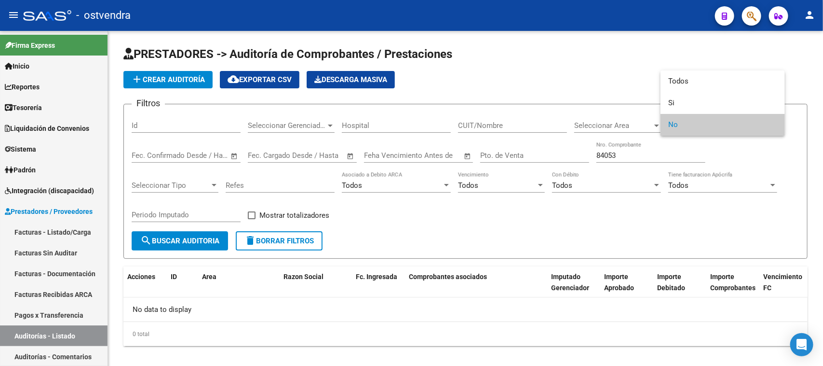
click at [281, 301] on div at bounding box center [411, 183] width 823 height 366
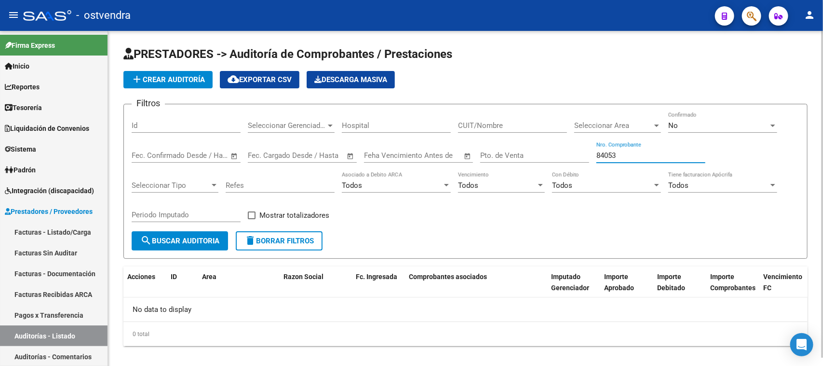
drag, startPoint x: 629, startPoint y: 150, endPoint x: 598, endPoint y: 152, distance: 31.4
click at [598, 152] on input "84053" at bounding box center [651, 155] width 109 height 9
click at [683, 126] on div "No" at bounding box center [719, 125] width 100 height 9
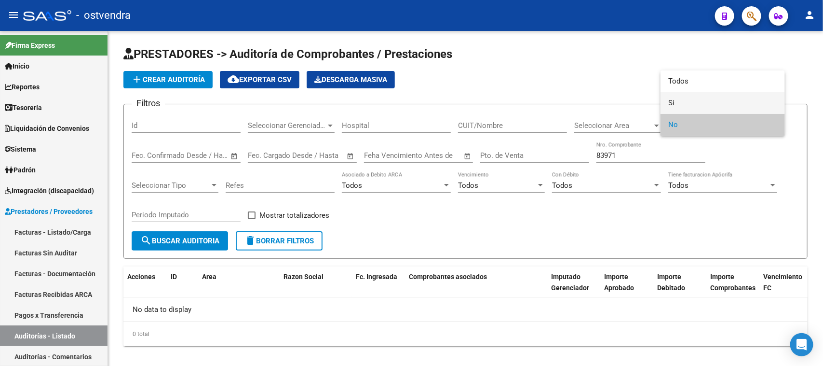
click at [684, 95] on span "Si" at bounding box center [723, 103] width 109 height 22
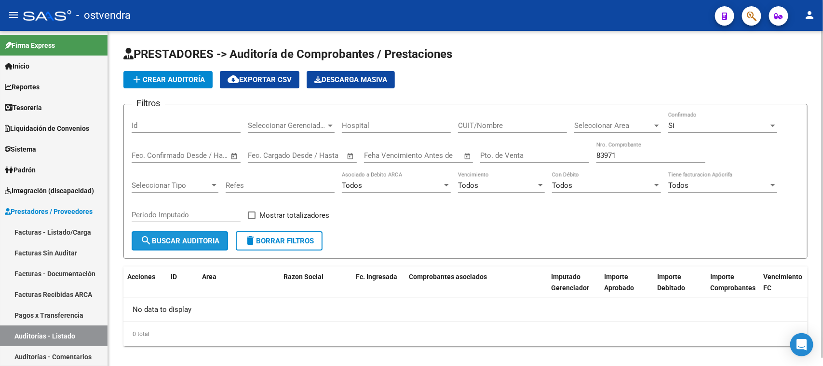
click at [201, 237] on span "search Buscar Auditoria" at bounding box center [179, 240] width 79 height 9
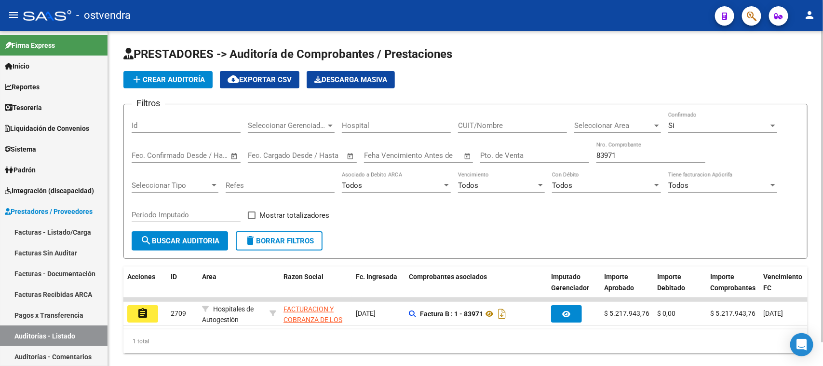
click at [382, 213] on div "Filtros Id Seleccionar Gerenciador Seleccionar Gerenciador Hospital CUIT/Nombre…" at bounding box center [466, 171] width 668 height 119
click at [632, 155] on input "83971" at bounding box center [651, 155] width 109 height 9
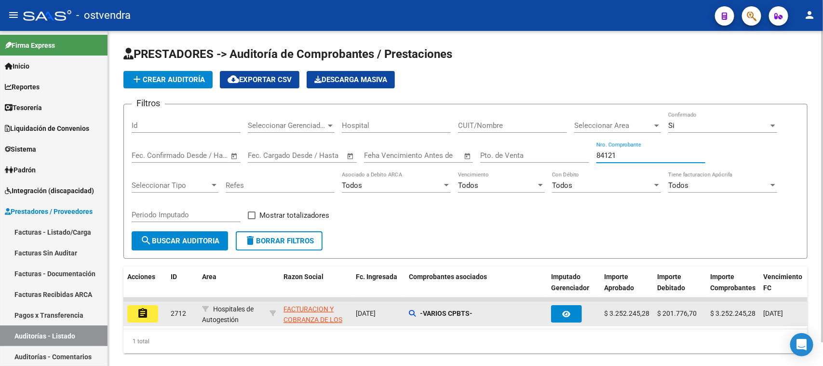
type input "84121"
click at [150, 312] on button "assignment" at bounding box center [142, 313] width 31 height 17
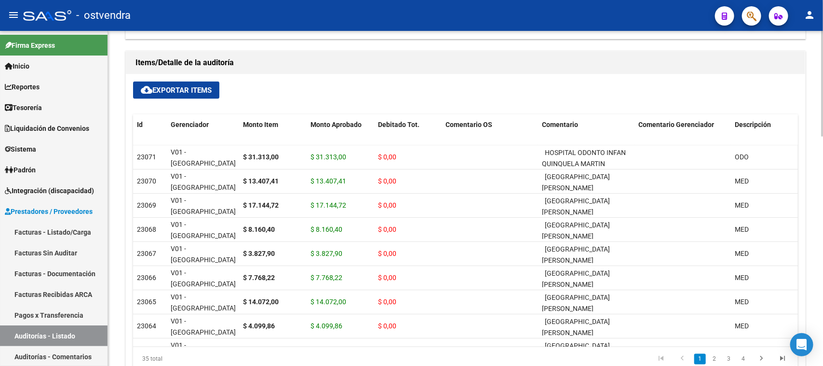
scroll to position [663, 0]
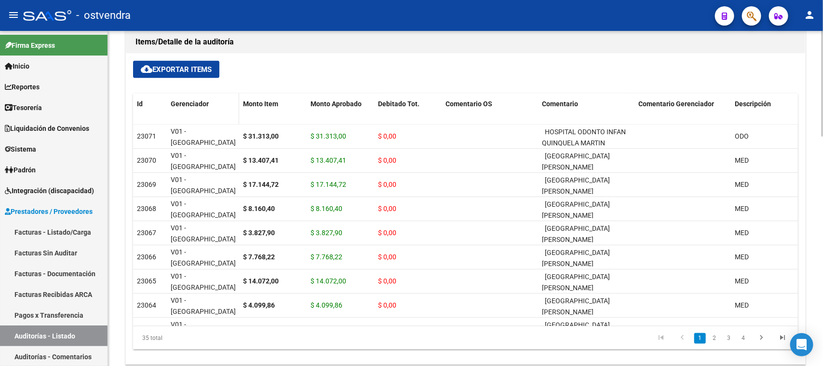
click at [208, 106] on div "Gerenciador" at bounding box center [203, 103] width 65 height 11
click at [198, 102] on span "Gerenciador" at bounding box center [190, 104] width 38 height 8
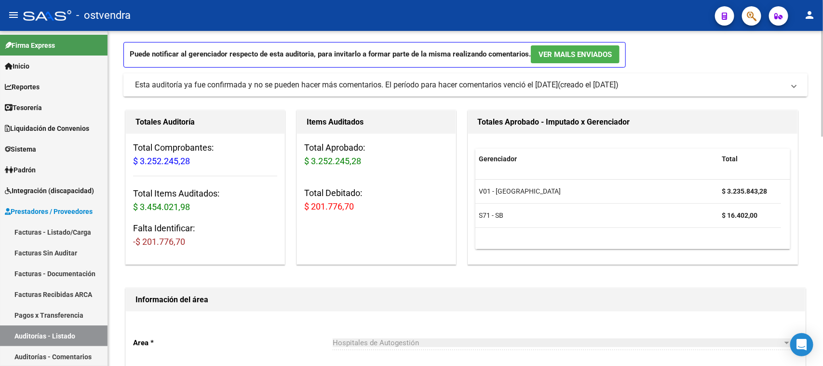
scroll to position [0, 0]
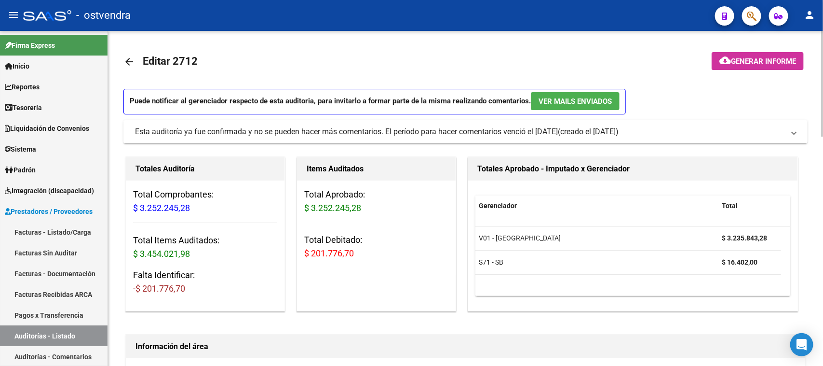
click at [261, 126] on div "Esta auditoría ya fue confirmada y no se pueden hacer más comentarios. El perío…" at bounding box center [346, 131] width 423 height 11
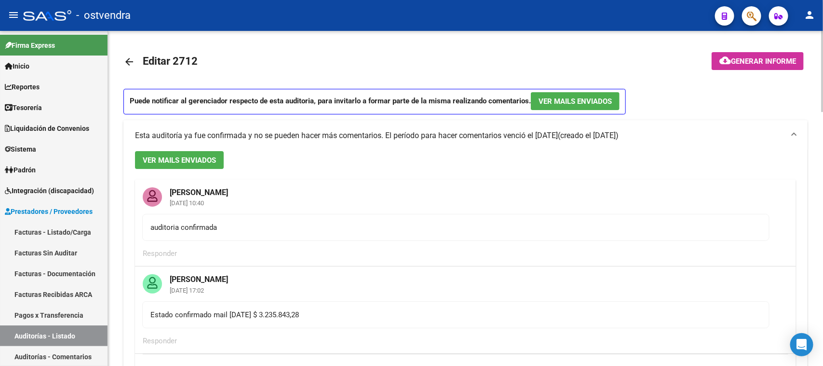
click at [261, 127] on mat-expansion-panel-header "Esta auditoría ya fue confirmada y no se pueden hacer más comentarios. El perío…" at bounding box center [465, 135] width 684 height 31
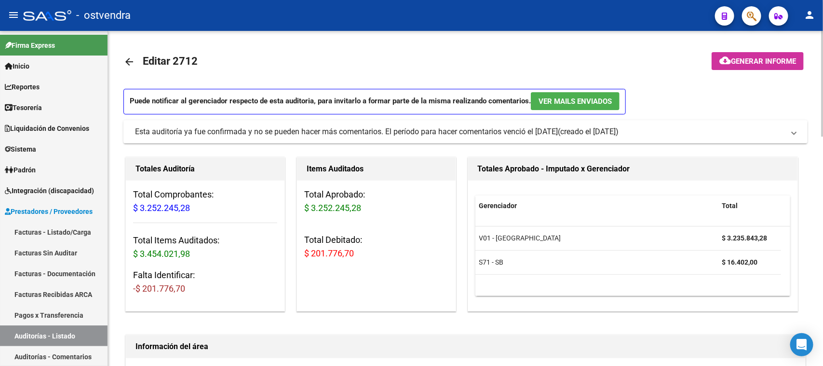
click at [324, 286] on div "Items Auditados Total Aprobado: $ 3.252.245,28 Total Debitado: $ 201.776,70" at bounding box center [377, 234] width 160 height 154
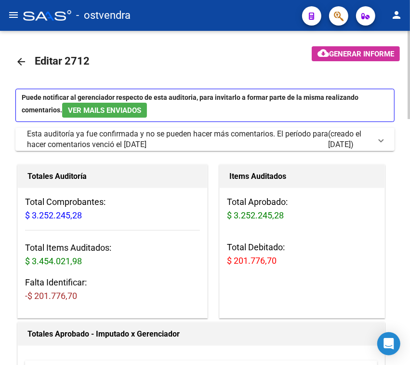
click at [314, 273] on div "Total Aprobado: $ 3.252.245,28 Total Debitado: $ 201.776,70" at bounding box center [302, 235] width 165 height 95
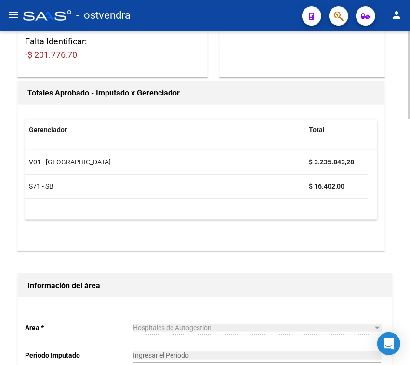
click at [262, 215] on datatable-body "V01 - [PERSON_NAME] $ 3.235.843,28 S71 - SB $ 16.402,00" at bounding box center [201, 184] width 352 height 69
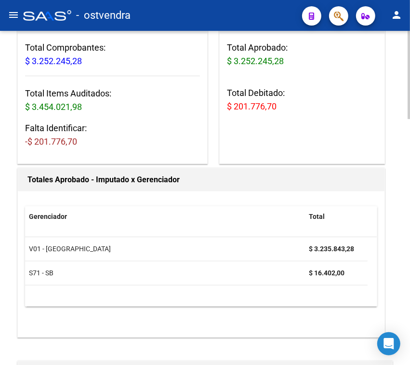
scroll to position [0, 0]
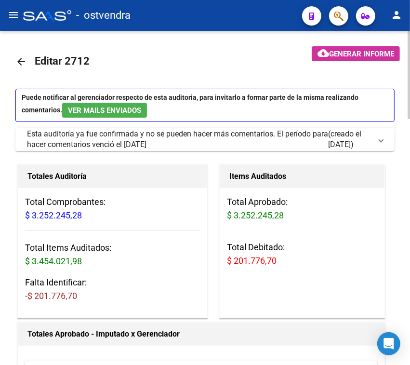
click at [20, 59] on mat-icon "arrow_back" at bounding box center [21, 62] width 12 height 12
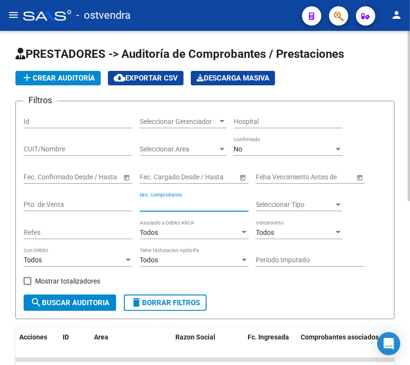
click at [202, 205] on input "Nro. Comprobante" at bounding box center [194, 205] width 109 height 8
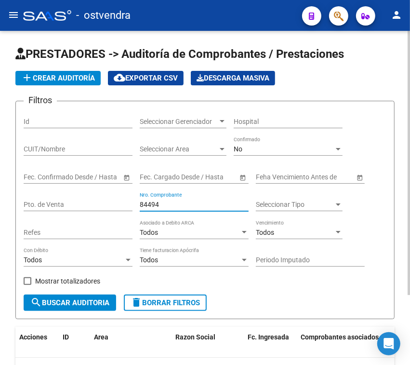
type input "84494"
click at [282, 146] on div "No" at bounding box center [284, 149] width 100 height 8
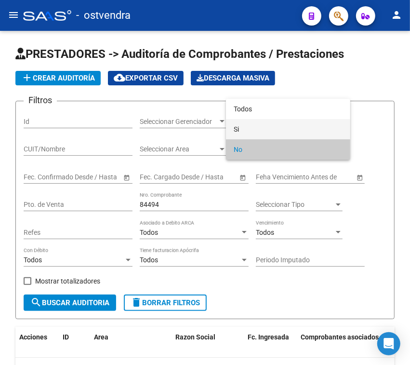
click at [281, 129] on span "Si" at bounding box center [288, 129] width 109 height 20
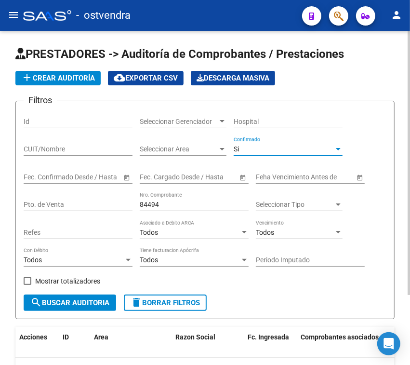
click at [80, 303] on span "search Buscar Auditoria" at bounding box center [69, 303] width 79 height 9
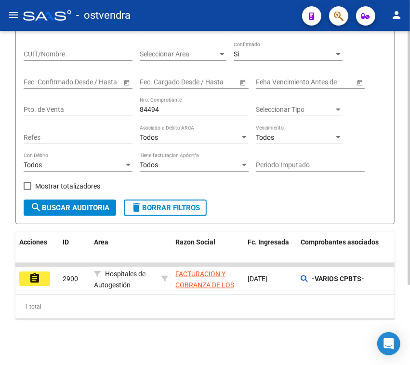
scroll to position [105, 0]
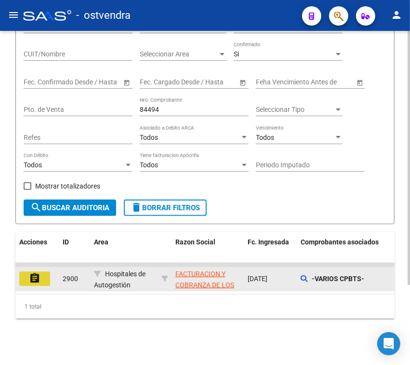
click at [35, 273] on mat-icon "assignment" at bounding box center [35, 279] width 12 height 12
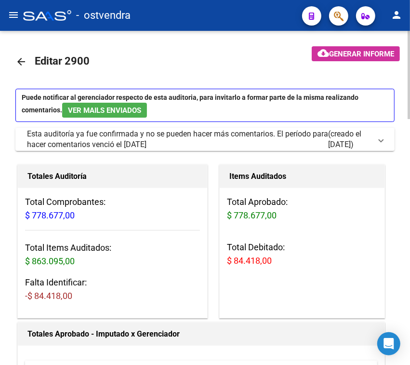
click at [18, 61] on mat-icon "arrow_back" at bounding box center [21, 62] width 12 height 12
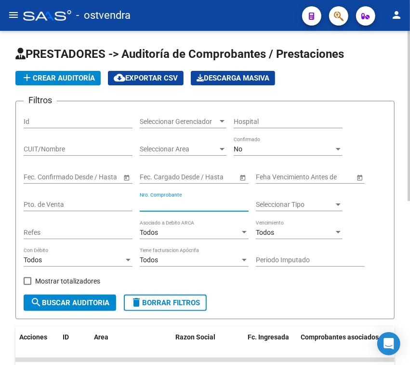
click at [186, 208] on input "Nro. Comprobante" at bounding box center [194, 205] width 109 height 8
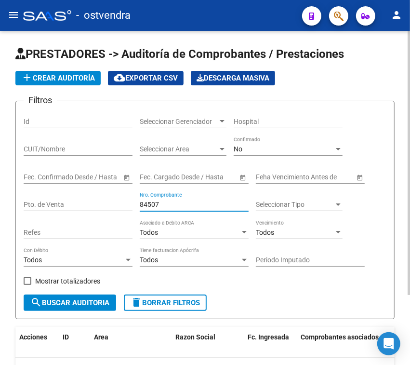
type input "84507"
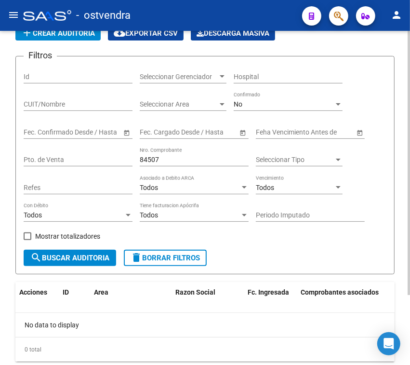
scroll to position [88, 0]
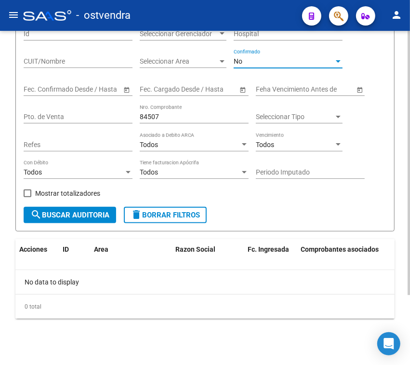
click at [281, 61] on div "No" at bounding box center [284, 61] width 100 height 8
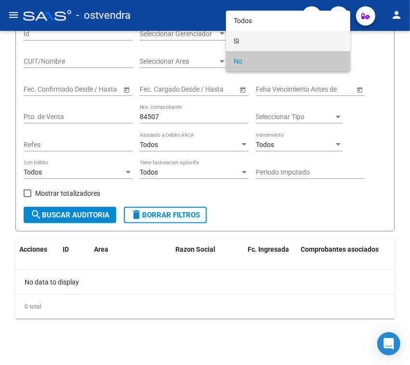
click at [262, 37] on span "Si" at bounding box center [288, 41] width 109 height 20
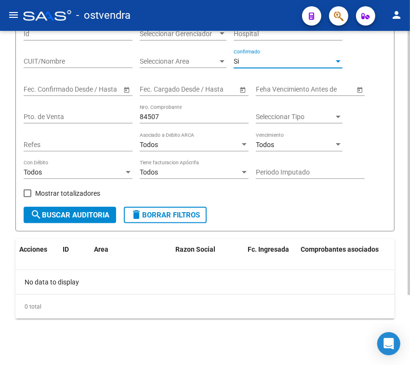
click at [97, 219] on span "search Buscar Auditoria" at bounding box center [69, 215] width 79 height 9
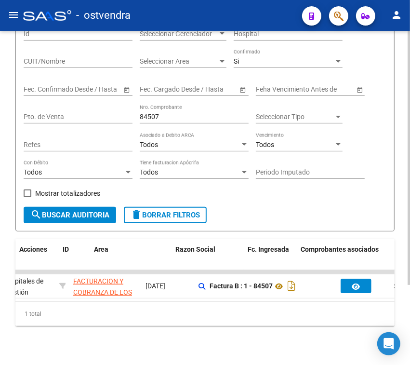
scroll to position [0, 0]
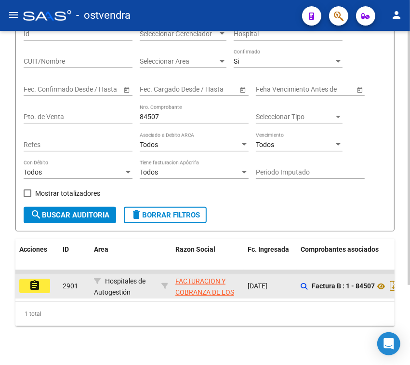
click at [34, 284] on mat-icon "assignment" at bounding box center [35, 286] width 12 height 12
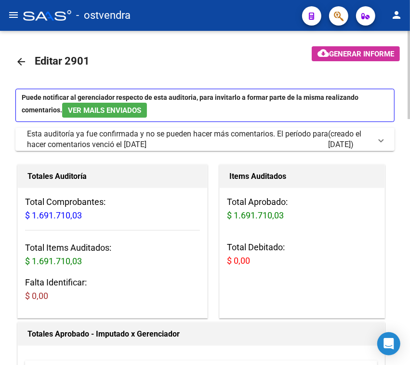
click at [16, 62] on mat-icon "arrow_back" at bounding box center [21, 62] width 12 height 12
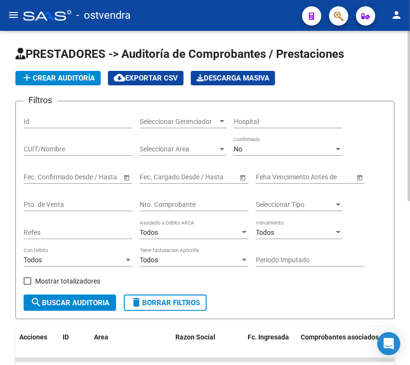
click at [184, 206] on input "Nro. Comprobante" at bounding box center [194, 205] width 109 height 8
click at [221, 206] on input "84" at bounding box center [194, 205] width 109 height 8
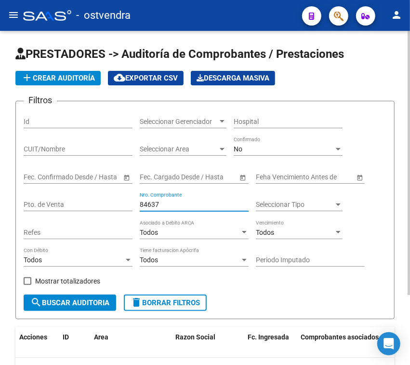
click at [245, 144] on div "No Confirmado" at bounding box center [288, 146] width 109 height 19
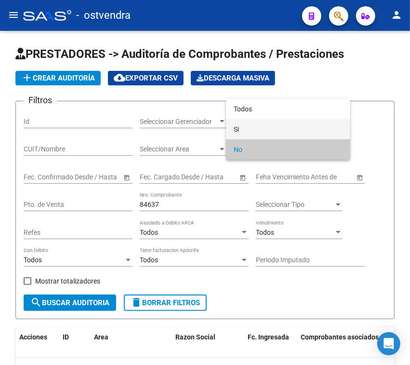
click at [247, 125] on span "Si" at bounding box center [288, 129] width 109 height 20
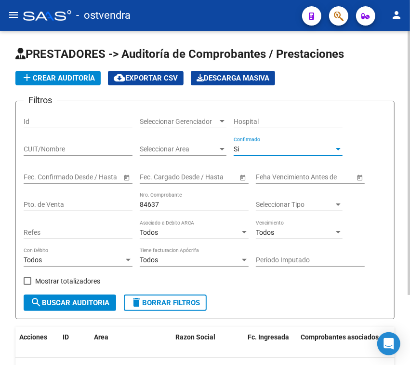
click at [85, 309] on button "search Buscar Auditoria" at bounding box center [70, 303] width 93 height 16
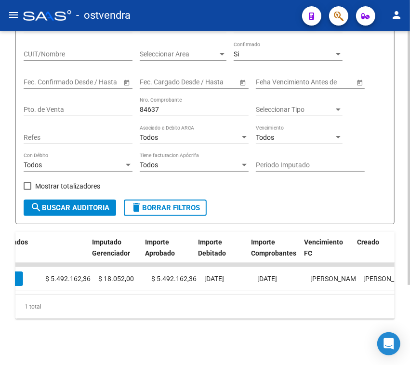
scroll to position [0, 351]
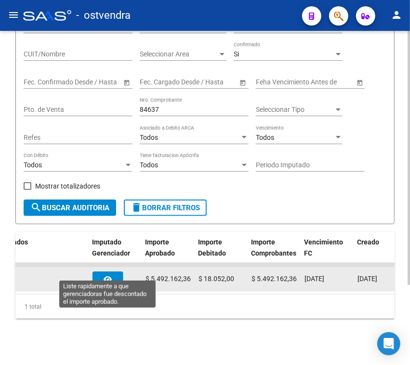
click at [112, 272] on button "button" at bounding box center [108, 279] width 31 height 14
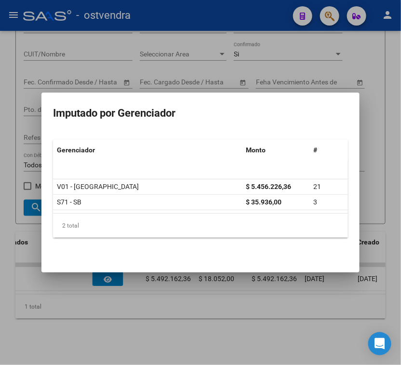
click at [261, 298] on div at bounding box center [200, 182] width 401 height 365
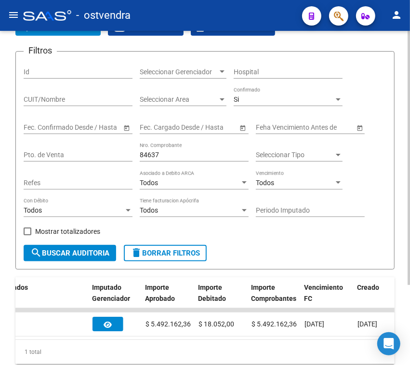
scroll to position [0, 0]
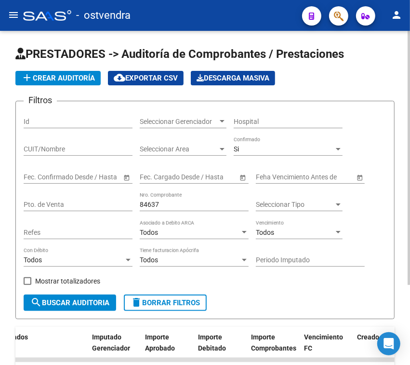
click at [184, 200] on div "84637 Nro. Comprobante" at bounding box center [194, 201] width 109 height 19
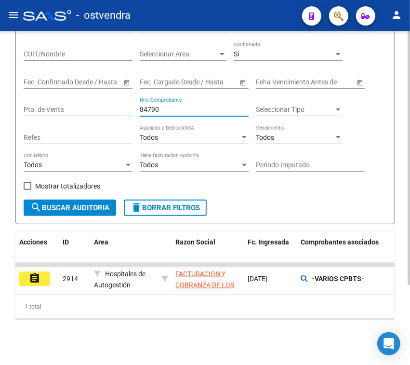
scroll to position [0, 367]
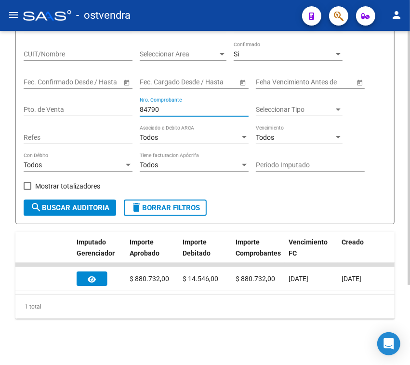
type input "84790"
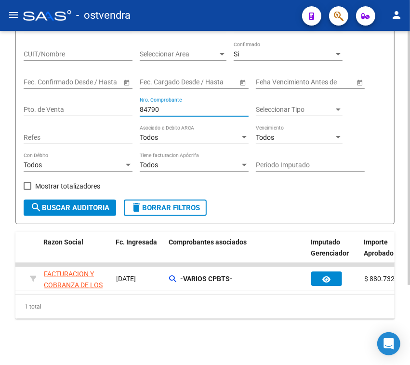
scroll to position [0, 0]
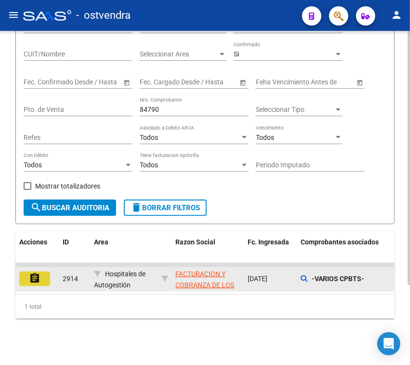
click at [34, 273] on mat-icon "assignment" at bounding box center [35, 279] width 12 height 12
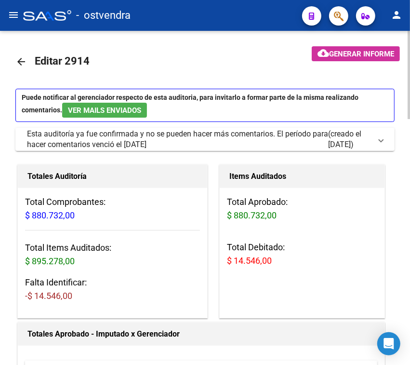
click at [21, 63] on mat-icon "arrow_back" at bounding box center [21, 62] width 12 height 12
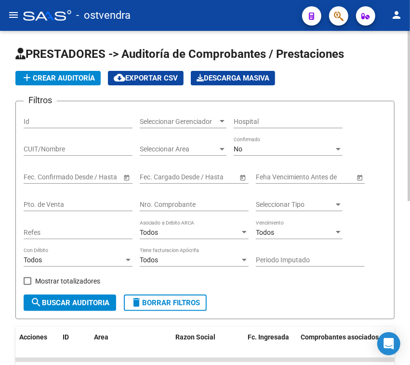
click at [206, 198] on div "Nro. Comprobante" at bounding box center [194, 201] width 109 height 19
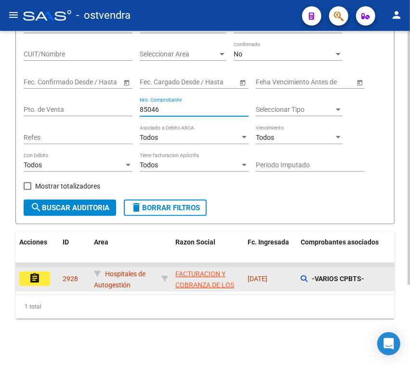
type input "85046"
click at [27, 272] on button "assignment" at bounding box center [34, 279] width 31 height 14
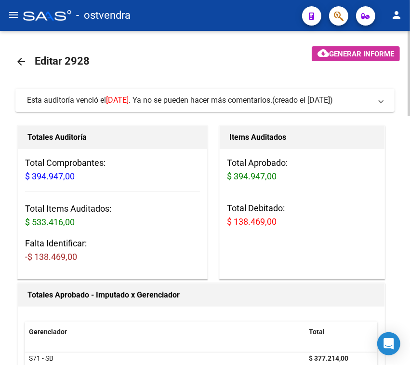
click at [196, 100] on div "Esta auditoría venció el [DATE] . Ya no se pueden hacer más comentarios." at bounding box center [150, 100] width 246 height 11
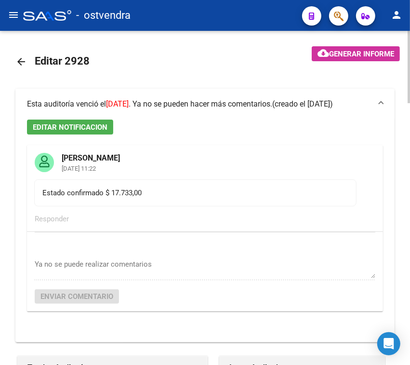
click at [196, 100] on span "Esta auditoría venció el [DATE] . Ya no se pueden hacer más comentarios." at bounding box center [150, 103] width 246 height 9
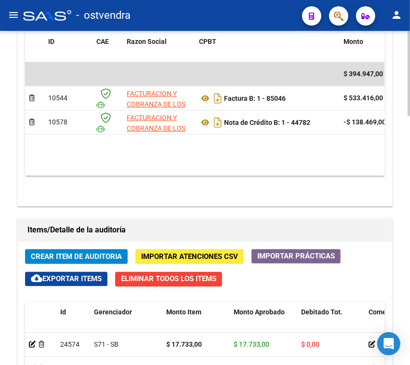
scroll to position [724, 0]
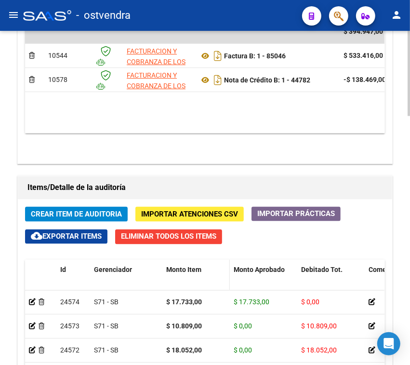
click at [186, 267] on span "Monto Item" at bounding box center [183, 270] width 35 height 8
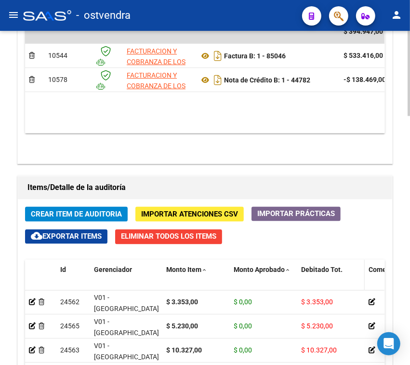
click at [310, 271] on span "Debitado Tot." at bounding box center [321, 270] width 41 height 8
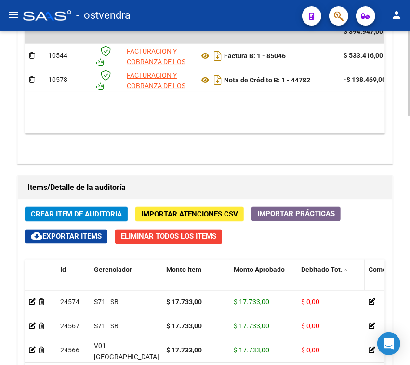
click at [310, 272] on span "Debitado Tot." at bounding box center [321, 270] width 41 height 8
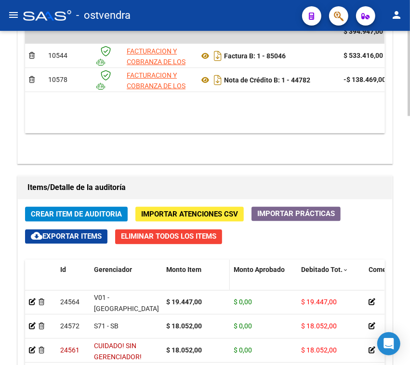
click at [189, 271] on span "Monto Item" at bounding box center [183, 270] width 35 height 8
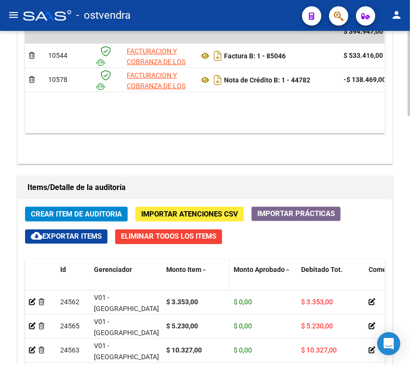
click at [189, 273] on span "Monto Item" at bounding box center [183, 270] width 35 height 8
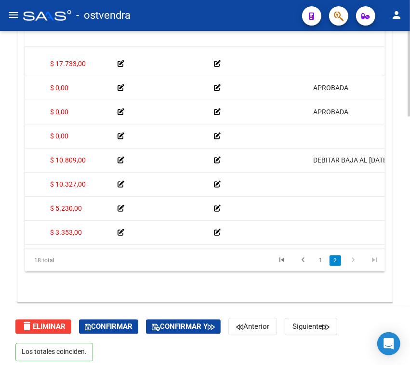
scroll to position [975, 0]
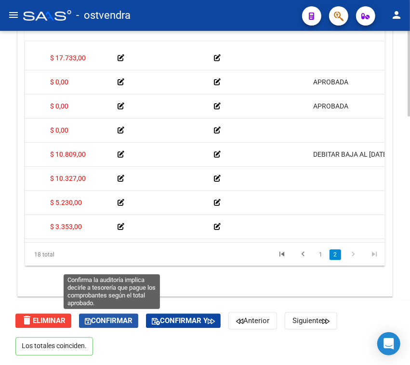
click at [124, 318] on span "Confirmar" at bounding box center [109, 320] width 48 height 9
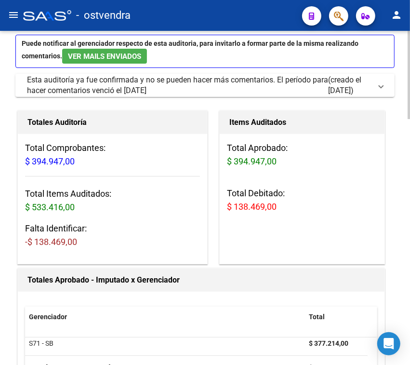
scroll to position [0, 0]
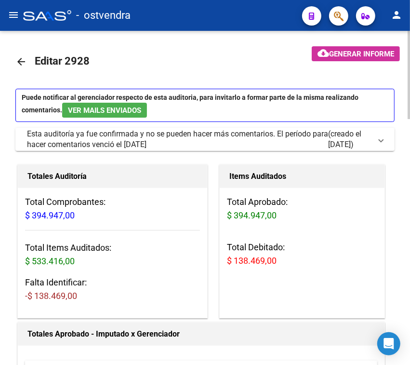
click at [25, 61] on mat-icon "arrow_back" at bounding box center [21, 62] width 12 height 12
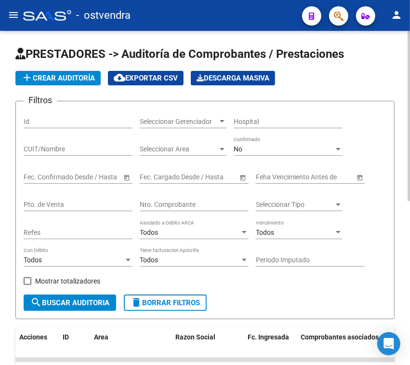
click at [183, 203] on input "Nro. Comprobante" at bounding box center [194, 205] width 109 height 8
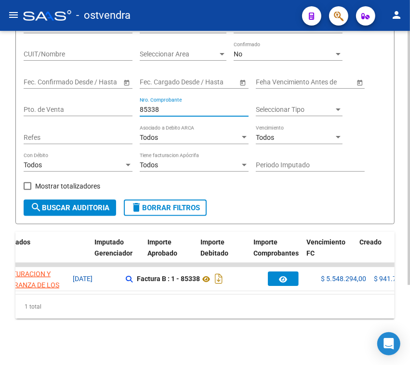
scroll to position [0, 348]
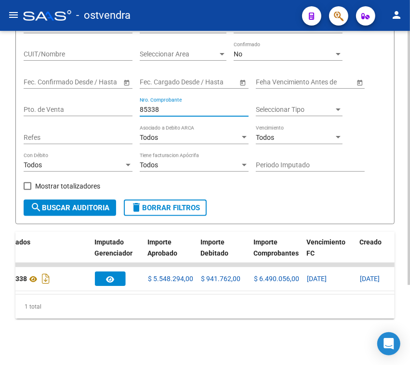
type input "85338"
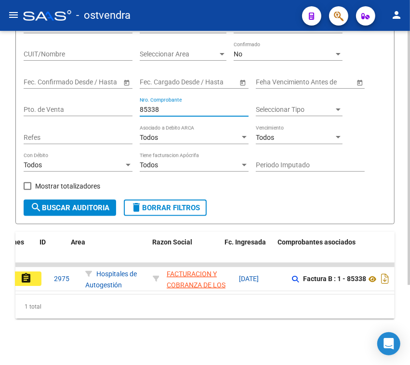
scroll to position [0, 0]
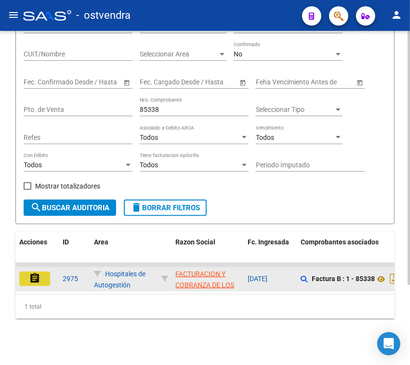
click at [32, 273] on mat-icon "assignment" at bounding box center [35, 279] width 12 height 12
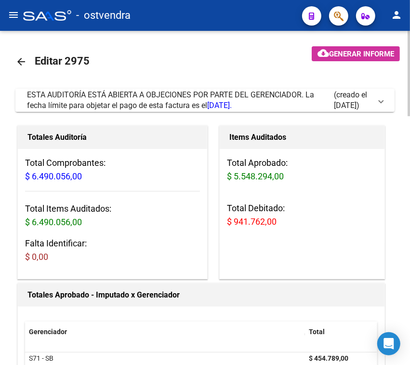
click at [103, 99] on div "ESTA AUDITORÍA ESTÁ ABIERTA A OBJECIONES POR PARTE DEL GERENCIADOR. La fecha lí…" at bounding box center [180, 100] width 307 height 21
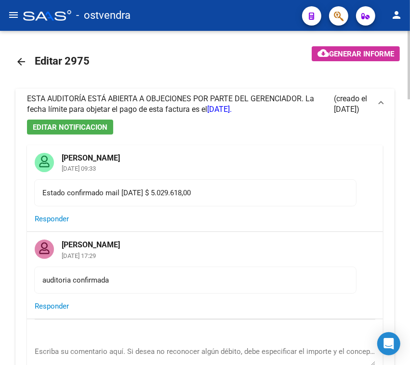
click at [103, 99] on span "ESTA AUDITORÍA ESTÁ ABIERTA A OBJECIONES POR PARTE DEL GERENCIADOR. La fecha lí…" at bounding box center [170, 104] width 287 height 20
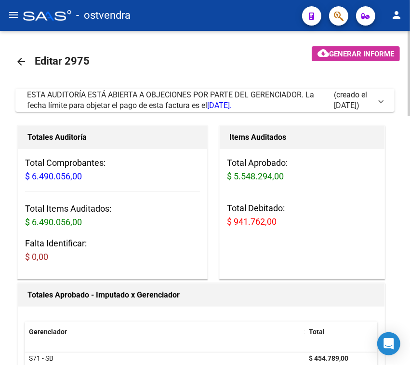
click at [20, 54] on link "arrow_back" at bounding box center [24, 61] width 19 height 23
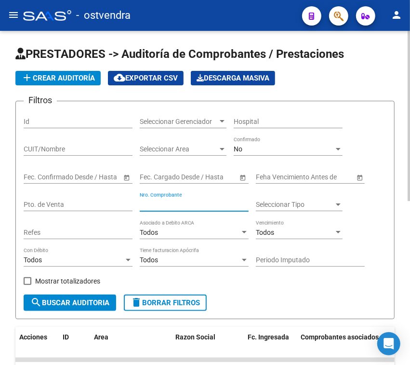
click at [164, 203] on input "Nro. Comprobante" at bounding box center [194, 205] width 109 height 8
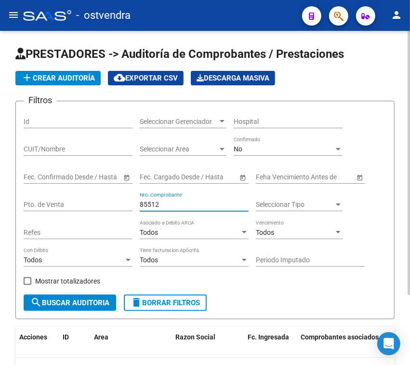
click at [277, 148] on div "No" at bounding box center [284, 149] width 100 height 8
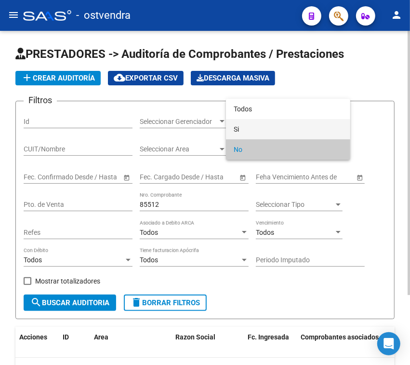
click at [266, 121] on span "Si" at bounding box center [288, 129] width 109 height 20
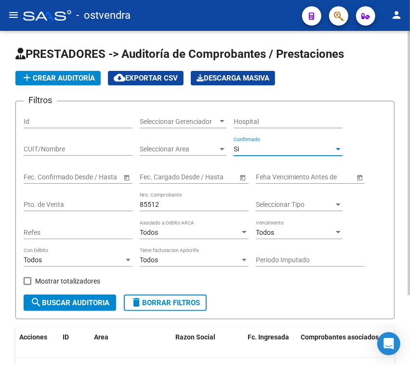
click at [96, 305] on span "search Buscar Auditoria" at bounding box center [69, 303] width 79 height 9
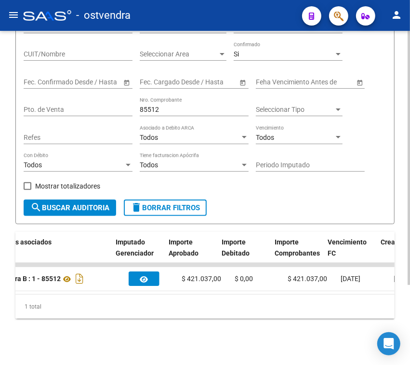
scroll to position [0, 339]
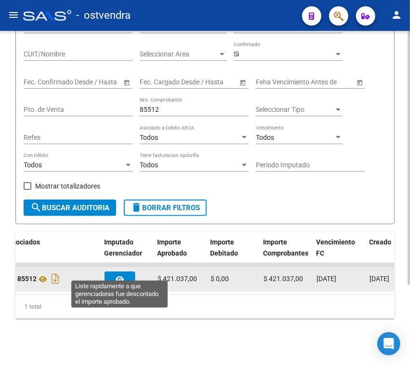
click at [114, 272] on button "button" at bounding box center [120, 279] width 31 height 14
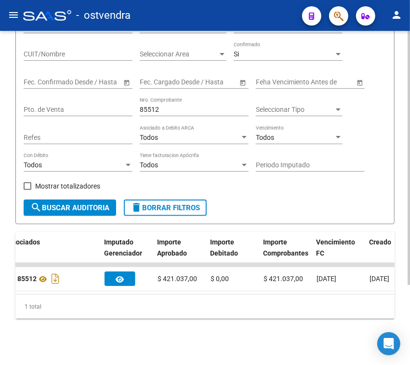
click at [175, 106] on input "85512" at bounding box center [194, 110] width 109 height 8
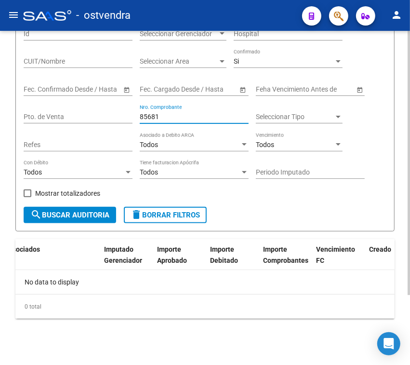
scroll to position [88, 0]
type input "85681"
click at [269, 69] on div "Si Confirmado" at bounding box center [288, 62] width 109 height 27
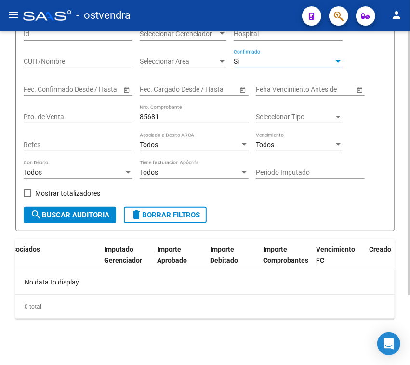
click at [269, 58] on div "Si" at bounding box center [284, 61] width 100 height 8
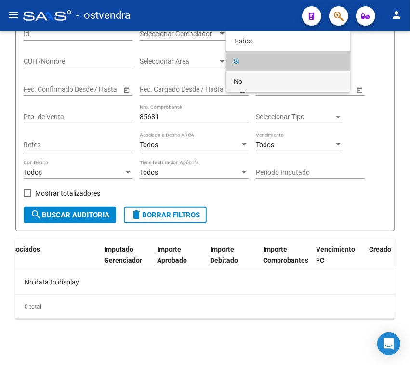
click at [263, 75] on span "No" at bounding box center [288, 81] width 109 height 20
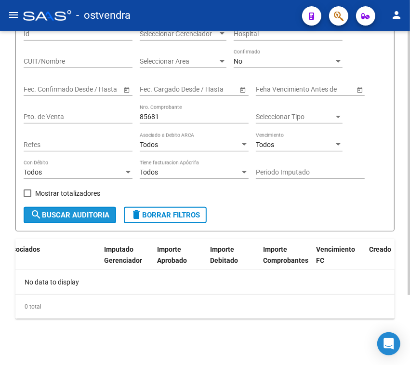
click at [102, 213] on span "search Buscar Auditoria" at bounding box center [69, 215] width 79 height 9
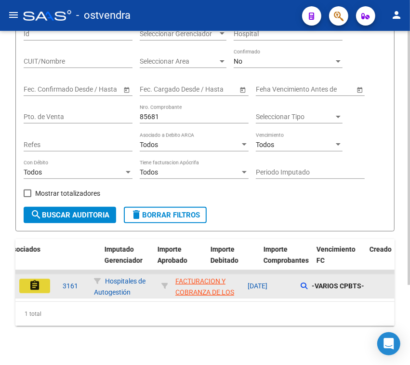
click at [31, 285] on mat-icon "assignment" at bounding box center [35, 286] width 12 height 12
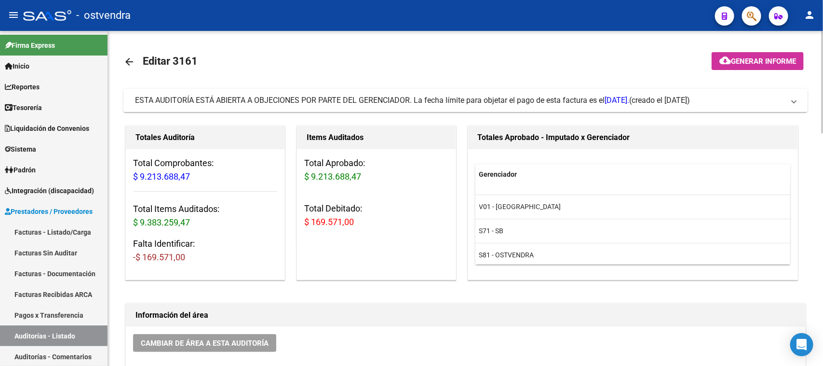
click at [294, 104] on span "ESTA AUDITORÍA ESTÁ ABIERTA A OBJECIONES POR PARTE DEL GERENCIADOR. La fecha lí…" at bounding box center [382, 100] width 494 height 9
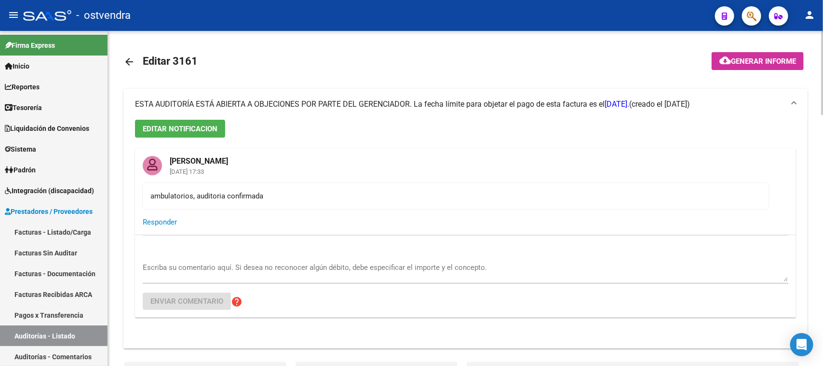
click at [294, 104] on span "ESTA AUDITORÍA ESTÁ ABIERTA A OBJECIONES POR PARTE DEL GERENCIADOR. La fecha lí…" at bounding box center [382, 103] width 494 height 9
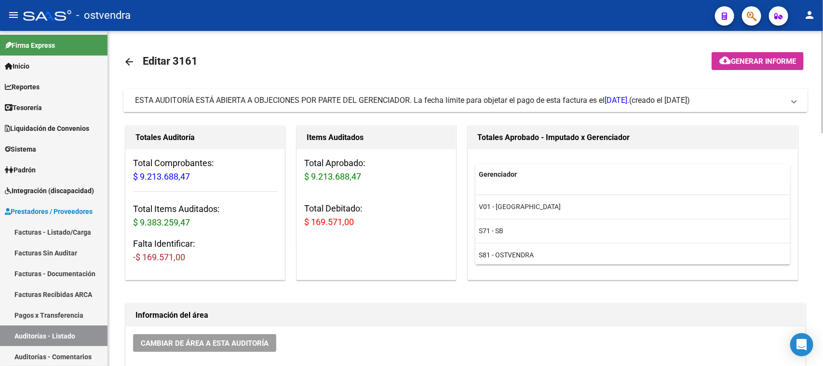
click at [462, 102] on span "ESTA AUDITORÍA ESTÁ ABIERTA A OBJECIONES POR PARTE DEL GERENCIADOR. La fecha lí…" at bounding box center [382, 100] width 494 height 9
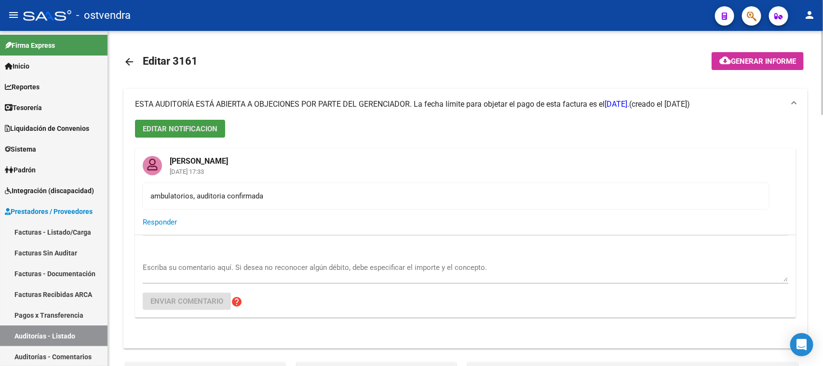
click at [188, 125] on span "EDITAR NOTIFICACION" at bounding box center [180, 128] width 75 height 9
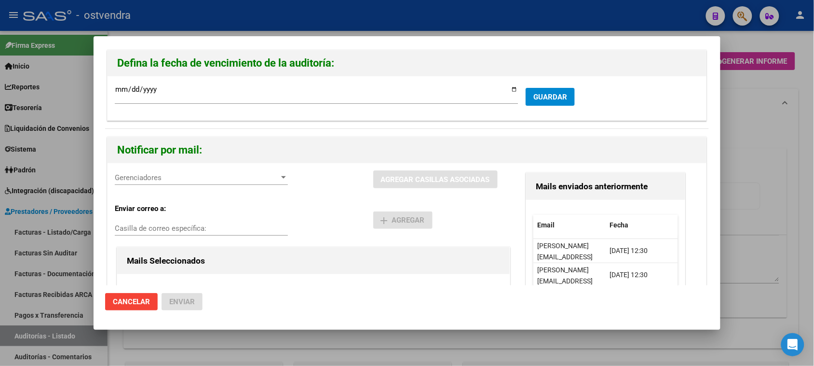
click at [772, 147] on div at bounding box center [407, 183] width 814 height 366
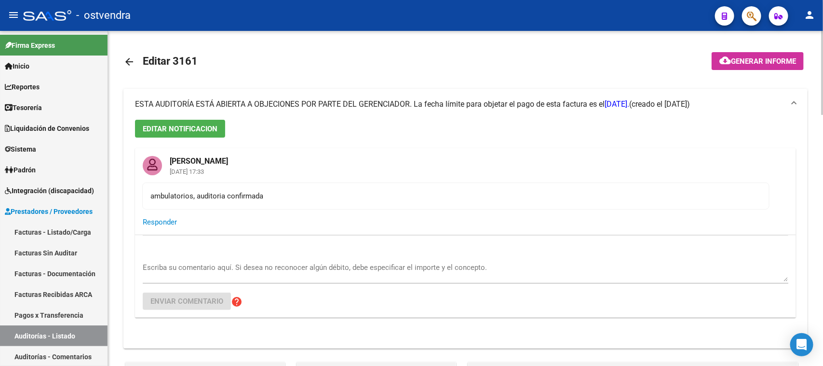
click at [124, 64] on mat-icon "arrow_back" at bounding box center [129, 62] width 12 height 12
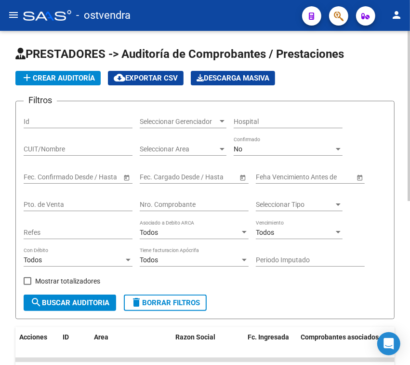
click at [182, 210] on div "Nro. Comprobante" at bounding box center [194, 201] width 109 height 19
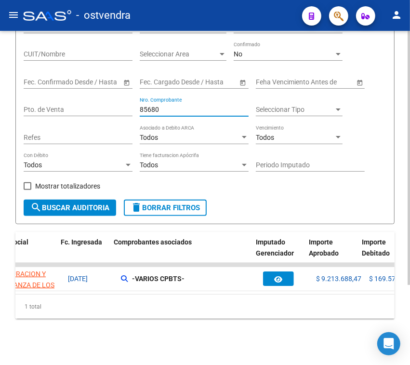
scroll to position [0, 189]
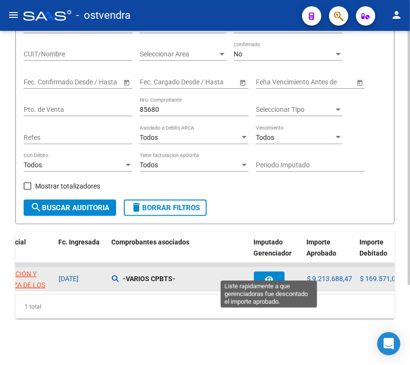
click at [268, 276] on icon "button" at bounding box center [270, 279] width 8 height 7
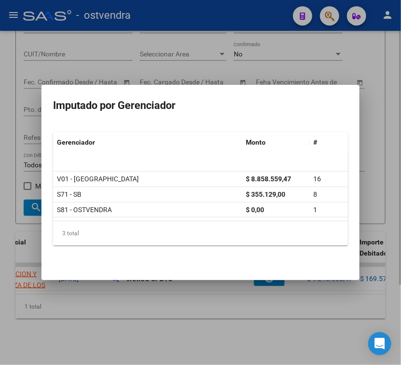
click at [219, 307] on div at bounding box center [200, 182] width 401 height 365
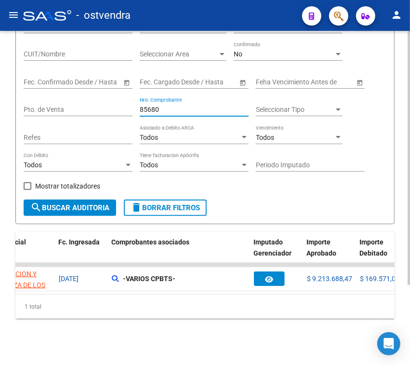
drag, startPoint x: 181, startPoint y: 104, endPoint x: 148, endPoint y: 104, distance: 33.3
click at [148, 106] on input "85680" at bounding box center [194, 110] width 109 height 8
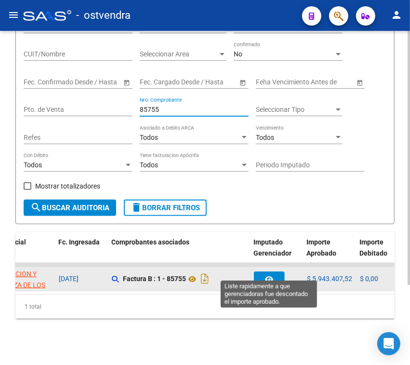
type input "85755"
click at [276, 272] on button "button" at bounding box center [269, 279] width 31 height 14
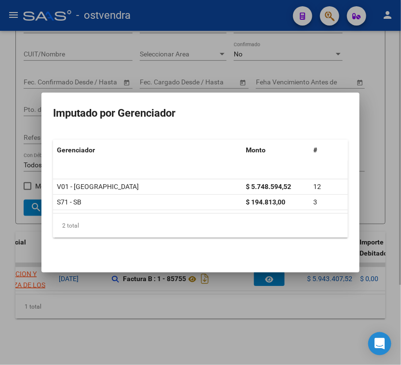
click at [227, 342] on div at bounding box center [200, 182] width 401 height 365
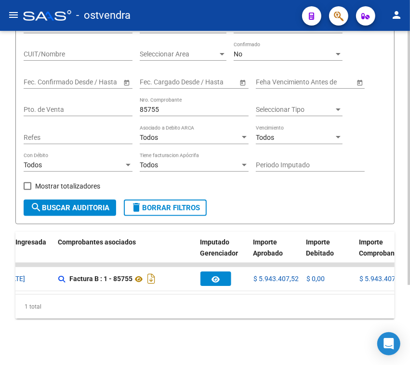
scroll to position [0, 0]
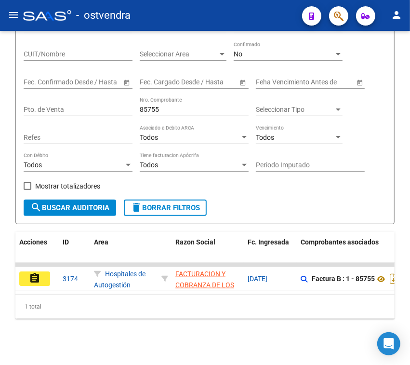
click at [32, 273] on mat-icon "assignment" at bounding box center [35, 279] width 12 height 12
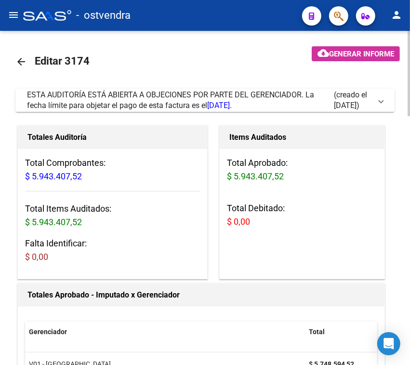
click at [115, 98] on span "ESTA AUDITORÍA ESTÁ ABIERTA A OBJECIONES POR PARTE DEL GERENCIADOR. La fecha lí…" at bounding box center [170, 100] width 287 height 20
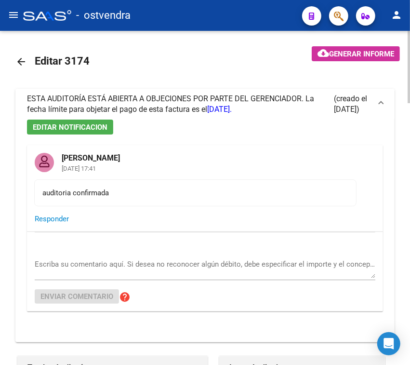
click at [116, 97] on span "ESTA AUDITORÍA ESTÁ ABIERTA A OBJECIONES POR PARTE DEL GERENCIADOR. La fecha lí…" at bounding box center [170, 104] width 287 height 20
click at [128, 106] on span "ESTA AUDITORÍA ESTÁ ABIERTA A OBJECIONES POR PARTE DEL GERENCIADOR. La fecha lí…" at bounding box center [170, 104] width 287 height 20
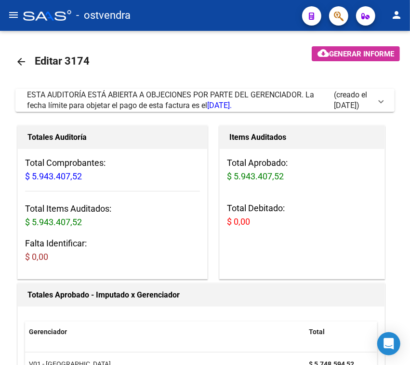
click at [18, 59] on mat-icon "arrow_back" at bounding box center [21, 62] width 12 height 12
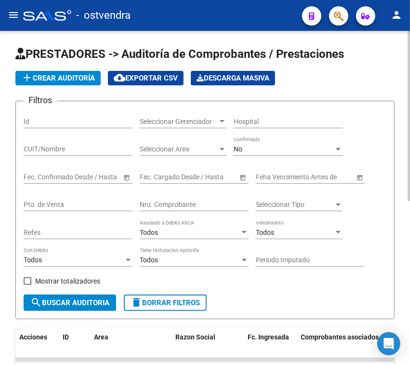
click at [186, 201] on input "Nro. Comprobante" at bounding box center [194, 205] width 109 height 8
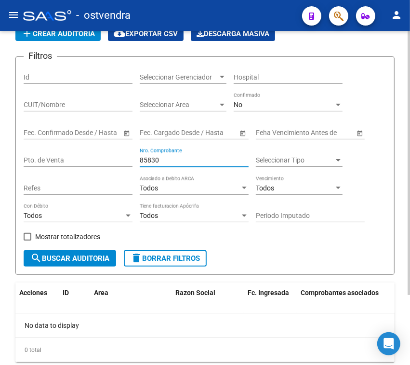
scroll to position [27, 0]
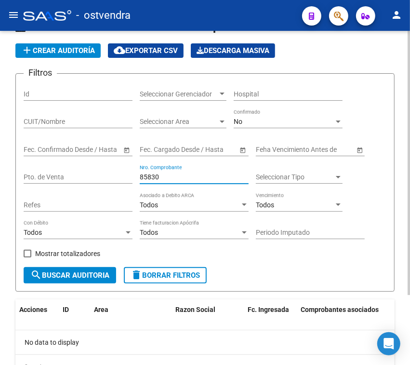
type input "85830"
click at [245, 122] on div "No" at bounding box center [284, 122] width 100 height 8
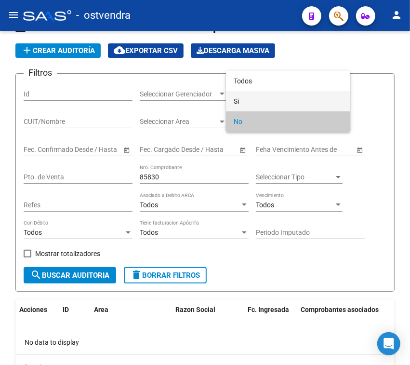
click at [255, 102] on span "Si" at bounding box center [288, 101] width 109 height 20
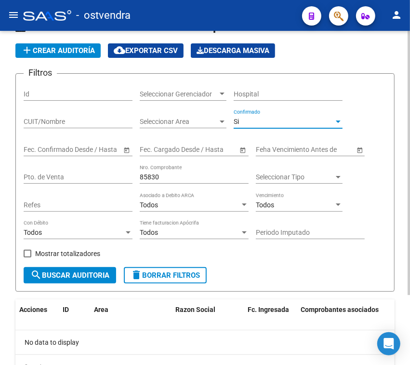
click at [105, 274] on span "search Buscar Auditoria" at bounding box center [69, 275] width 79 height 9
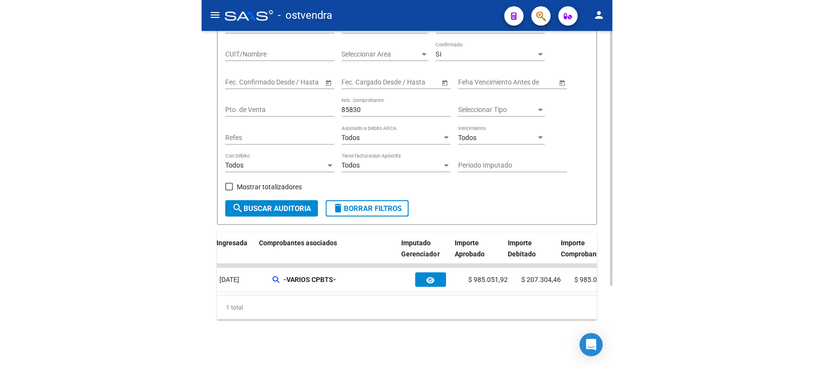
scroll to position [0, 356]
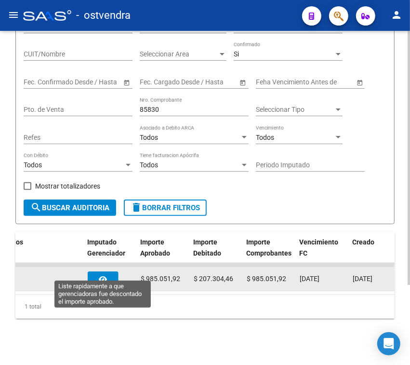
click at [111, 272] on button "button" at bounding box center [103, 279] width 31 height 14
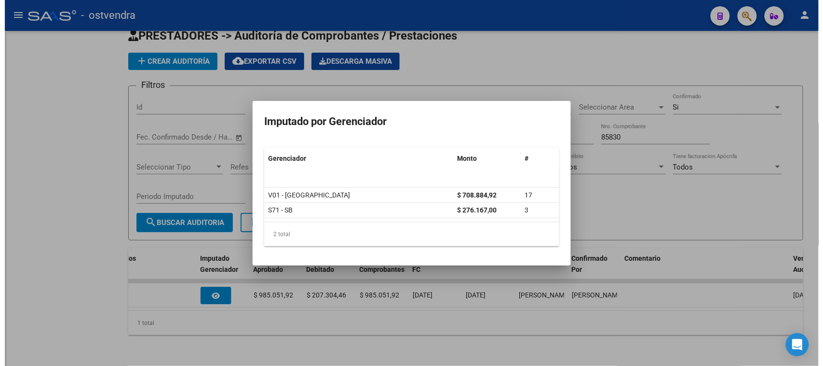
scroll to position [0, 0]
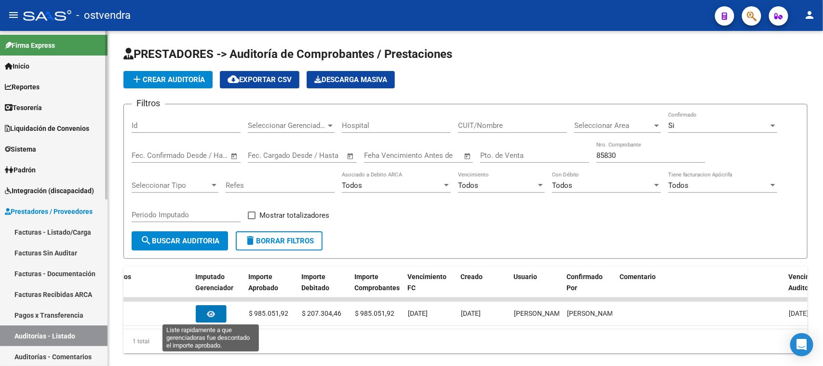
drag, startPoint x: 50, startPoint y: 333, endPoint x: 104, endPoint y: 315, distance: 57.0
click at [51, 333] on link "Auditorías - Listado" at bounding box center [54, 335] width 108 height 21
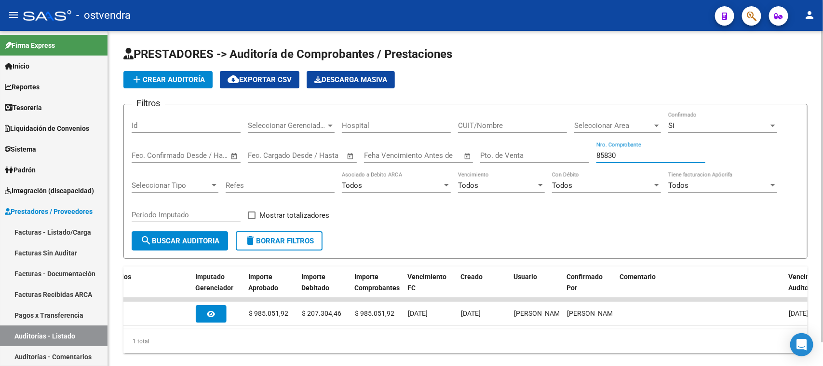
drag, startPoint x: 629, startPoint y: 155, endPoint x: 573, endPoint y: 155, distance: 56.9
click at [573, 155] on div "Filtros Id Seleccionar Gerenciador Seleccionar Gerenciador Hospital CUIT/Nombre…" at bounding box center [466, 171] width 668 height 119
paste input "160525"
type input "160525"
click at [720, 116] on div "Si Confirmado" at bounding box center [723, 122] width 109 height 21
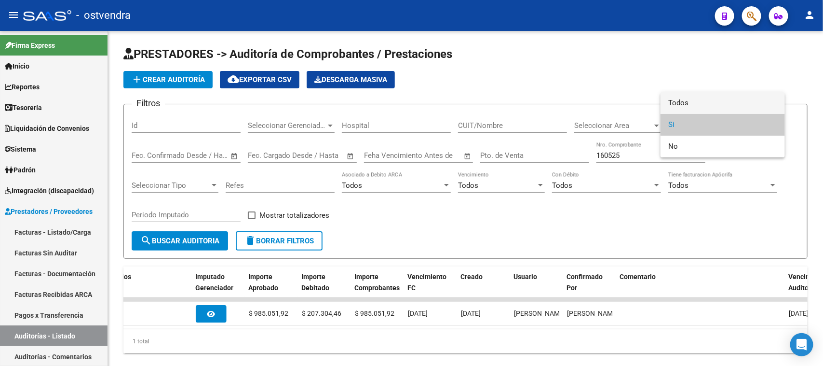
click at [698, 92] on span "Todos" at bounding box center [723, 103] width 109 height 22
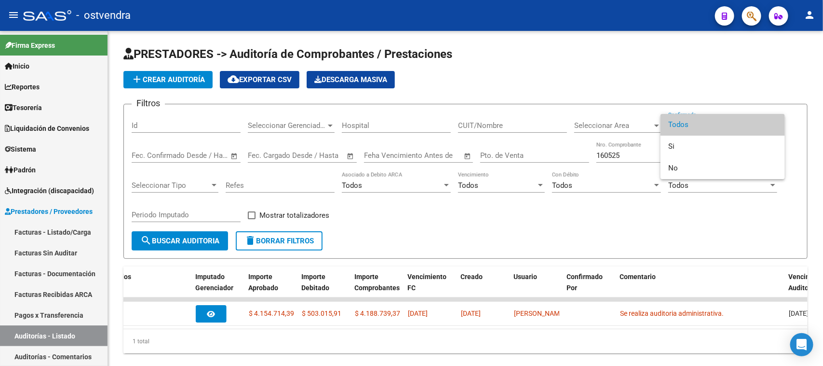
click at [210, 309] on div at bounding box center [411, 183] width 823 height 366
click at [210, 310] on icon "button" at bounding box center [211, 313] width 8 height 7
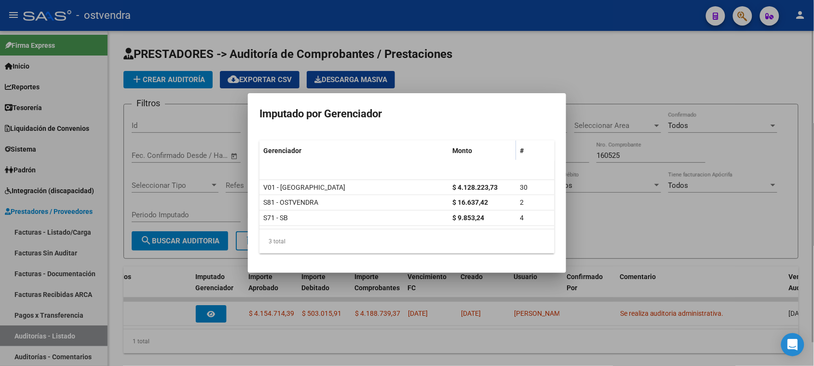
drag, startPoint x: 715, startPoint y: 219, endPoint x: 621, endPoint y: 241, distance: 96.3
click at [714, 219] on div at bounding box center [407, 183] width 814 height 366
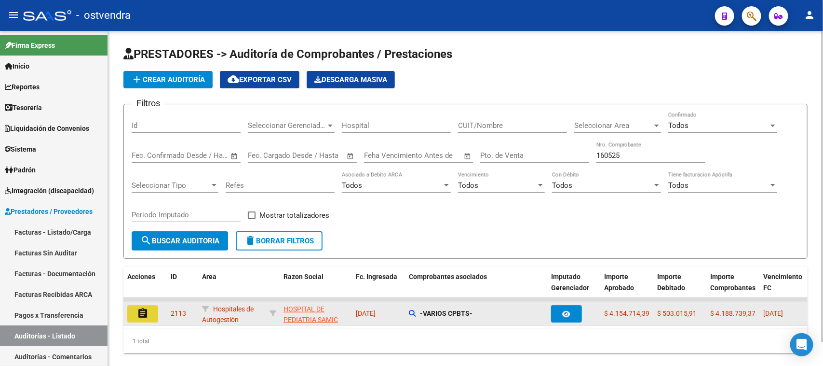
click at [146, 314] on mat-icon "assignment" at bounding box center [143, 313] width 12 height 12
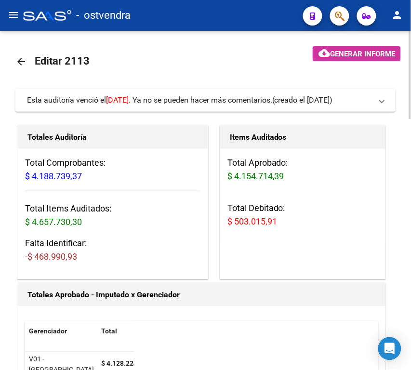
click at [25, 61] on mat-icon "arrow_back" at bounding box center [21, 62] width 12 height 12
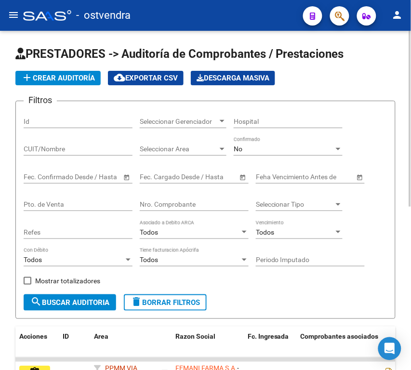
click at [256, 148] on div "No" at bounding box center [284, 149] width 100 height 8
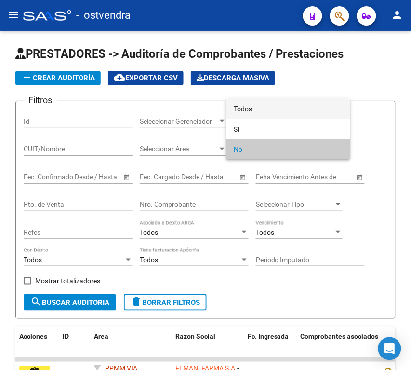
click at [255, 109] on span "Todos" at bounding box center [288, 109] width 109 height 20
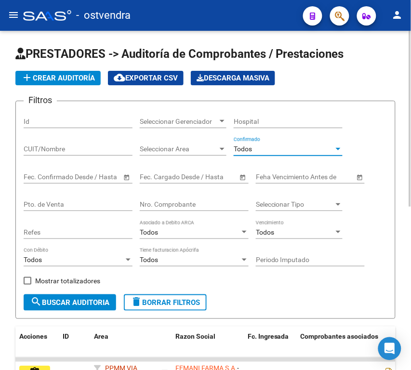
click at [165, 200] on div "Nro. Comprobante" at bounding box center [194, 201] width 109 height 19
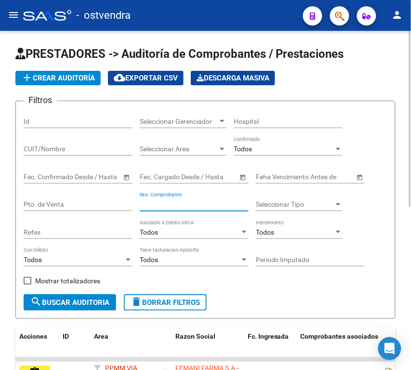
paste input "160952"
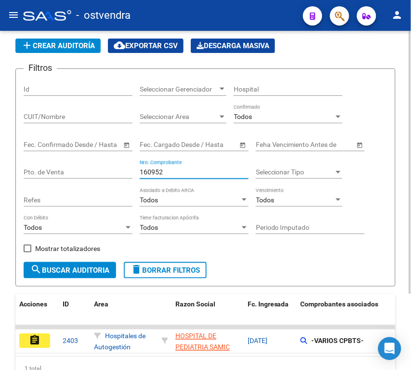
scroll to position [99, 0]
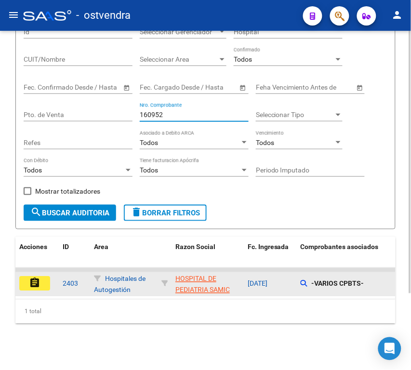
type input "160952"
click at [35, 278] on mat-icon "assignment" at bounding box center [35, 284] width 12 height 12
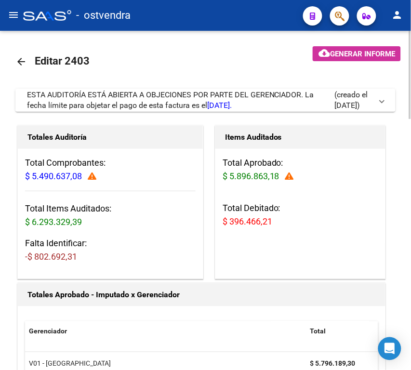
click at [129, 97] on span "ESTA AUDITORÍA ESTÁ ABIERTA A OBJECIONES POR PARTE DEL GERENCIADOR. La fecha lí…" at bounding box center [170, 100] width 287 height 20
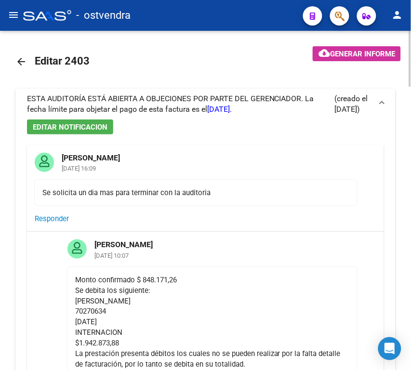
click at [22, 59] on mat-icon "arrow_back" at bounding box center [21, 62] width 12 height 12
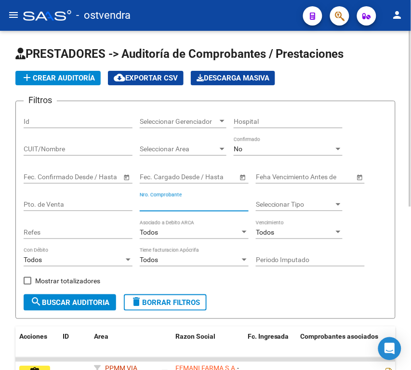
click at [187, 204] on input "Nro. Comprobante" at bounding box center [194, 205] width 109 height 8
paste input "161328"
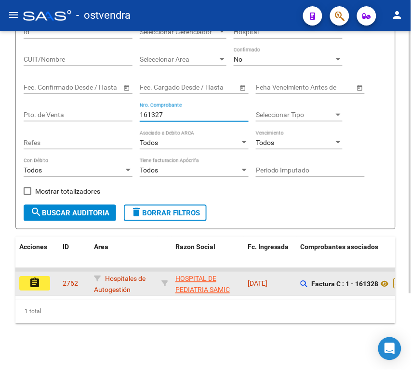
type input "161327"
click at [45, 277] on button "assignment" at bounding box center [34, 284] width 31 height 14
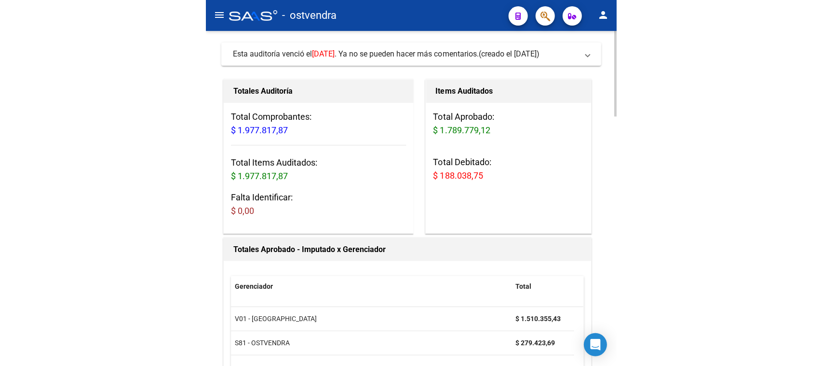
scroll to position [121, 0]
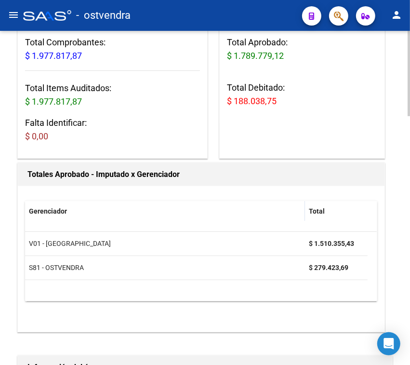
click at [325, 158] on div "Items Auditados Total Aprobado: $ 1.789.779,12 Total Debitado: $ 188.038,75" at bounding box center [302, 82] width 166 height 154
